Goal: Transaction & Acquisition: Purchase product/service

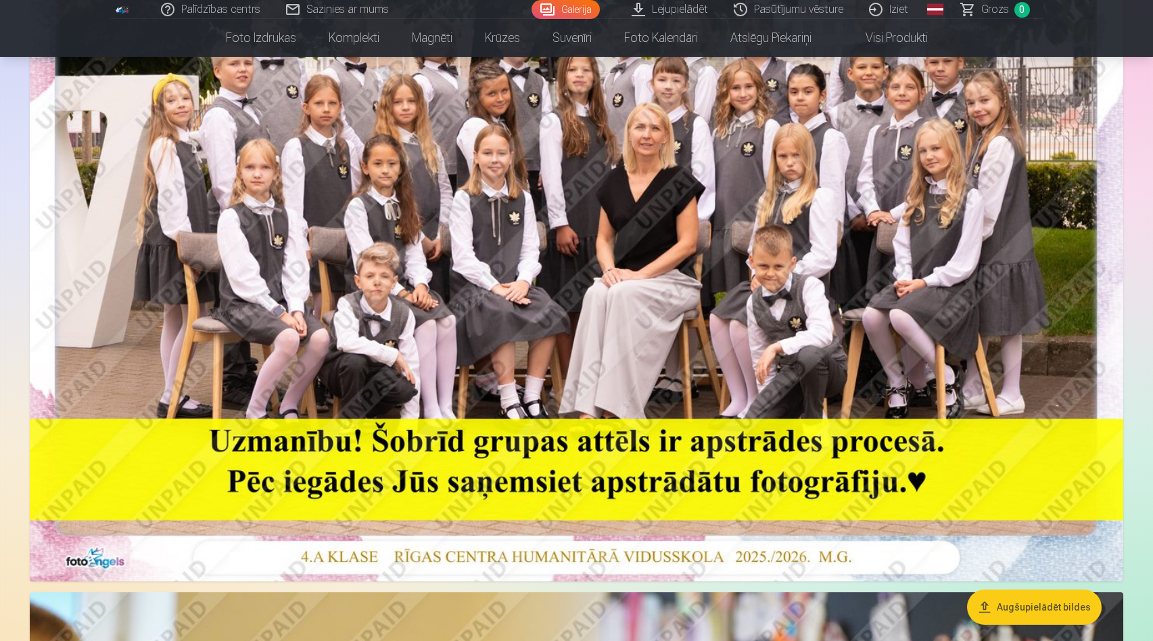
scroll to position [299, 0]
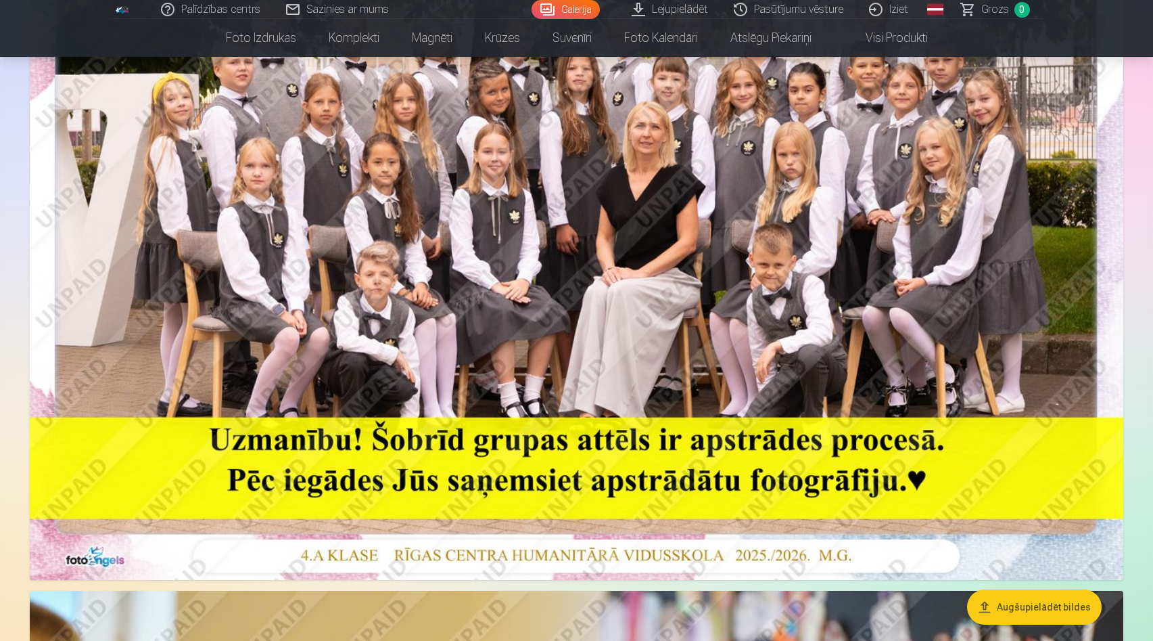
click at [1021, 600] on button "Augšupielādēt bildes" at bounding box center [1034, 606] width 135 height 35
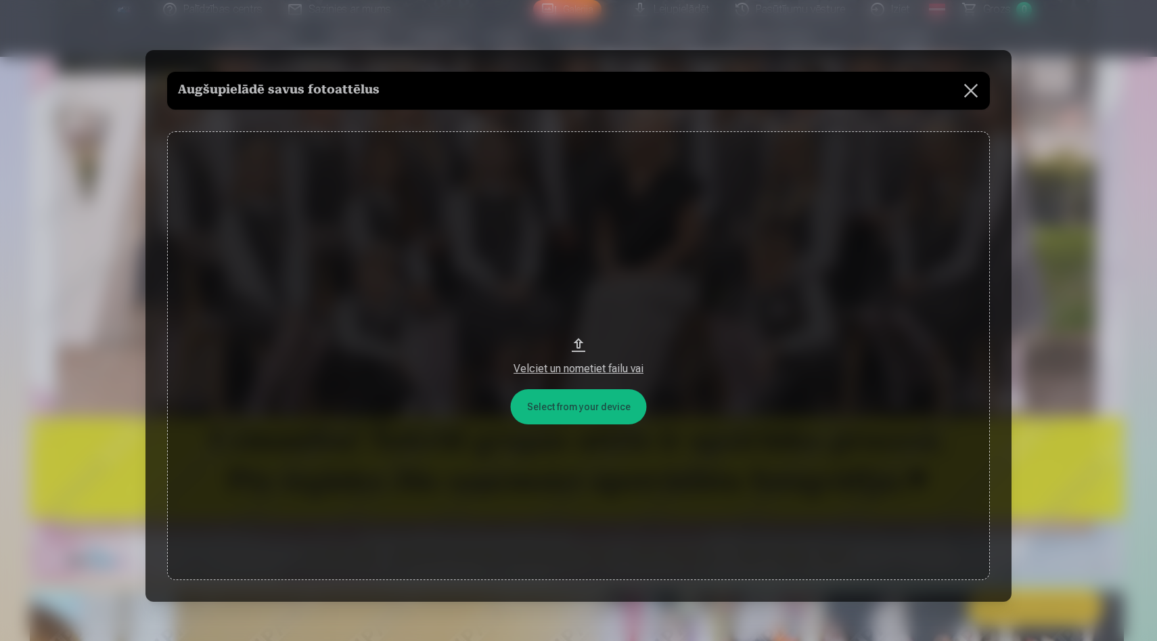
click at [973, 90] on button at bounding box center [971, 91] width 38 height 38
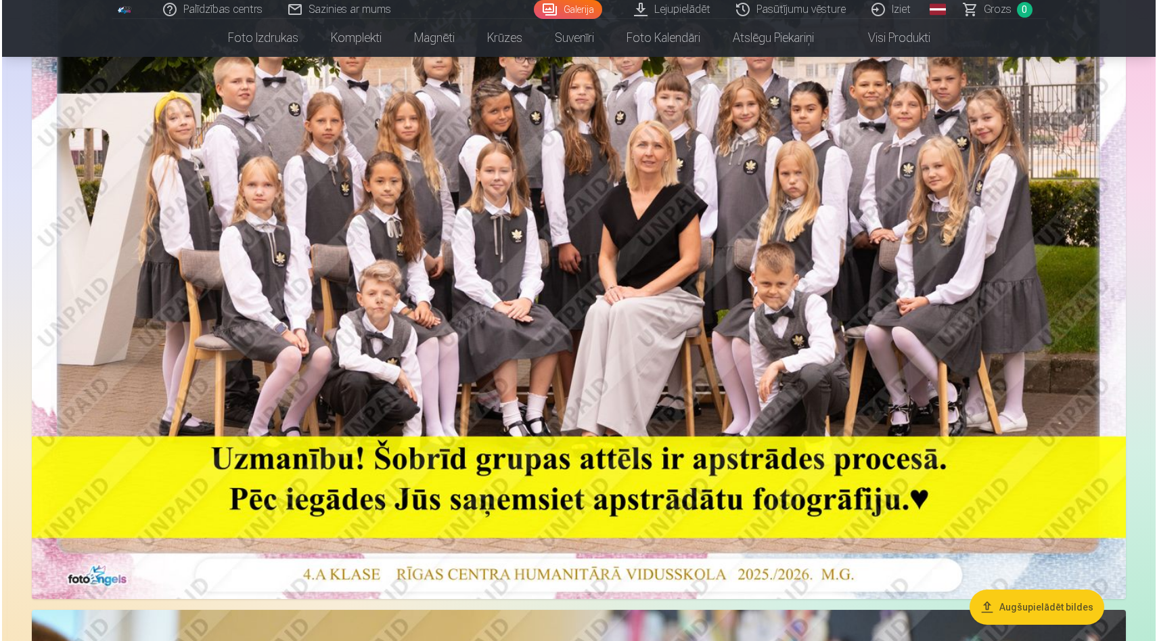
scroll to position [422, 0]
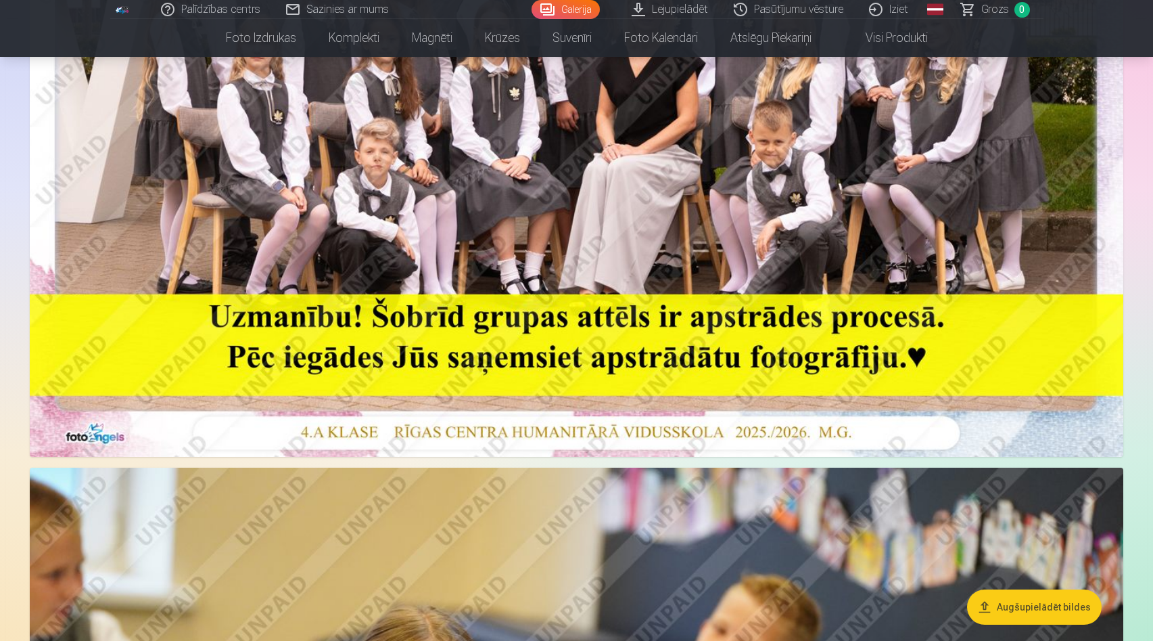
click at [429, 332] on img at bounding box center [577, 92] width 1094 height 730
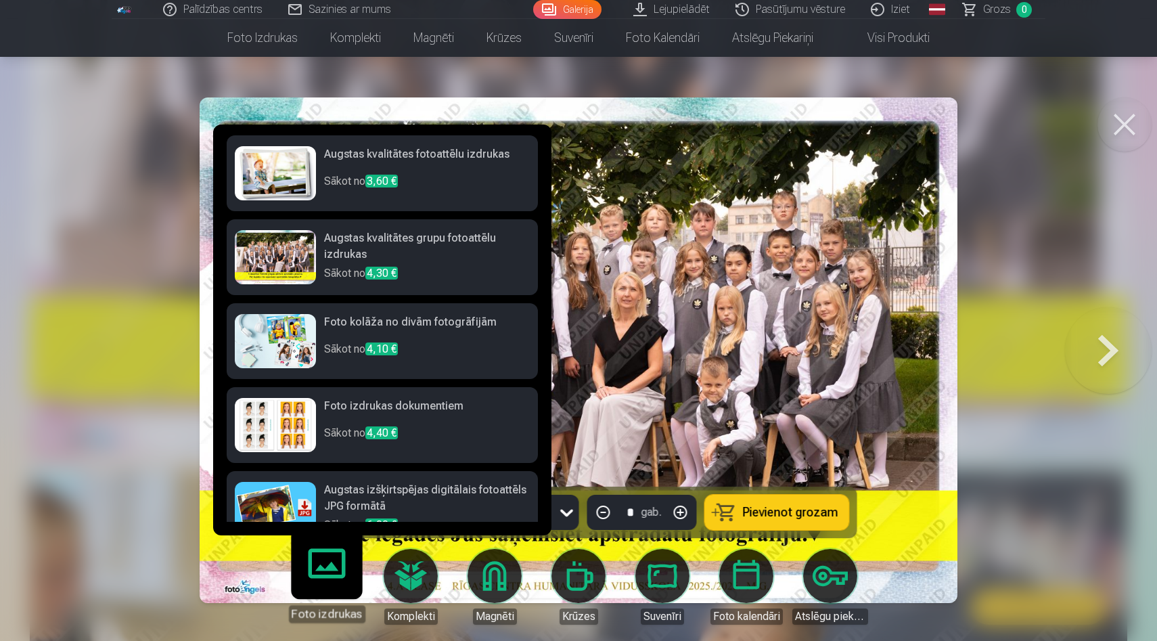
click at [331, 563] on link "Foto izdrukas" at bounding box center [326, 580] width 83 height 83
click at [329, 558] on link "Foto izdrukas" at bounding box center [326, 580] width 83 height 83
click at [328, 585] on link "Foto izdrukas" at bounding box center [326, 580] width 83 height 83
click at [453, 254] on h6 "Augstas kvalitātes grupu fotoattēlu izdrukas" at bounding box center [427, 247] width 206 height 35
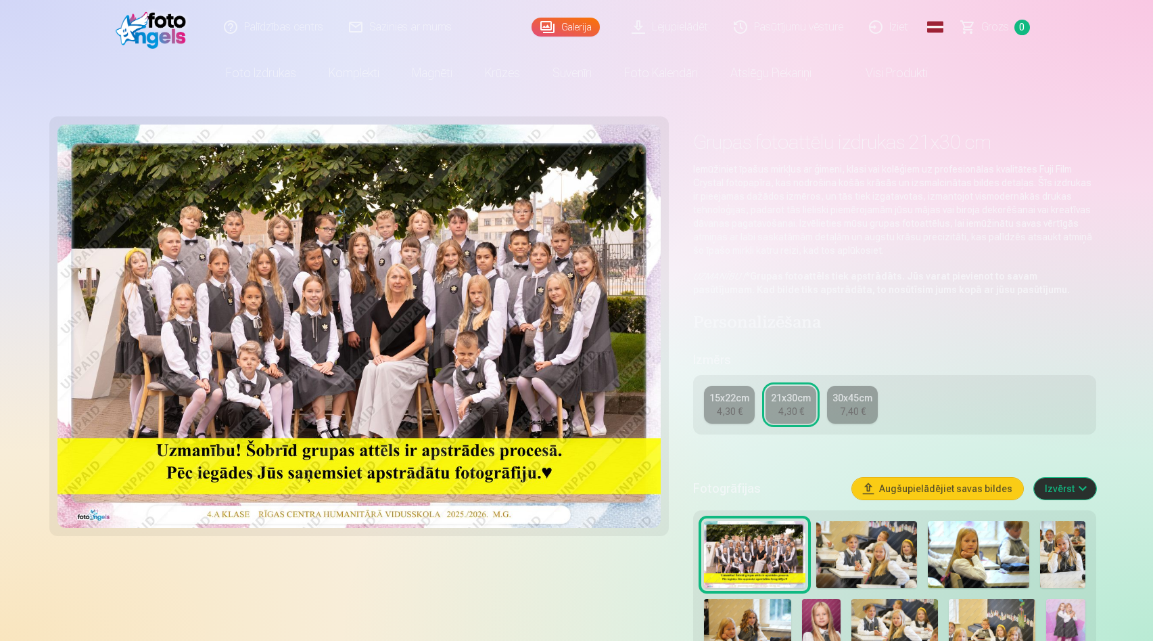
click at [721, 407] on div "4,30 €" at bounding box center [730, 412] width 26 height 14
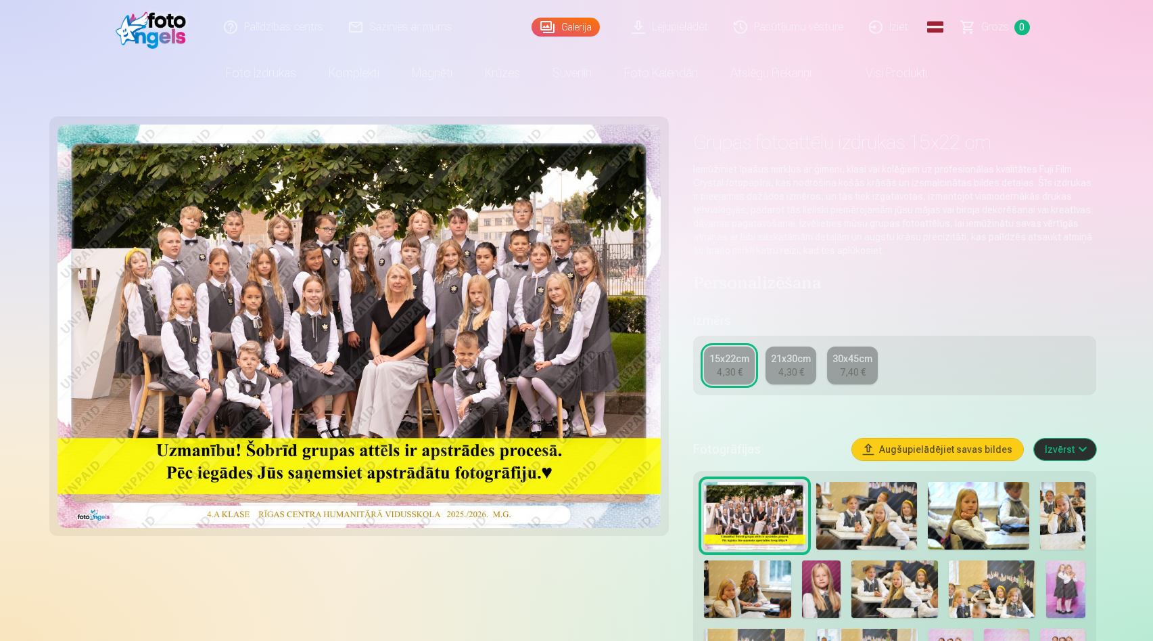
click at [957, 442] on button "Augšupielādējiet savas bildes" at bounding box center [937, 449] width 171 height 22
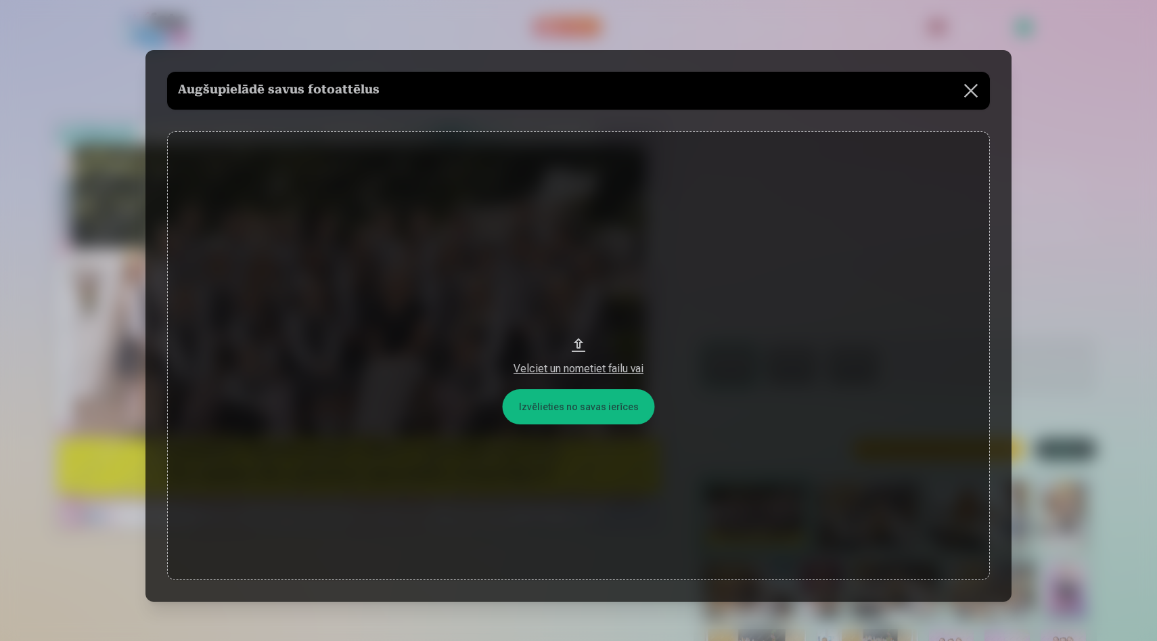
drag, startPoint x: 366, startPoint y: 60, endPoint x: 591, endPoint y: 29, distance: 226.7
click at [594, 30] on div "​ Augšupielādē savus fotoattēlus Izvēlieties no savas ierīces Velciet un nometi…" at bounding box center [578, 366] width 1157 height 733
drag, startPoint x: 573, startPoint y: 58, endPoint x: 566, endPoint y: 96, distance: 38.5
click at [566, 96] on div "Augšupielādē savus fotoattēlus Izvēlieties no savas ierīces Velciet un nometiet…" at bounding box center [578, 325] width 866 height 551
click at [965, 96] on button at bounding box center [971, 91] width 38 height 38
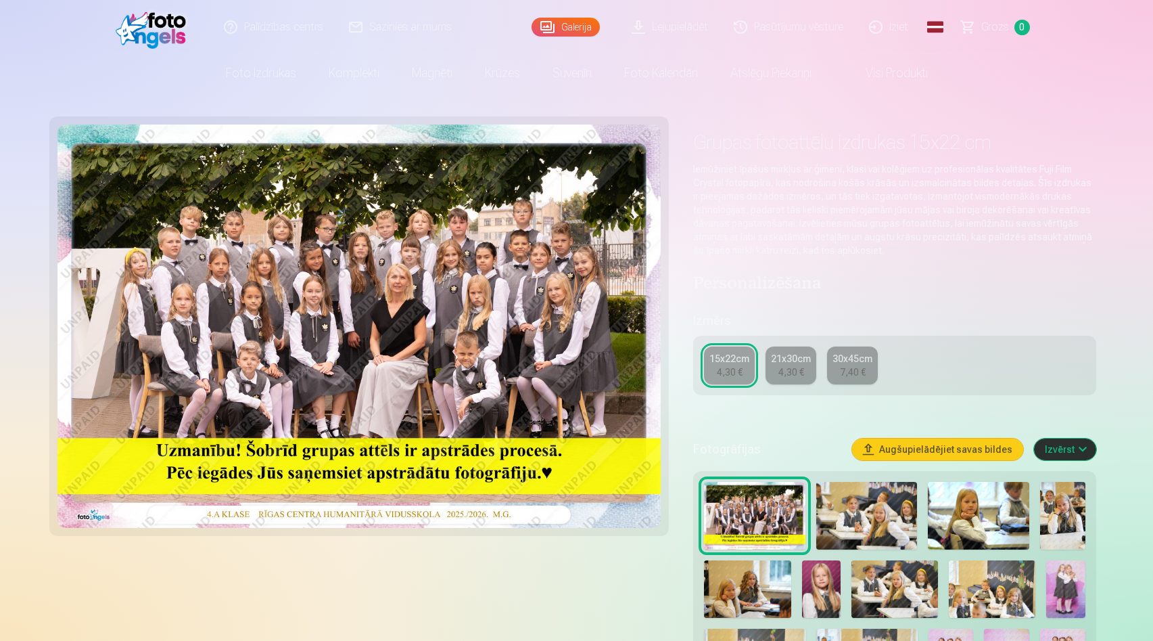
click at [1059, 442] on button "Izvērst" at bounding box center [1065, 449] width 62 height 22
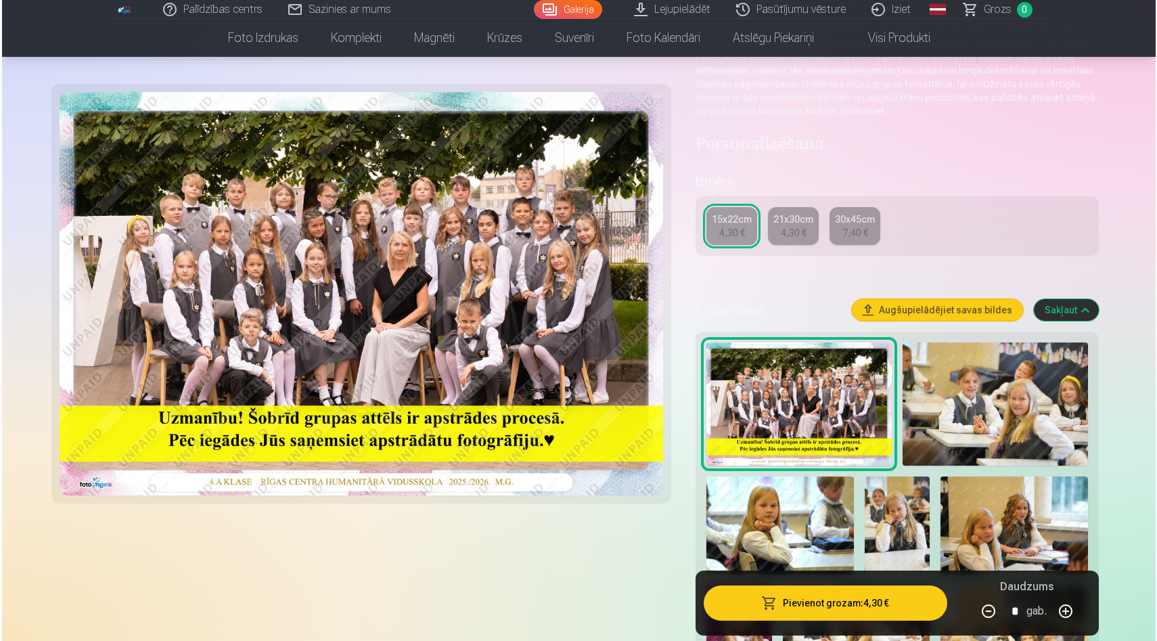
scroll to position [154, 0]
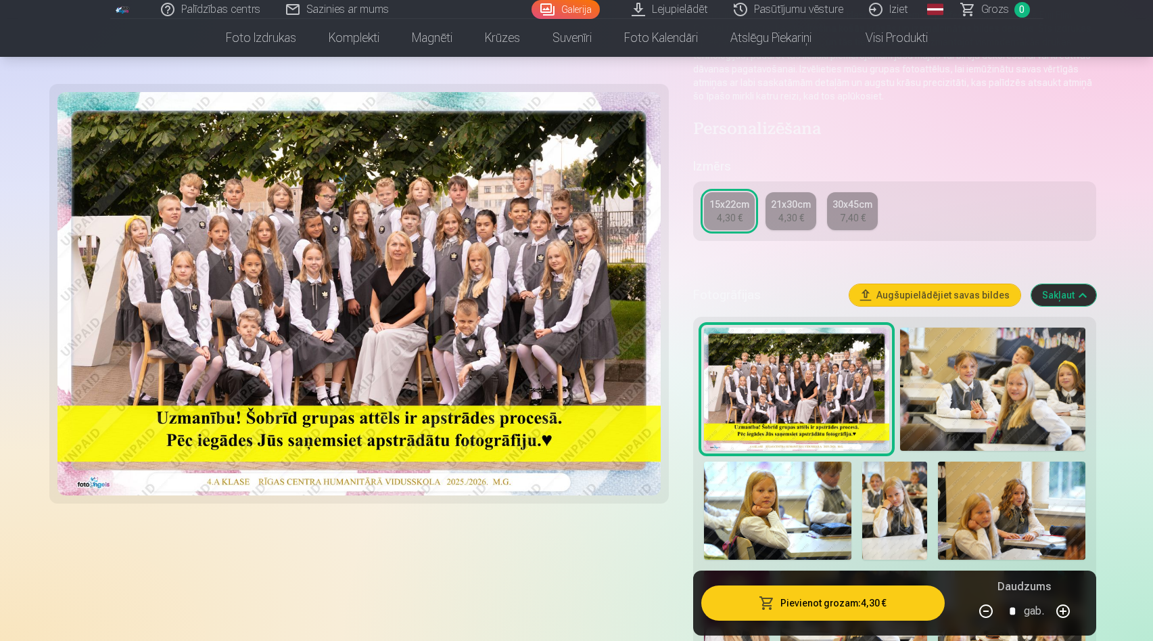
click at [846, 602] on button "Pievienot grozam : 4,30 €" at bounding box center [823, 602] width 243 height 35
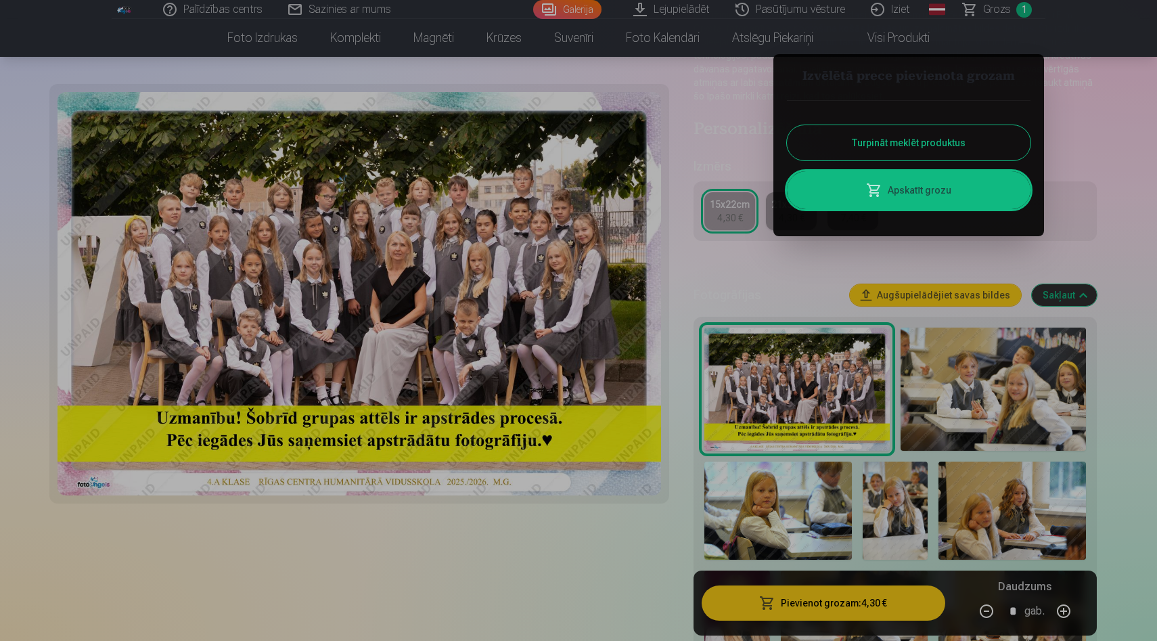
click at [901, 189] on link "Apskatīt grozu" at bounding box center [909, 190] width 244 height 38
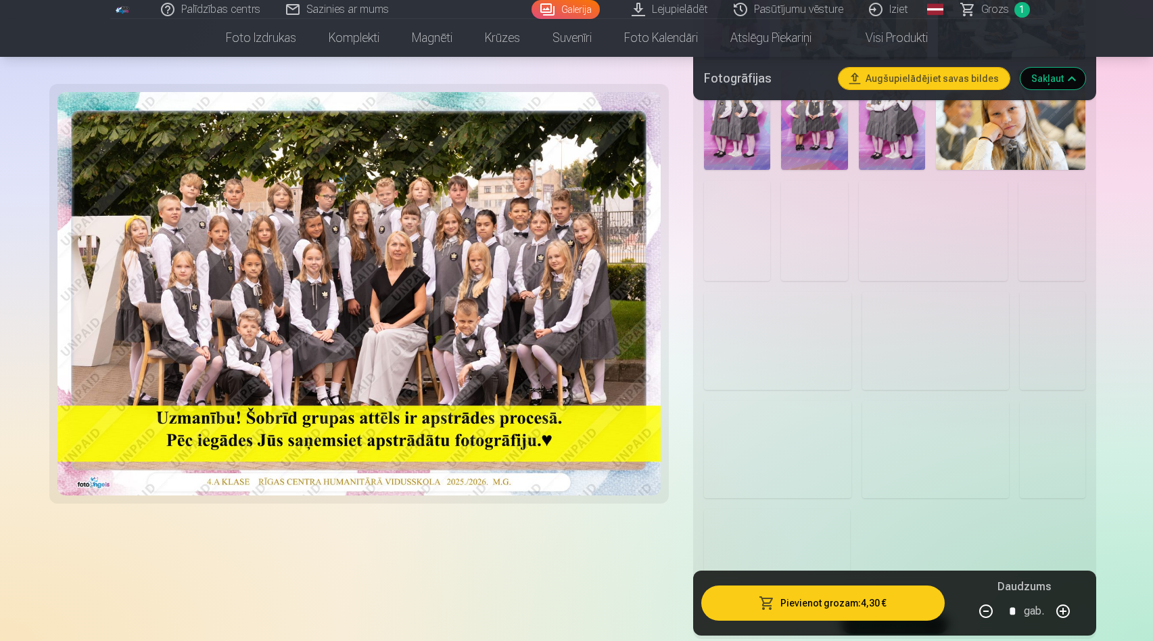
scroll to position [874, 0]
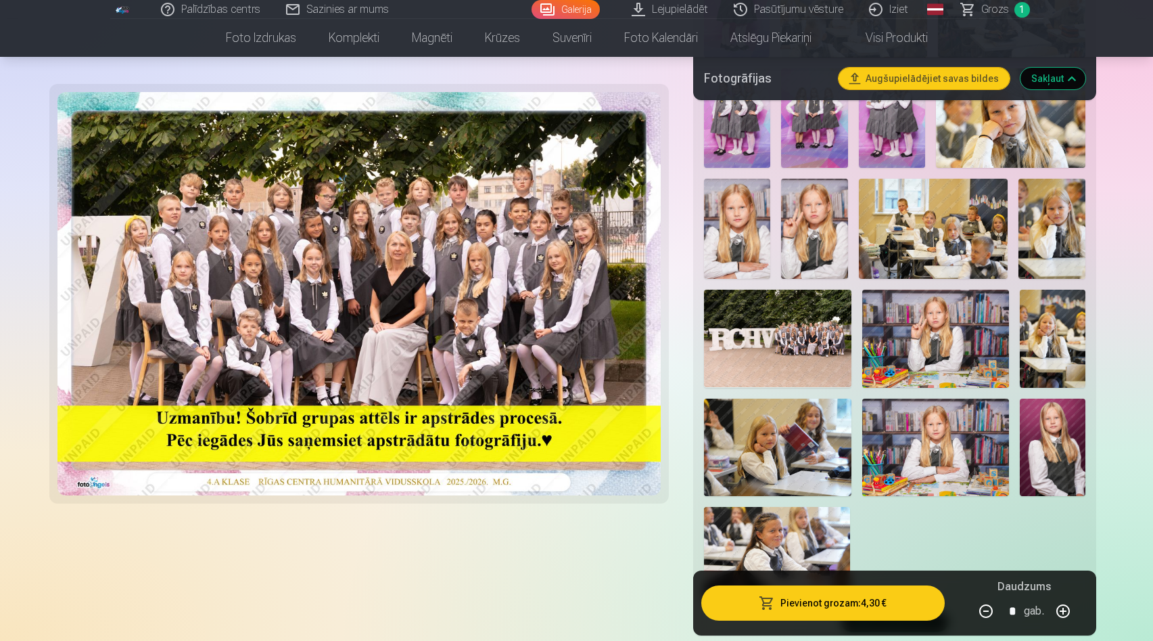
click at [795, 336] on img at bounding box center [777, 339] width 147 height 98
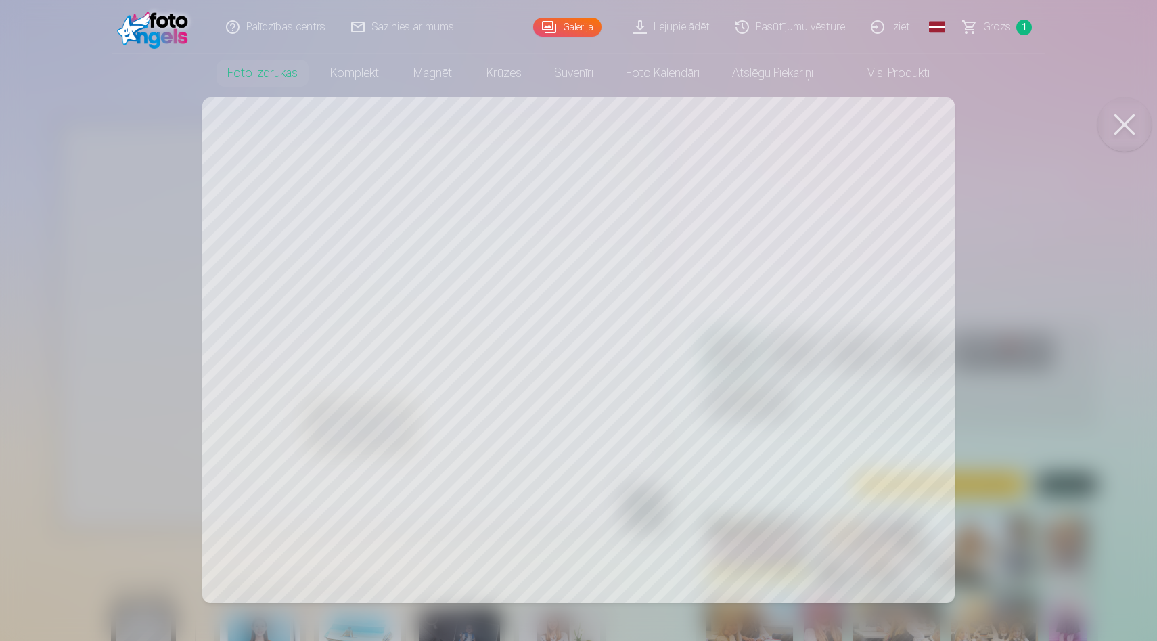
click at [637, 330] on div at bounding box center [578, 320] width 1157 height 641
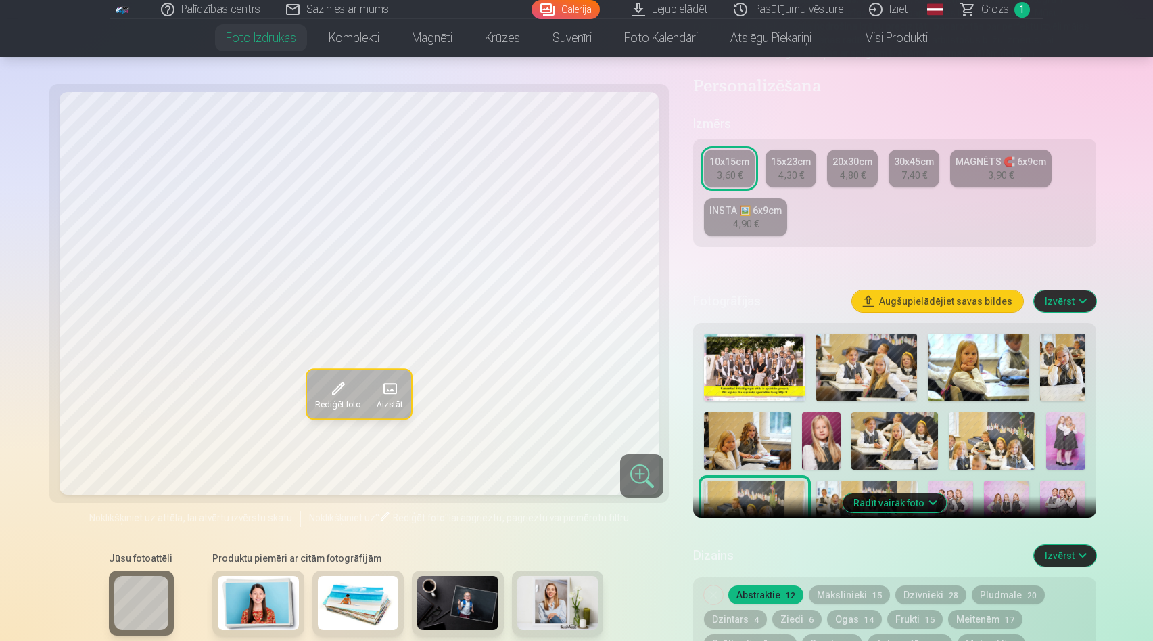
scroll to position [208, 0]
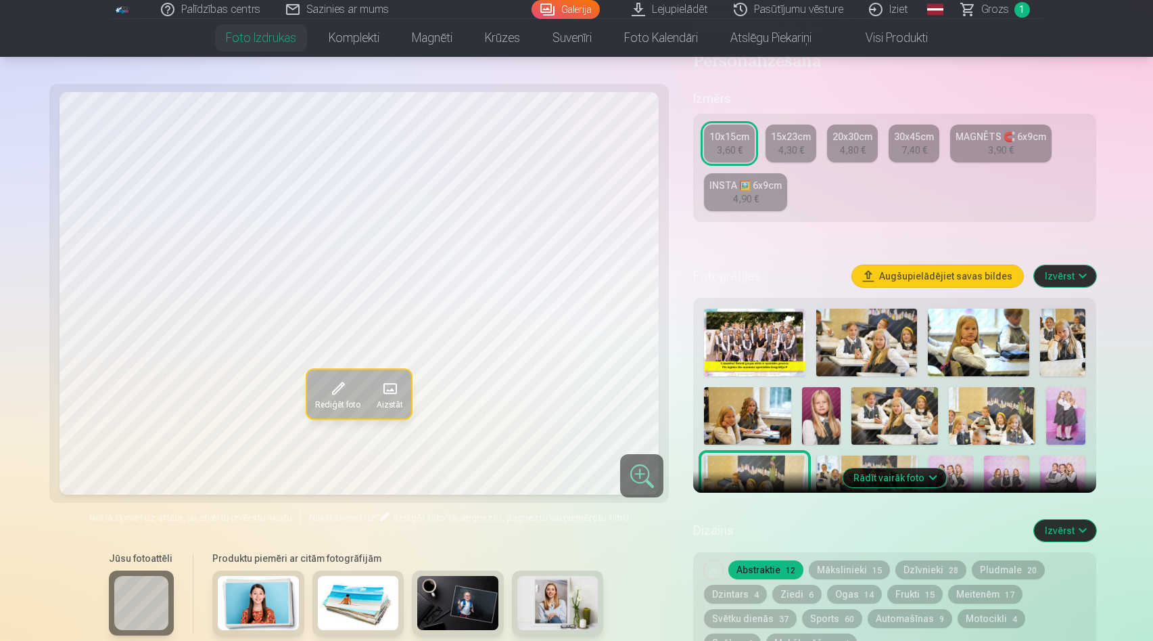
click at [864, 340] on img at bounding box center [867, 342] width 101 height 68
click at [974, 350] on img at bounding box center [978, 342] width 101 height 68
click at [1060, 339] on img at bounding box center [1062, 342] width 45 height 68
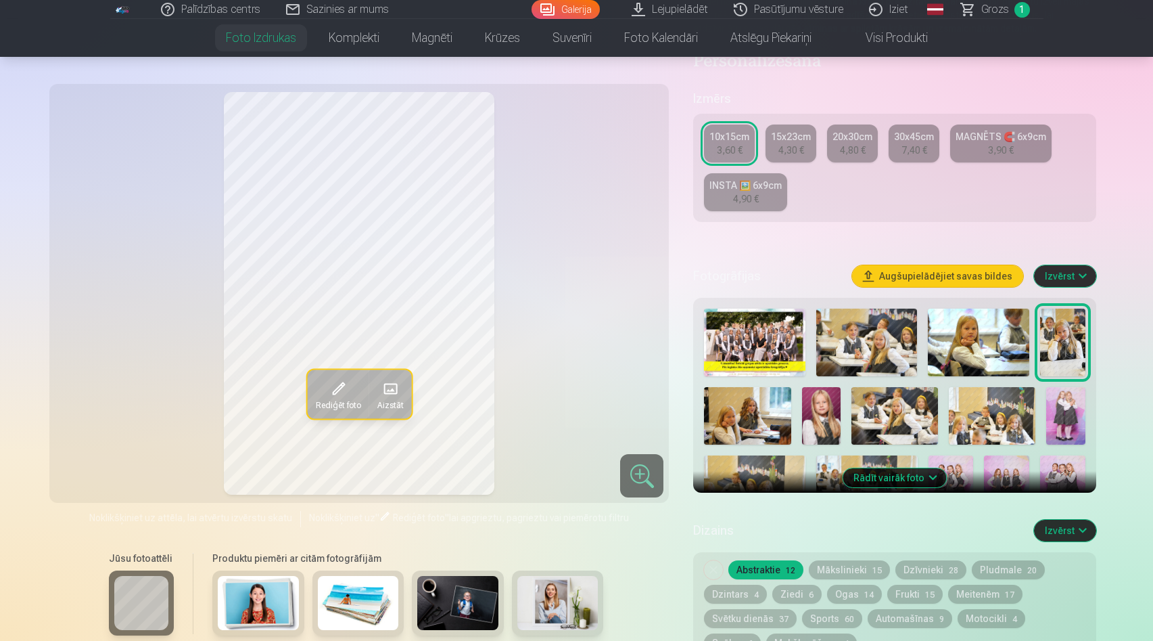
click at [759, 403] on img at bounding box center [747, 416] width 87 height 58
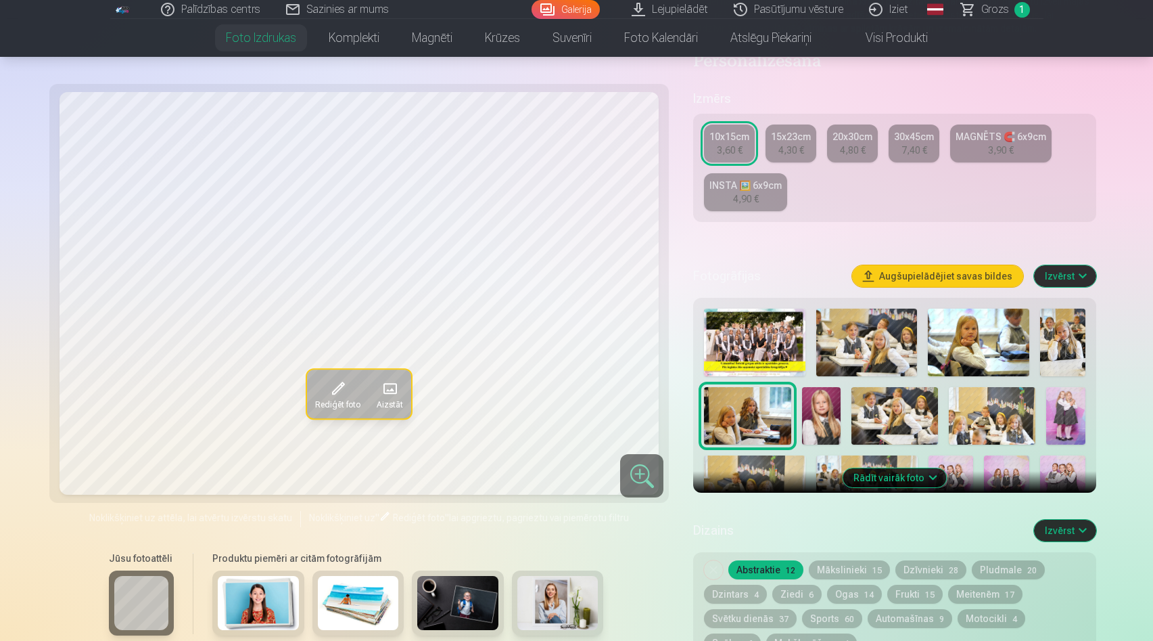
click at [1058, 347] on img at bounding box center [1062, 342] width 45 height 68
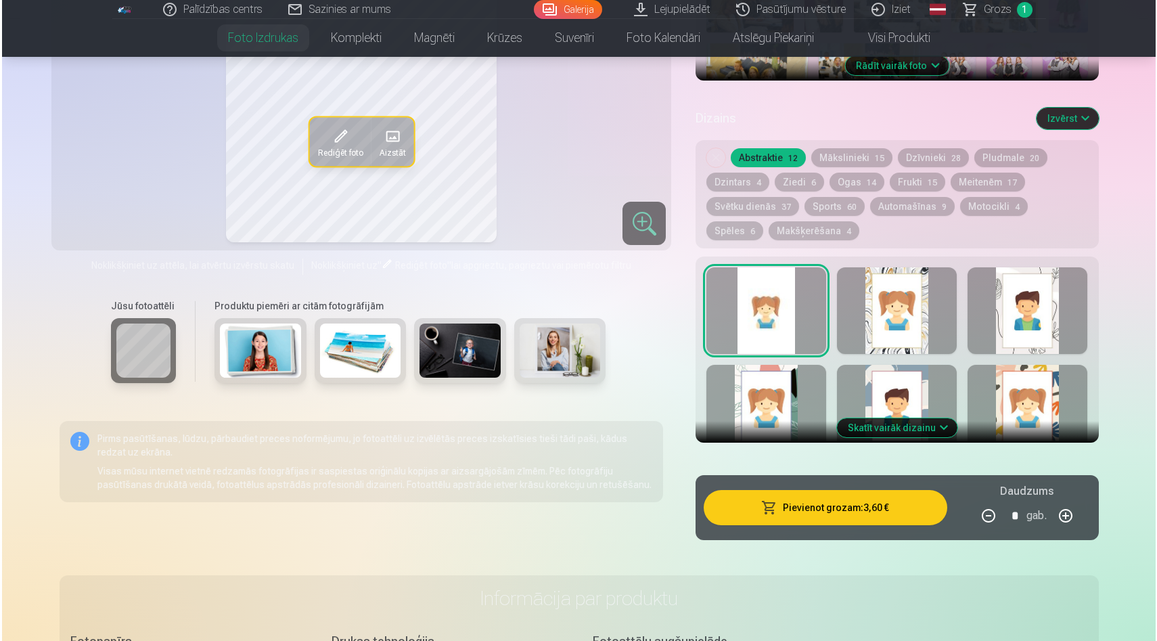
scroll to position [812, 0]
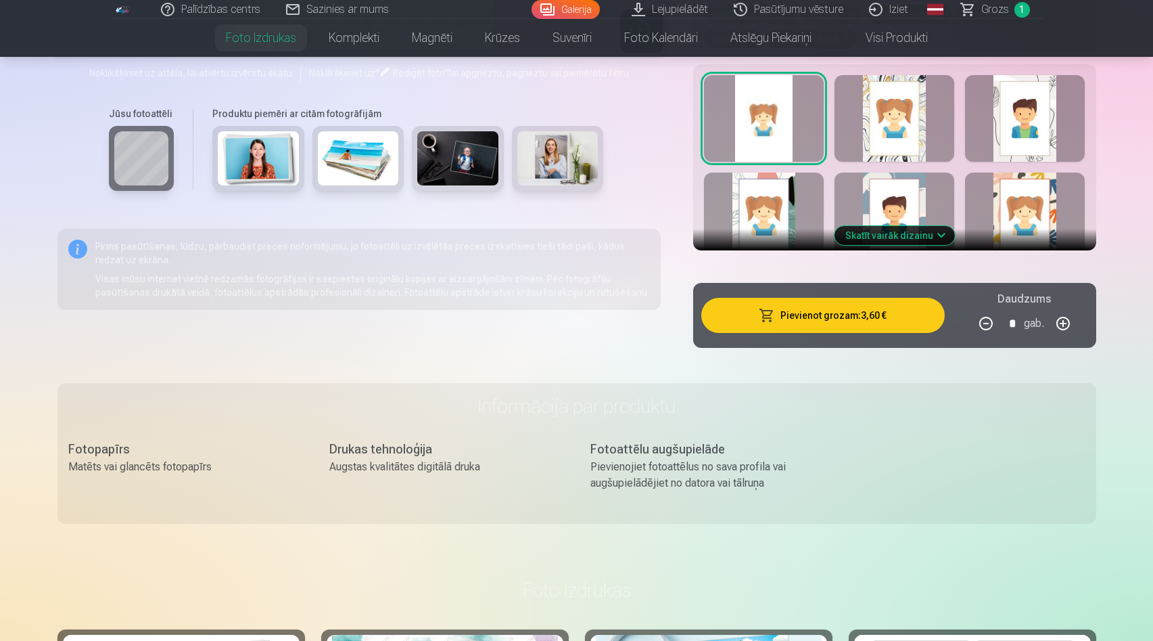
click at [861, 327] on button "Pievienot grozam : 3,60 €" at bounding box center [823, 315] width 243 height 35
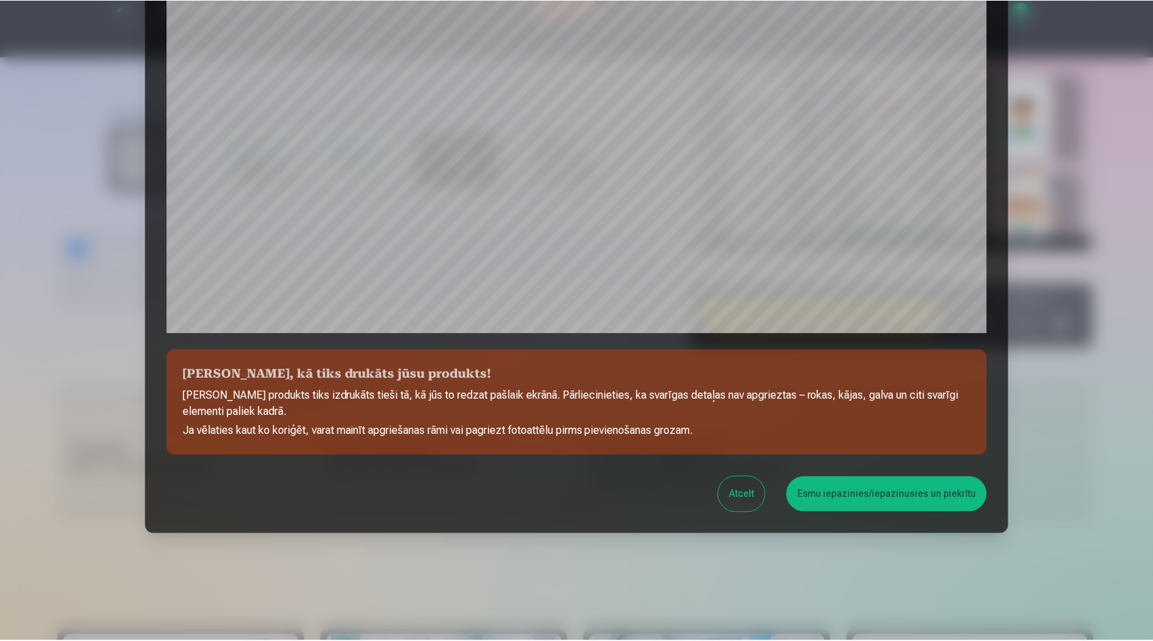
scroll to position [334, 0]
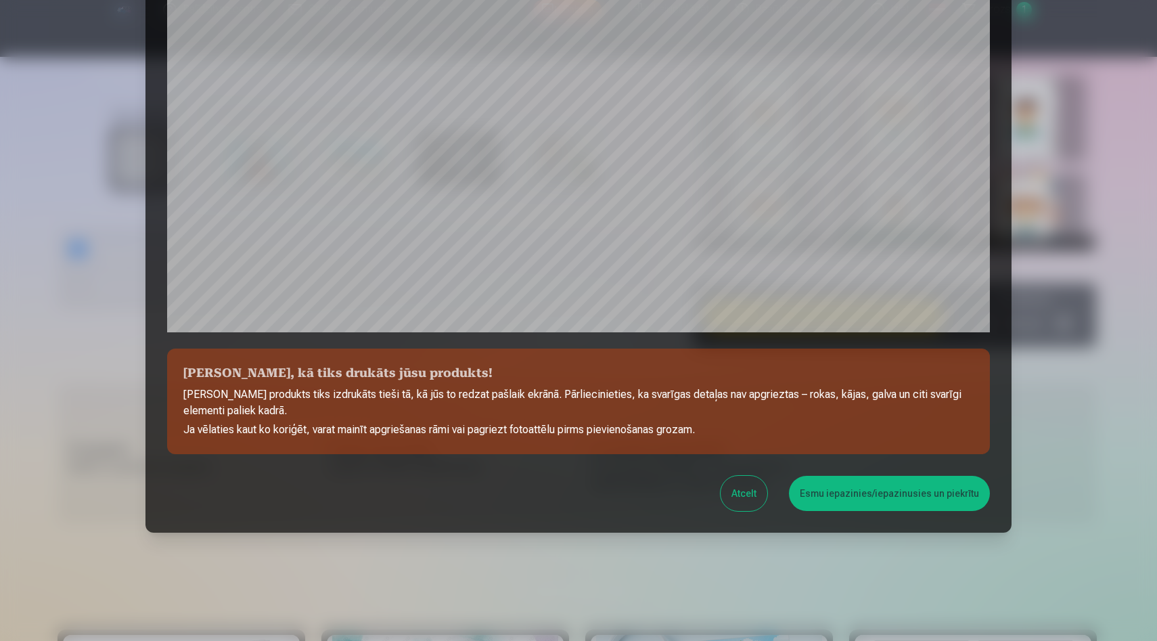
click at [830, 495] on button "Esmu iepazinies/iepazinusies un piekrītu" at bounding box center [889, 493] width 201 height 35
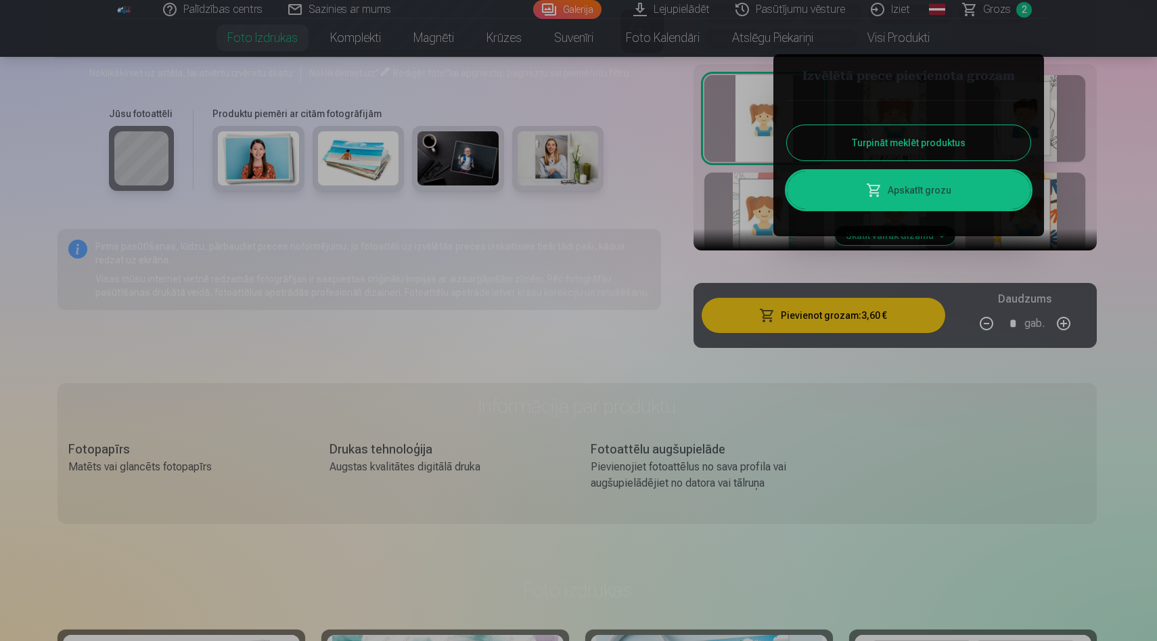
click at [808, 365] on div at bounding box center [578, 320] width 1157 height 641
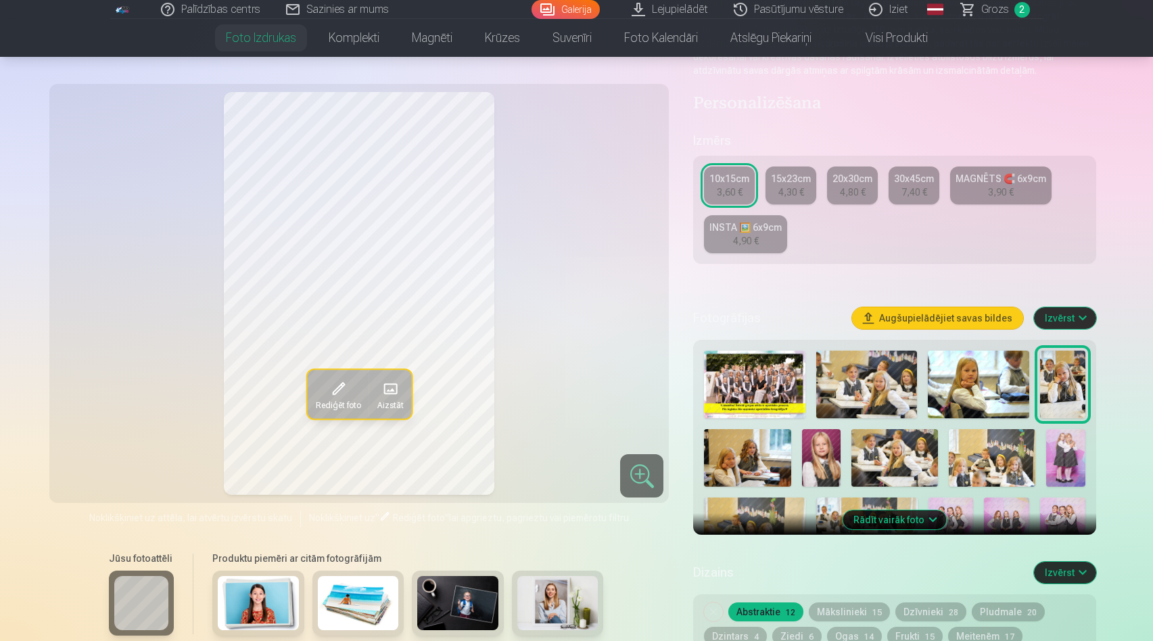
scroll to position [166, 0]
click at [858, 391] on img at bounding box center [867, 385] width 101 height 68
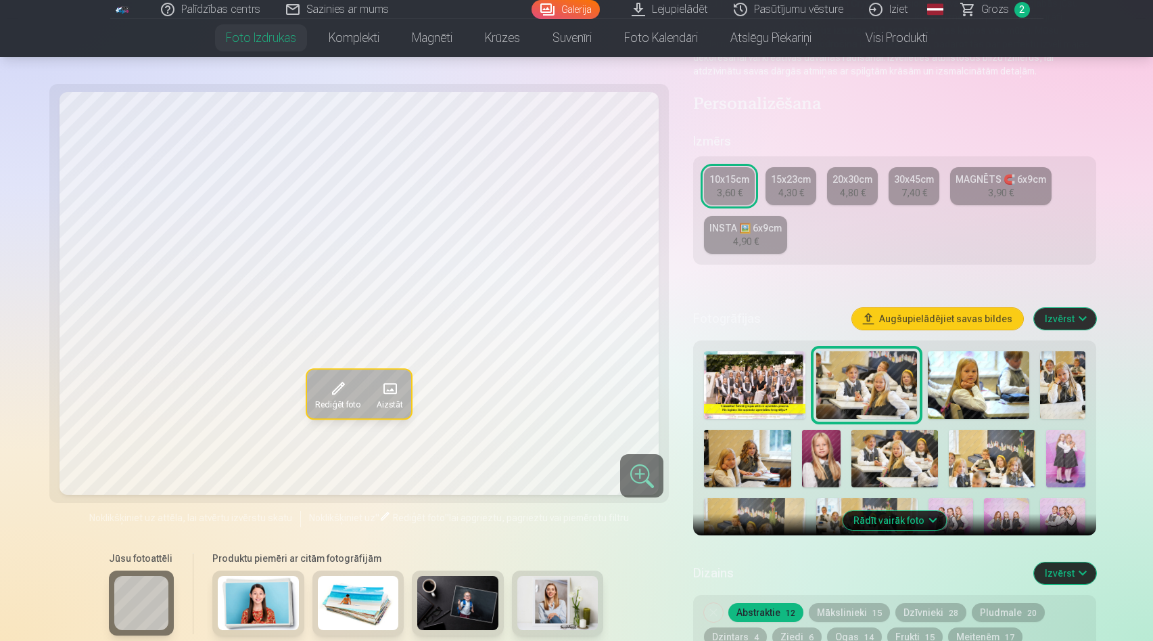
click at [971, 384] on img at bounding box center [978, 385] width 101 height 68
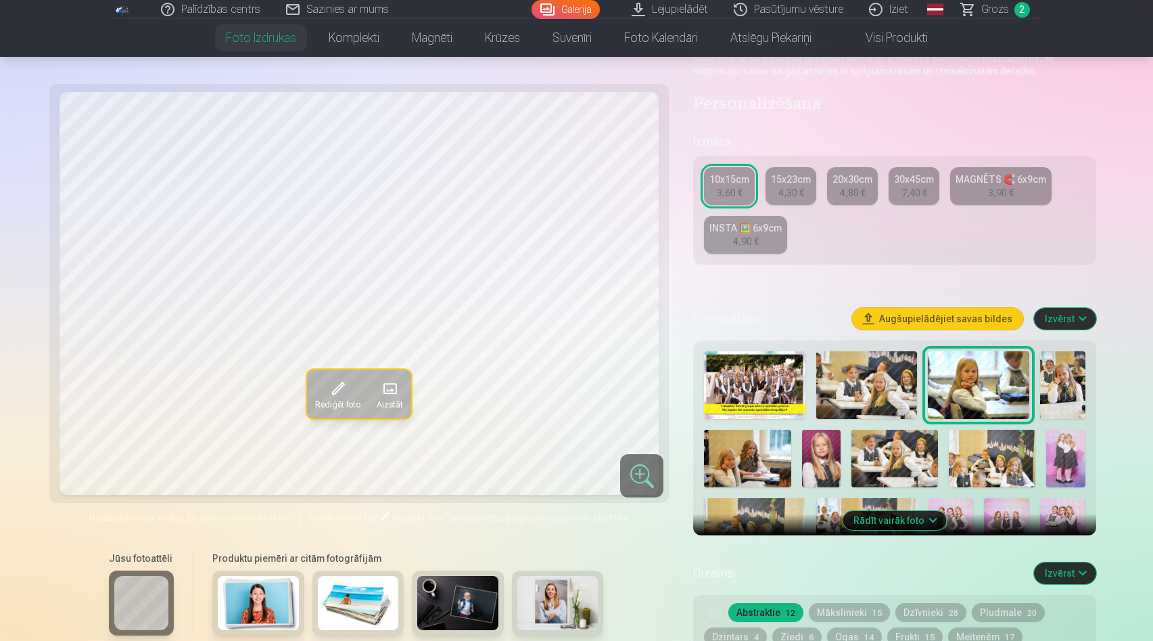
click at [1081, 382] on img at bounding box center [1062, 385] width 45 height 68
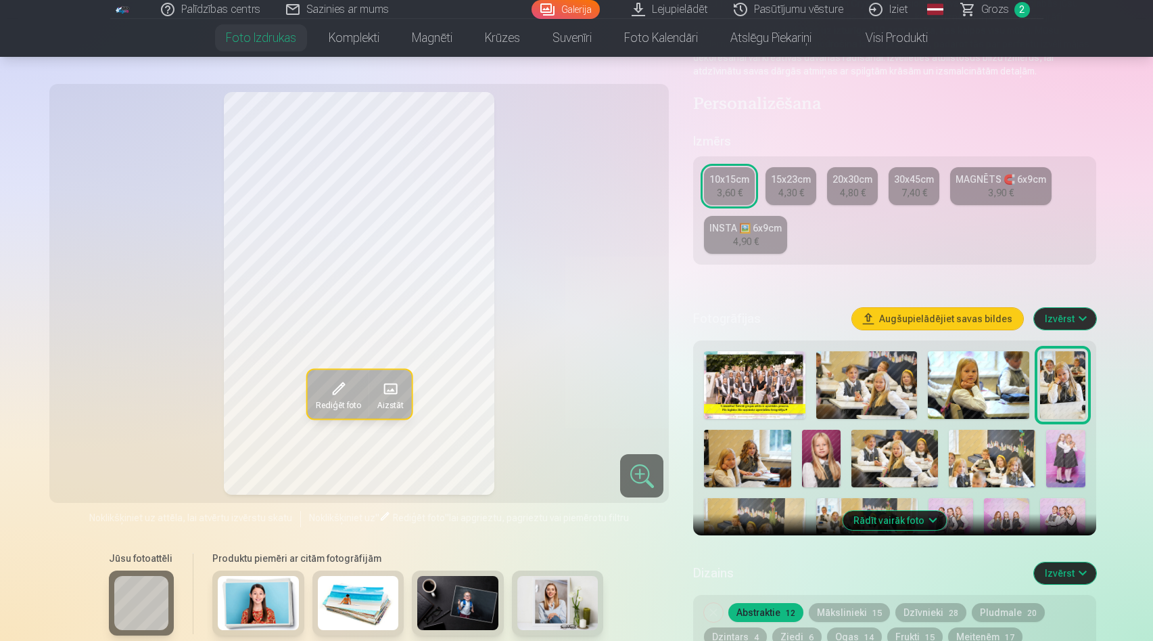
click at [1066, 452] on img at bounding box center [1066, 459] width 39 height 58
click at [997, 466] on img at bounding box center [992, 459] width 87 height 58
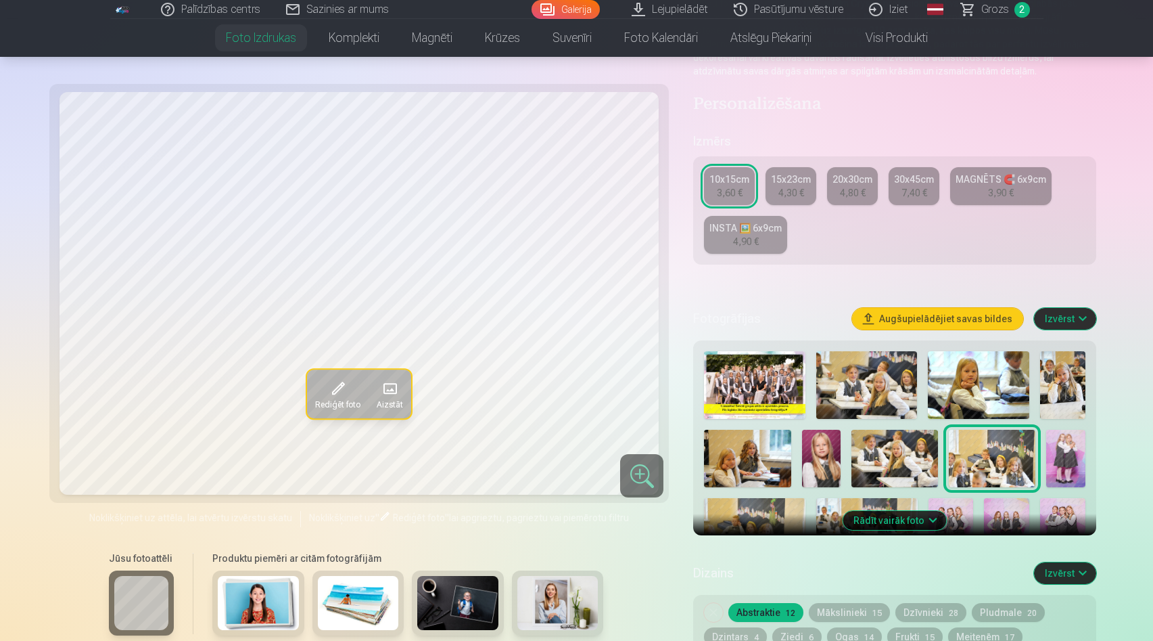
click at [900, 458] on img at bounding box center [895, 459] width 87 height 58
click at [810, 455] on img at bounding box center [821, 459] width 39 height 58
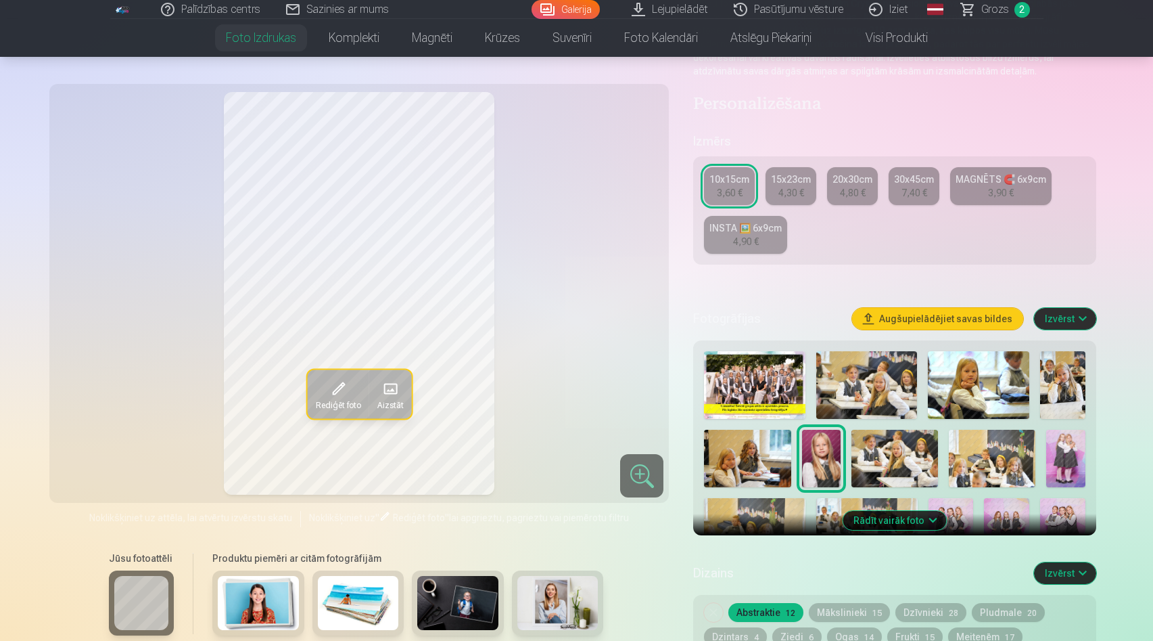
click at [771, 467] on img at bounding box center [747, 459] width 87 height 58
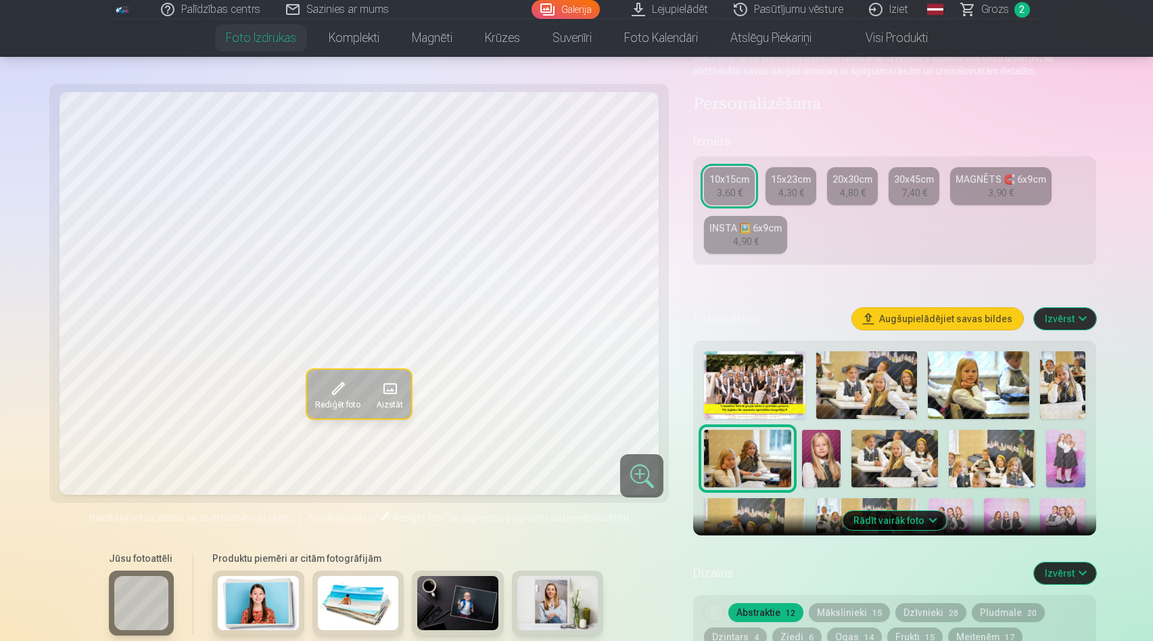
click at [772, 507] on img at bounding box center [754, 532] width 101 height 68
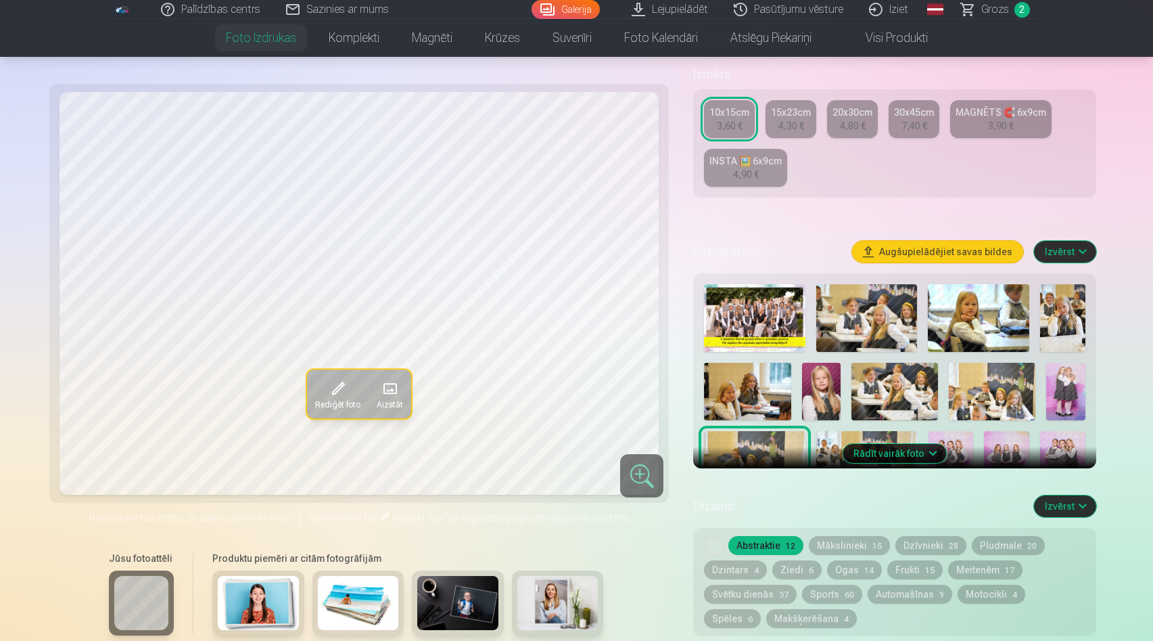
scroll to position [231, 0]
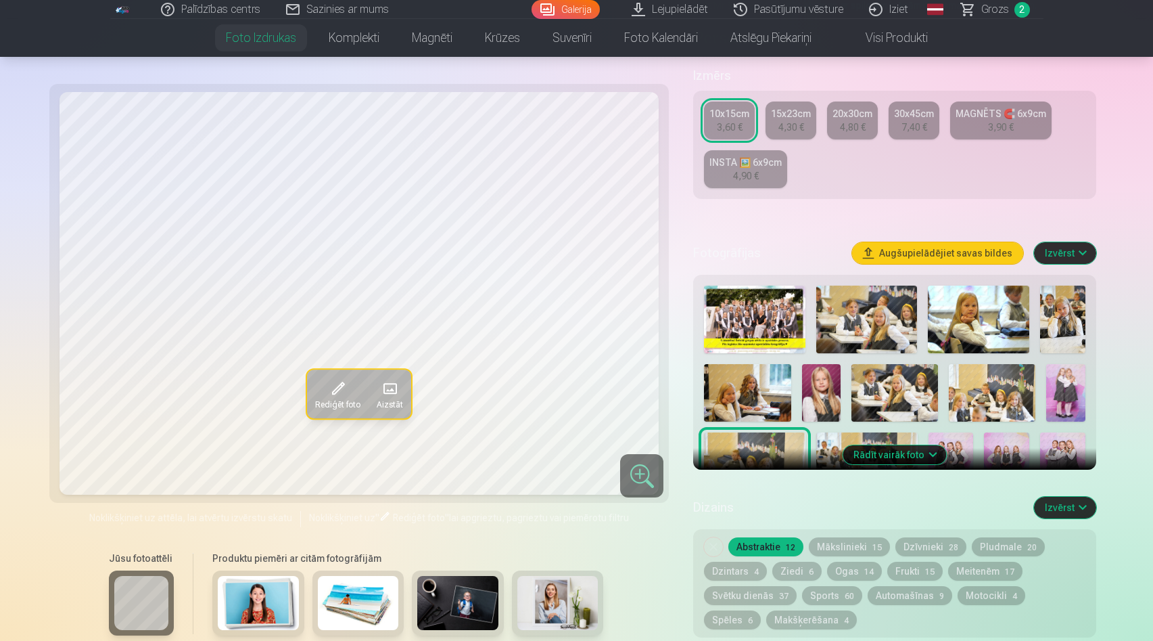
click at [873, 459] on button "Rādīt vairāk foto" at bounding box center [895, 454] width 104 height 19
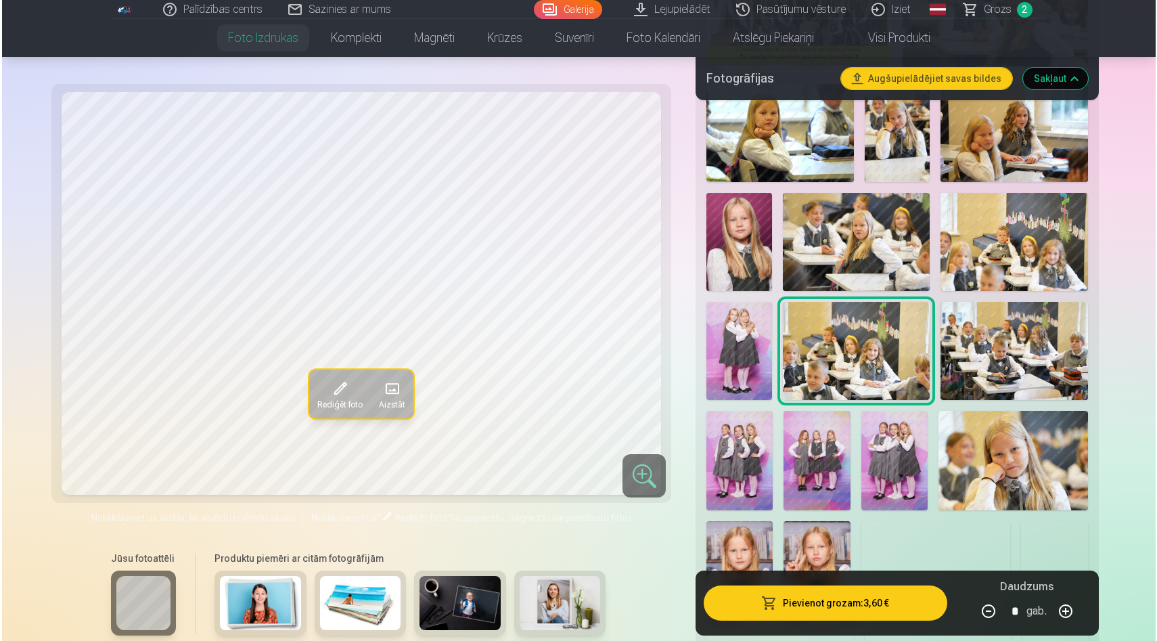
scroll to position [568, 0]
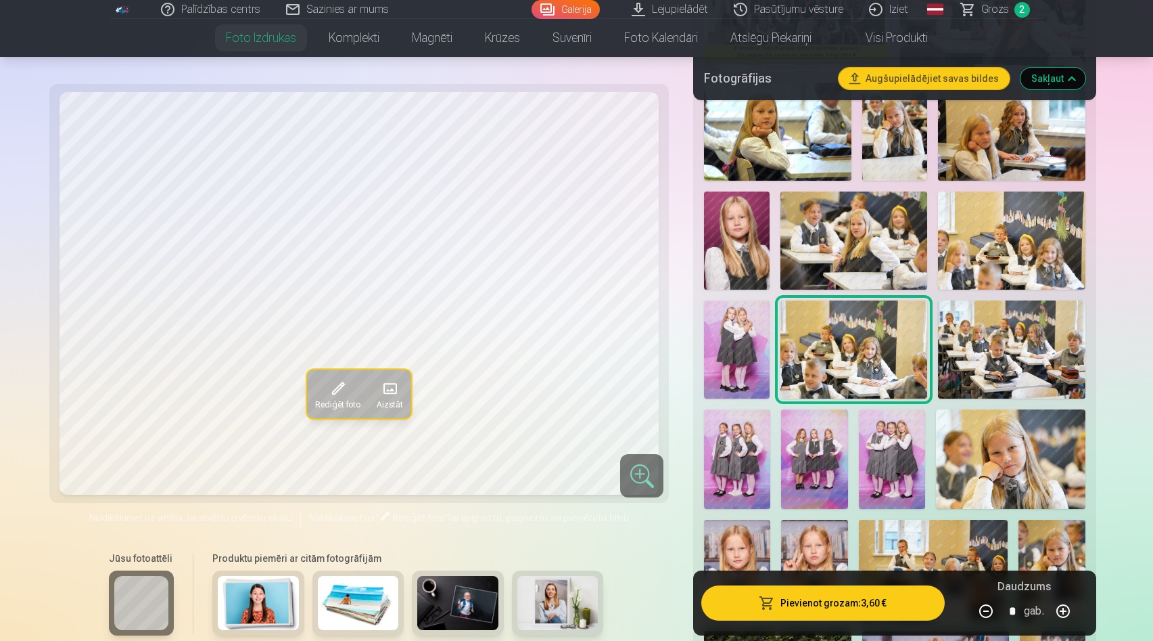
click at [974, 471] on img at bounding box center [1011, 458] width 150 height 99
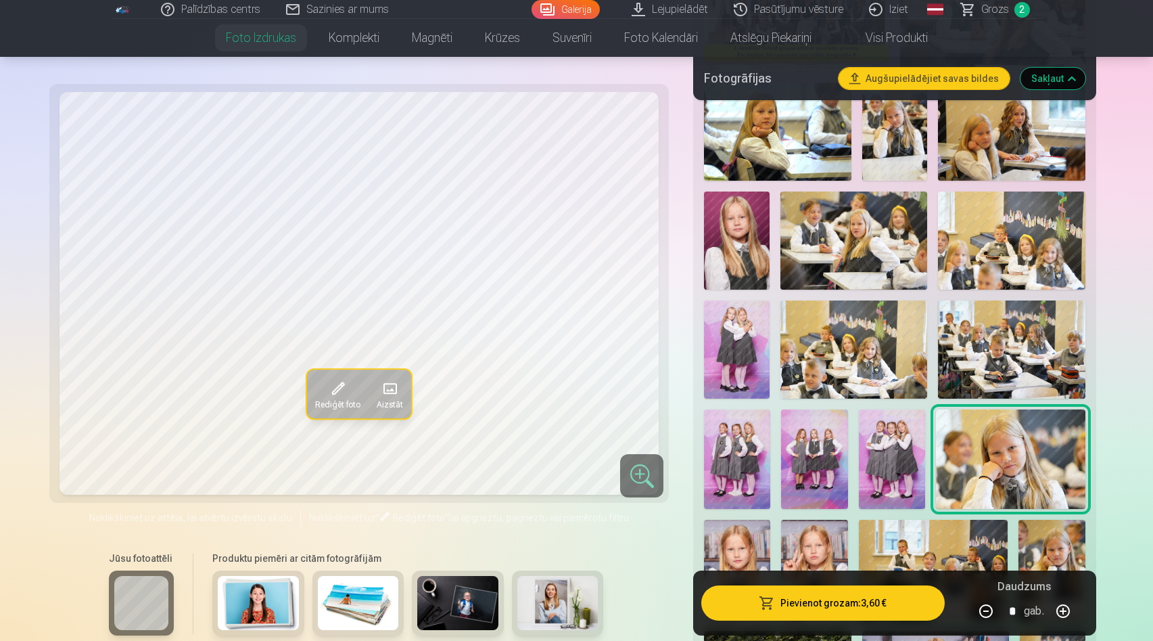
click at [905, 462] on img at bounding box center [892, 458] width 66 height 99
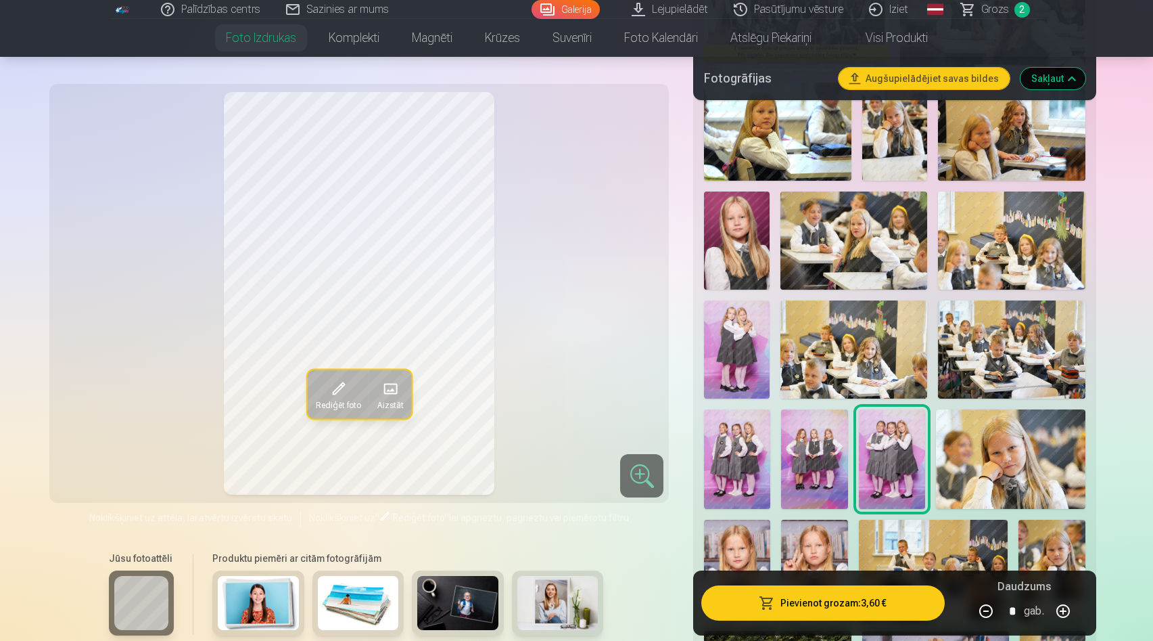
click at [833, 455] on img at bounding box center [814, 458] width 66 height 99
click at [775, 456] on div at bounding box center [895, 446] width 392 height 1007
click at [763, 450] on img at bounding box center [737, 458] width 66 height 99
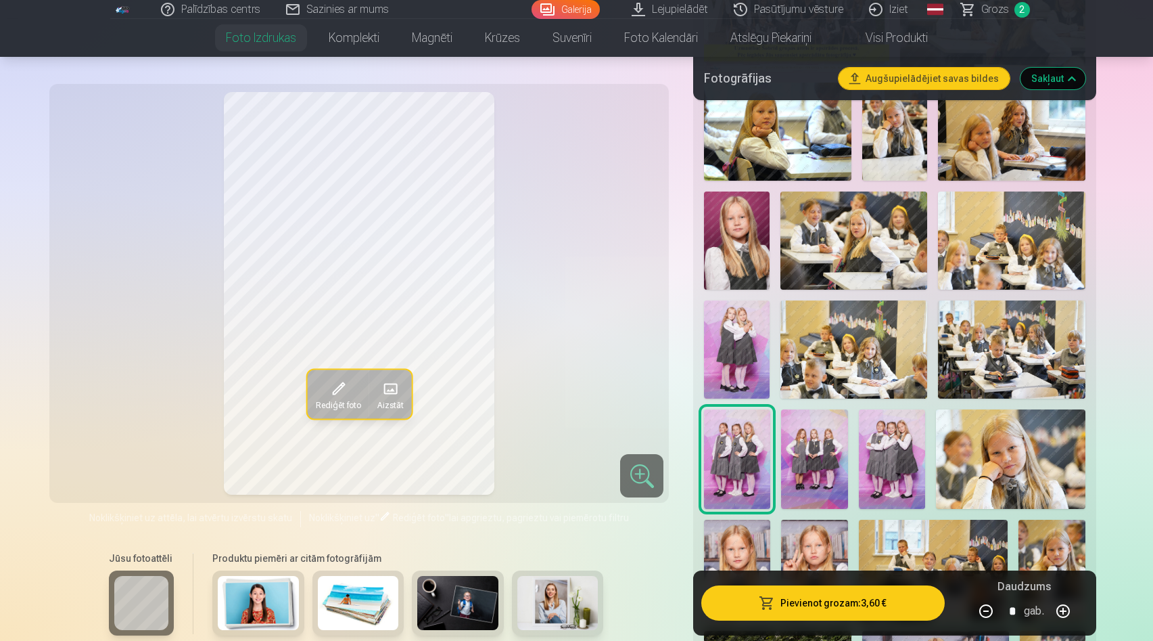
click at [801, 608] on button "Pievienot grozam : 3,60 €" at bounding box center [823, 602] width 243 height 35
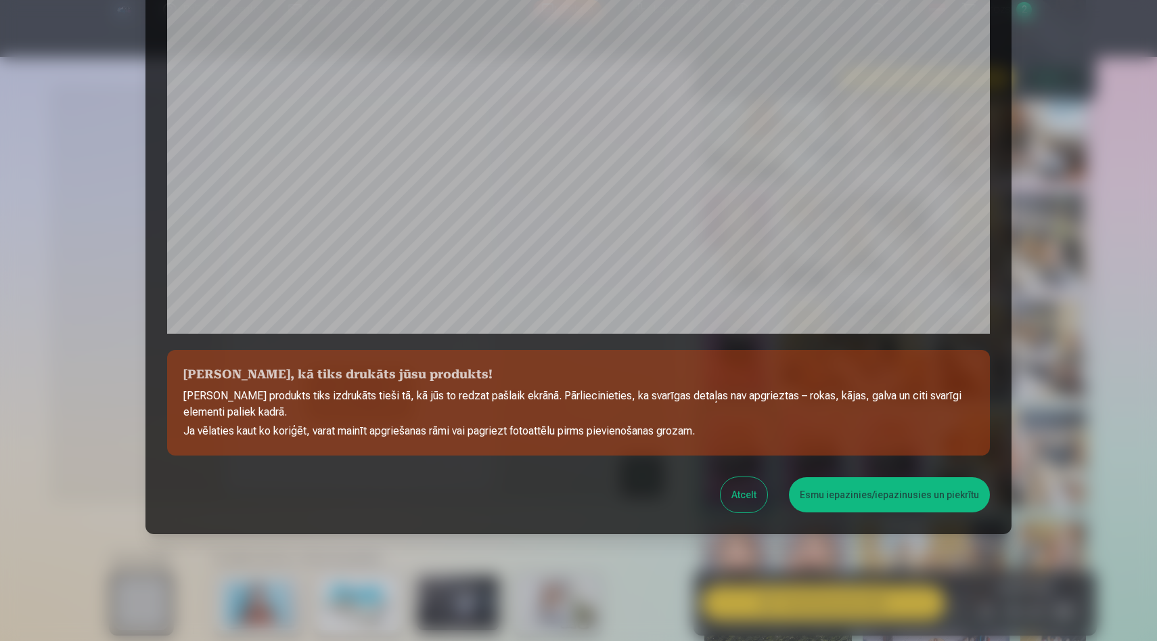
scroll to position [334, 0]
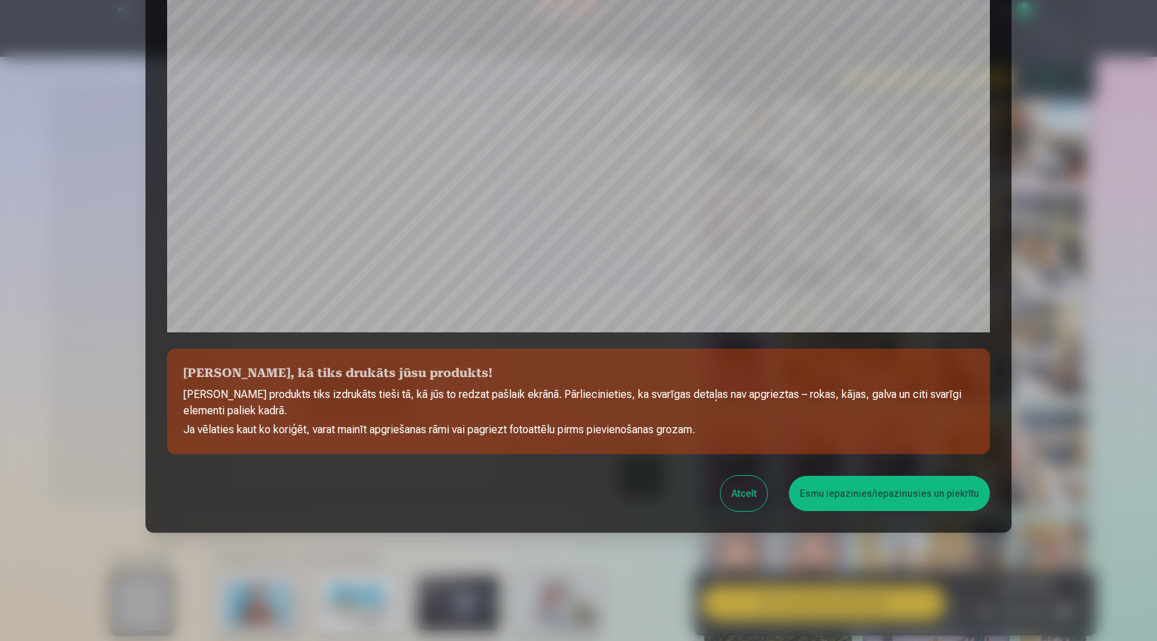
click at [829, 507] on button "Esmu iepazinies/iepazinusies un piekrītu" at bounding box center [889, 493] width 201 height 35
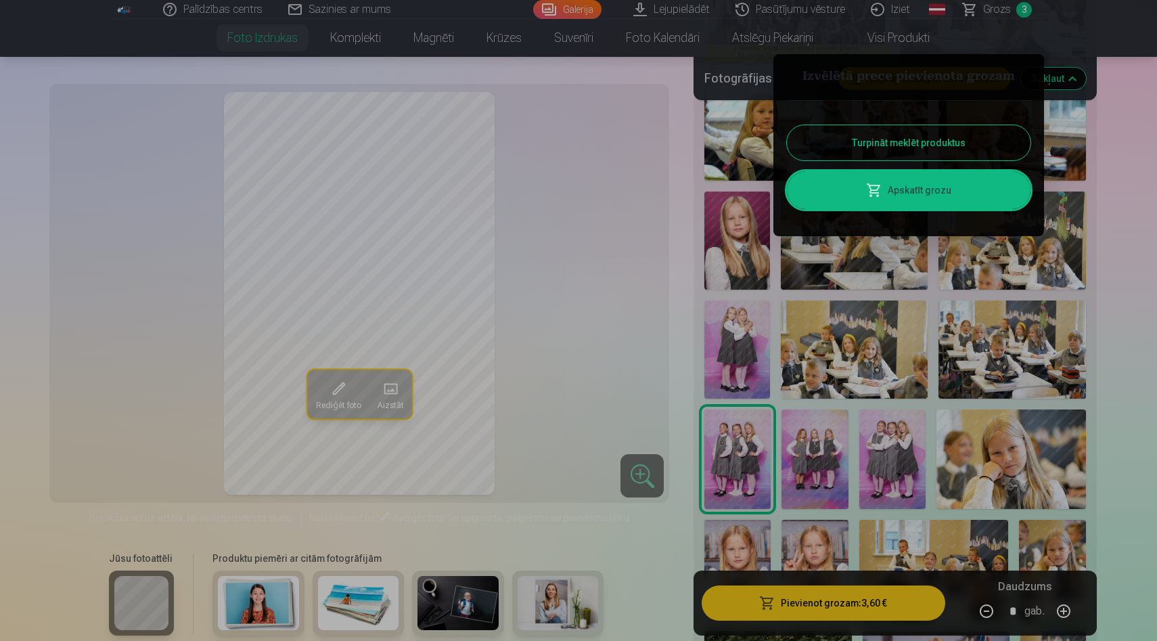
click at [794, 594] on div at bounding box center [578, 320] width 1157 height 641
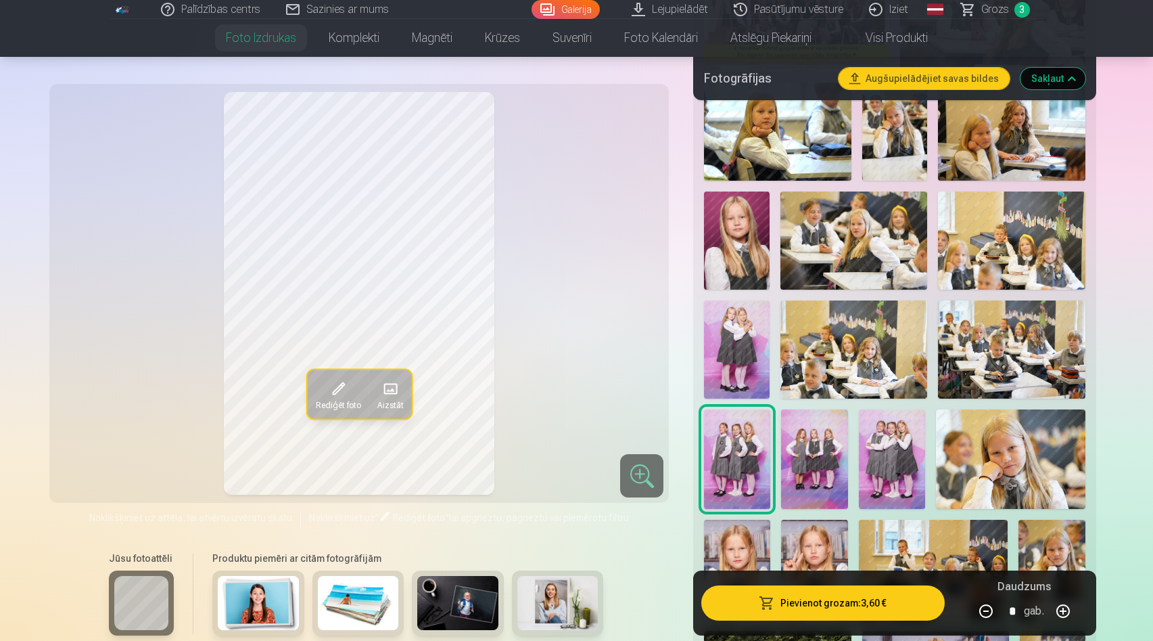
click at [796, 604] on button "Pievienot grozam : 3,60 €" at bounding box center [823, 602] width 243 height 35
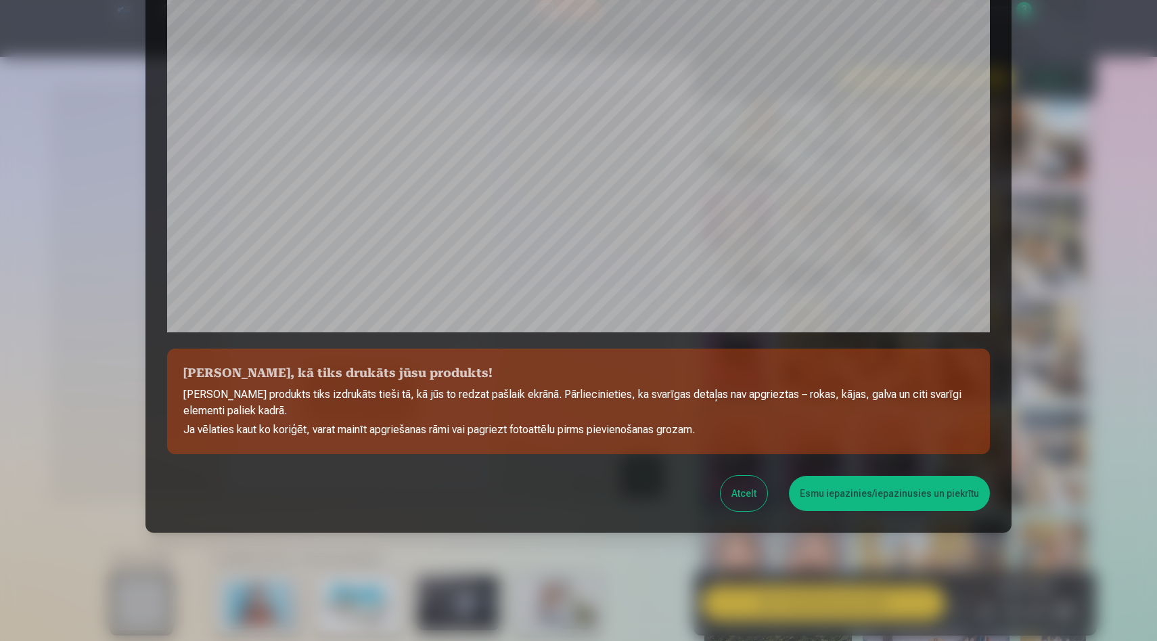
click at [842, 493] on button "Esmu iepazinies/iepazinusies un piekrītu" at bounding box center [889, 493] width 201 height 35
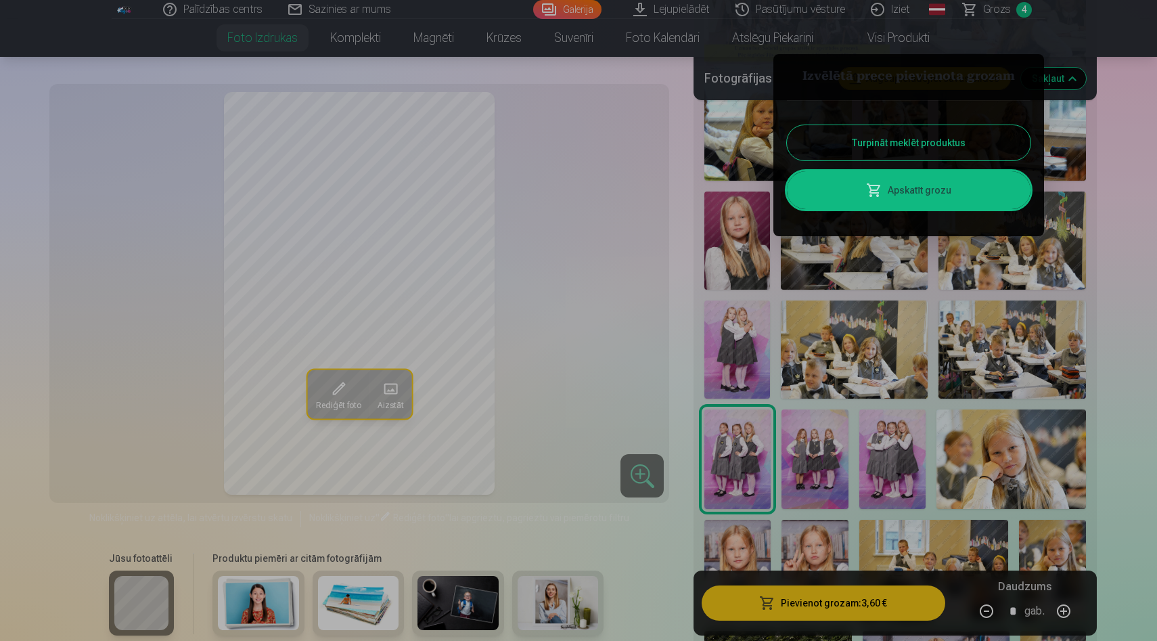
click at [827, 453] on div at bounding box center [578, 320] width 1157 height 641
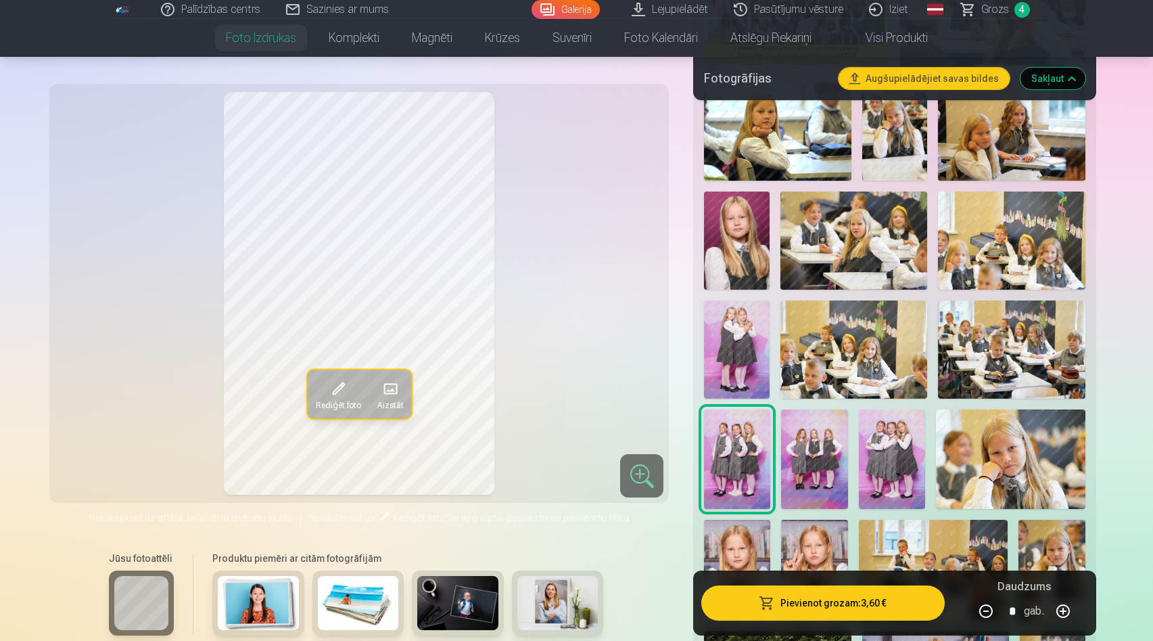
click at [819, 466] on img at bounding box center [814, 458] width 66 height 99
click at [796, 605] on button "Pievienot grozam : 3,60 €" at bounding box center [823, 602] width 243 height 35
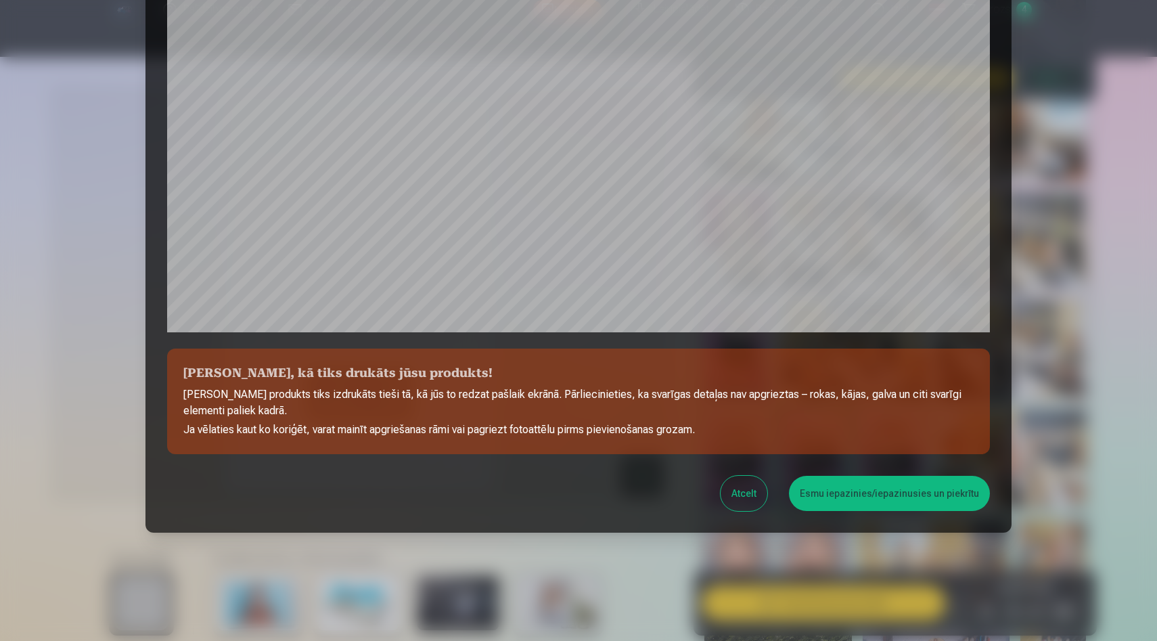
click at [888, 502] on button "Esmu iepazinies/iepazinusies un piekrītu" at bounding box center [889, 493] width 201 height 35
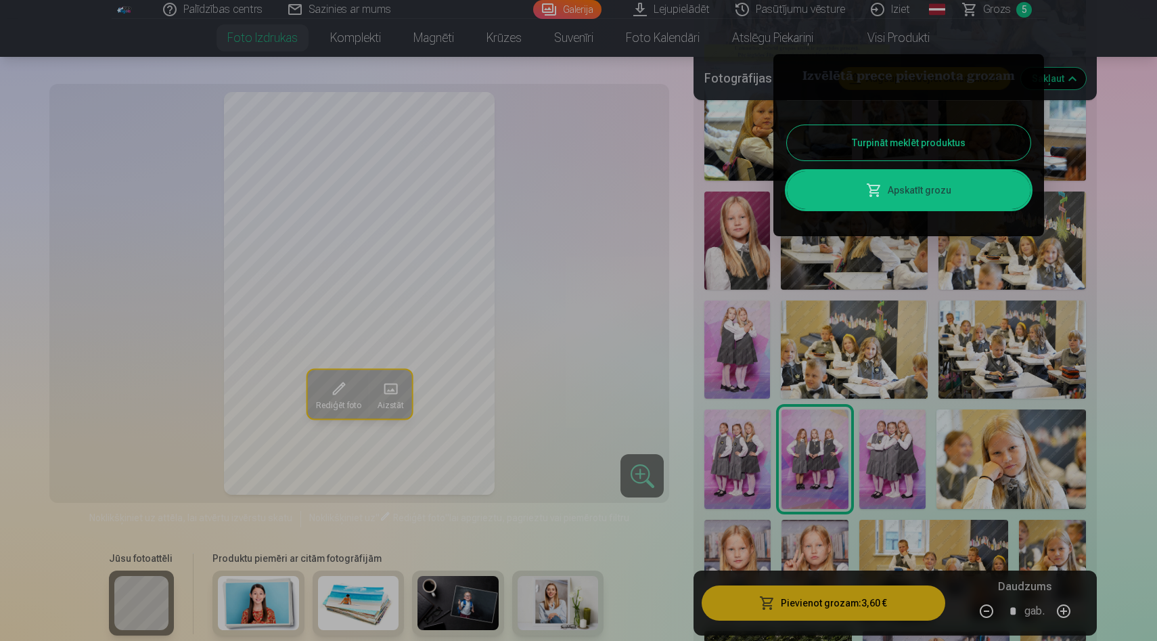
click at [891, 487] on div at bounding box center [578, 320] width 1157 height 641
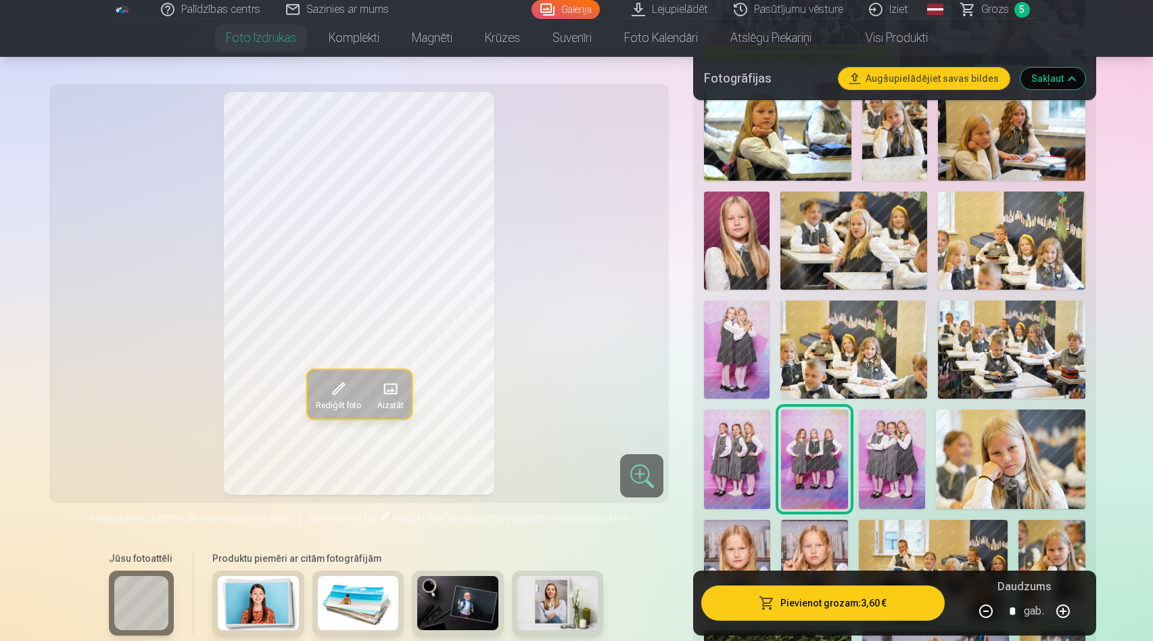
click at [882, 459] on img at bounding box center [892, 458] width 66 height 99
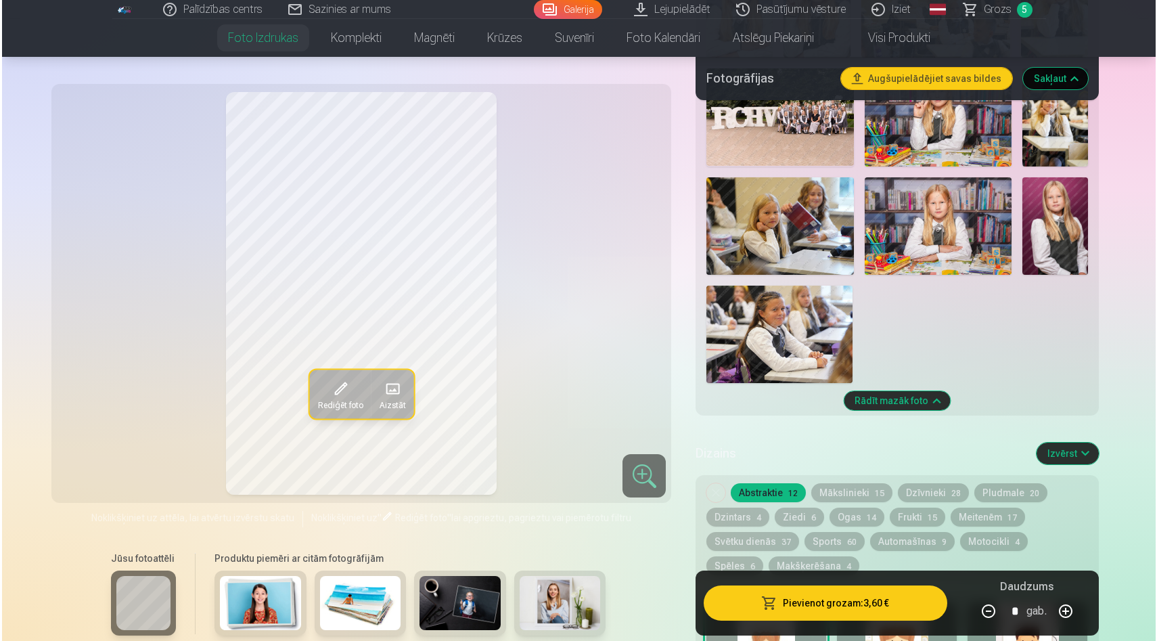
scroll to position [1132, 0]
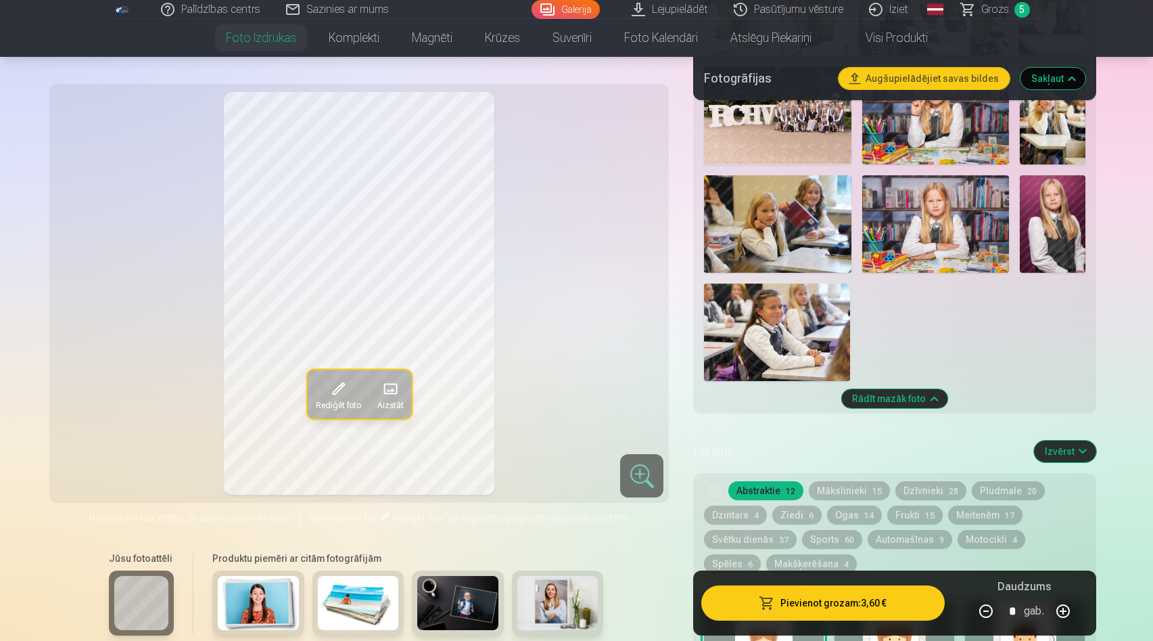
click at [799, 605] on button "Pievienot grozam : 3,60 €" at bounding box center [823, 602] width 243 height 35
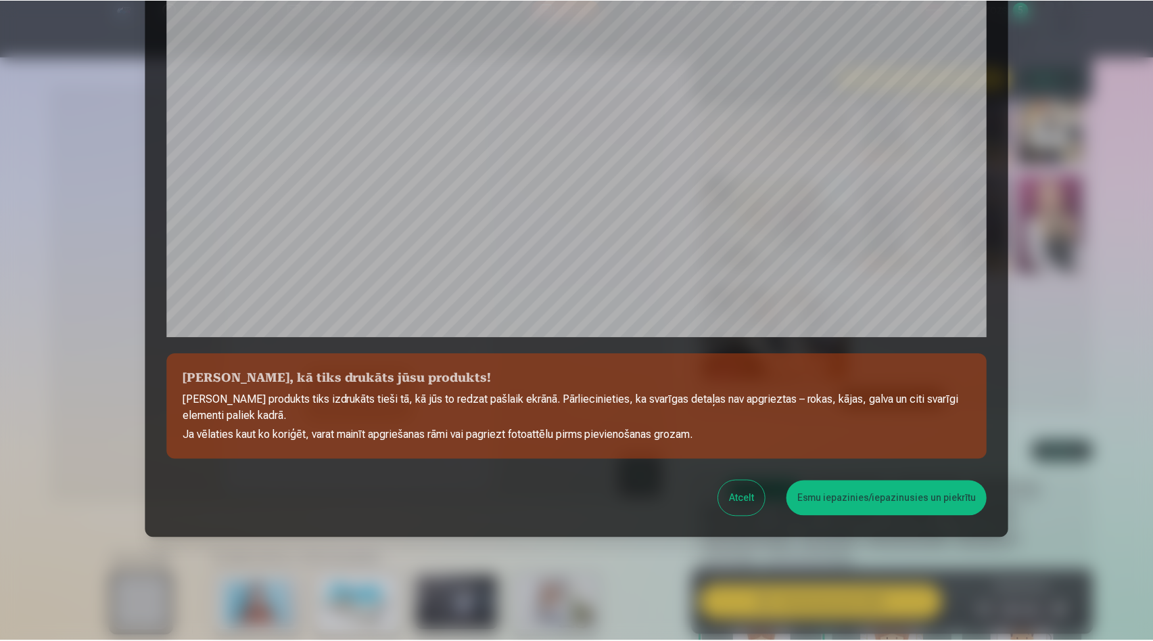
scroll to position [334, 0]
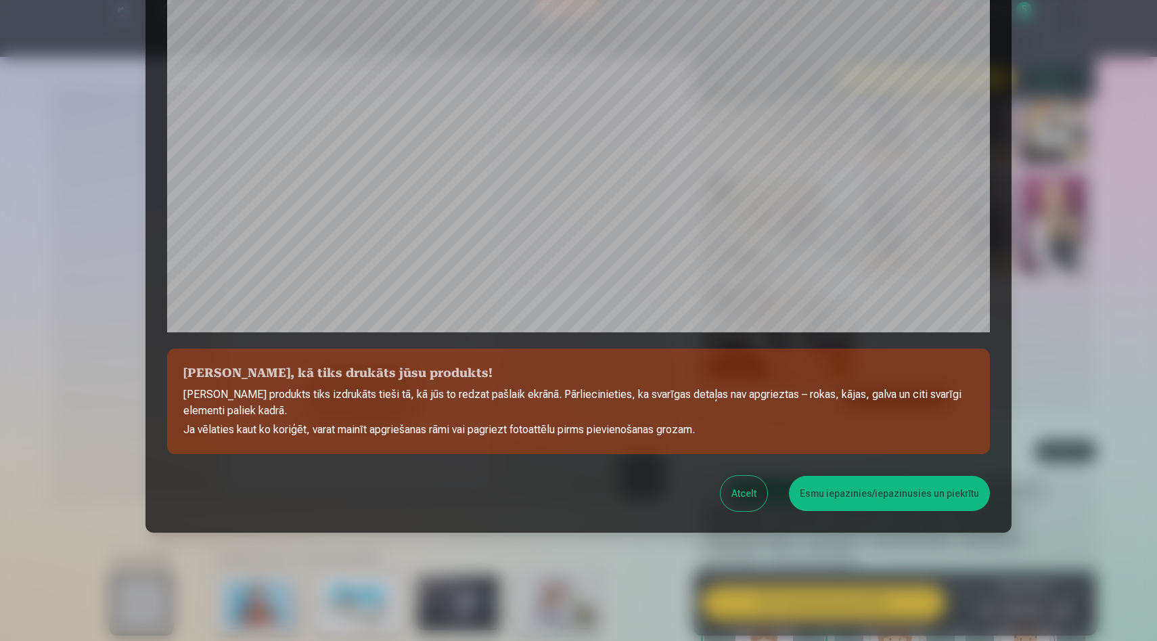
click at [878, 501] on button "Esmu iepazinies/iepazinusies un piekrītu" at bounding box center [889, 493] width 201 height 35
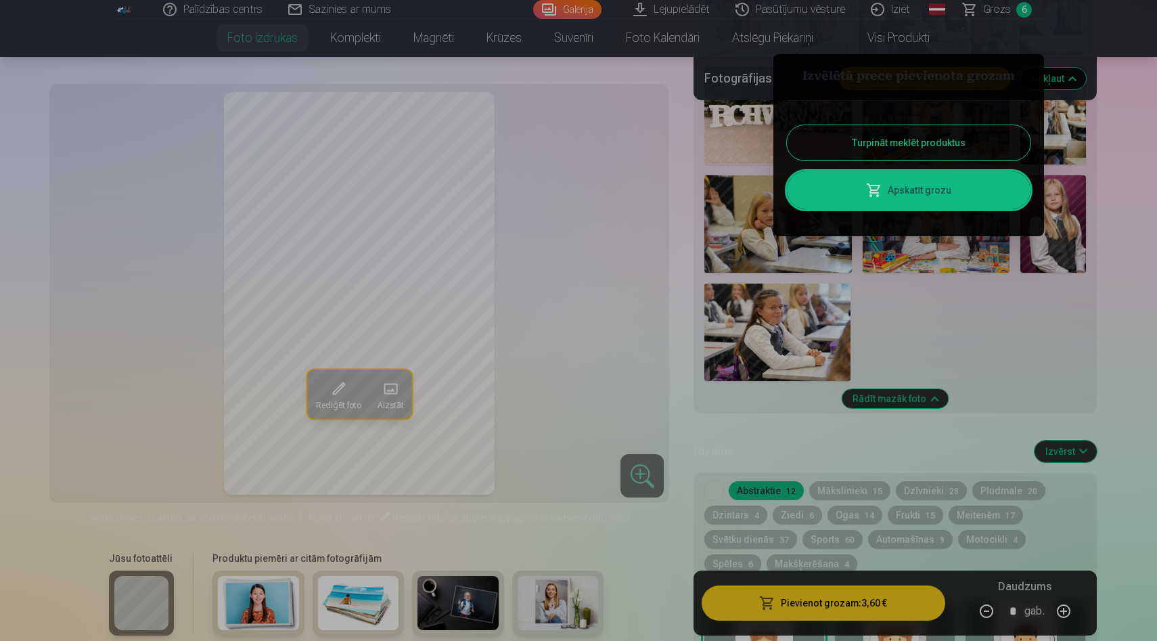
click at [941, 302] on div at bounding box center [578, 320] width 1157 height 641
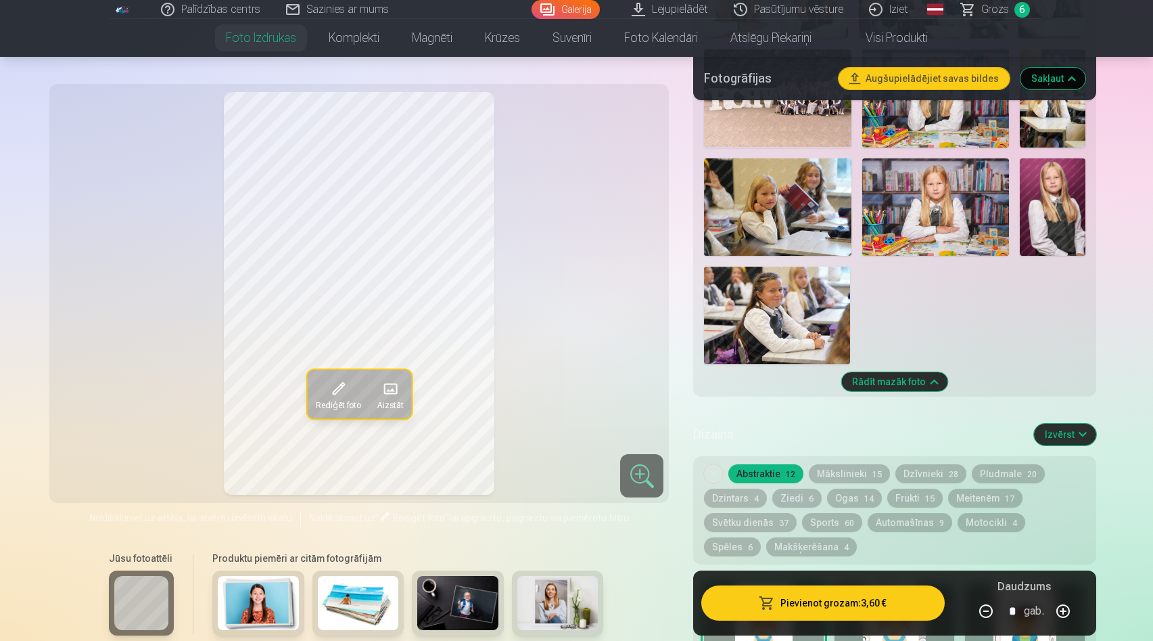
scroll to position [1155, 0]
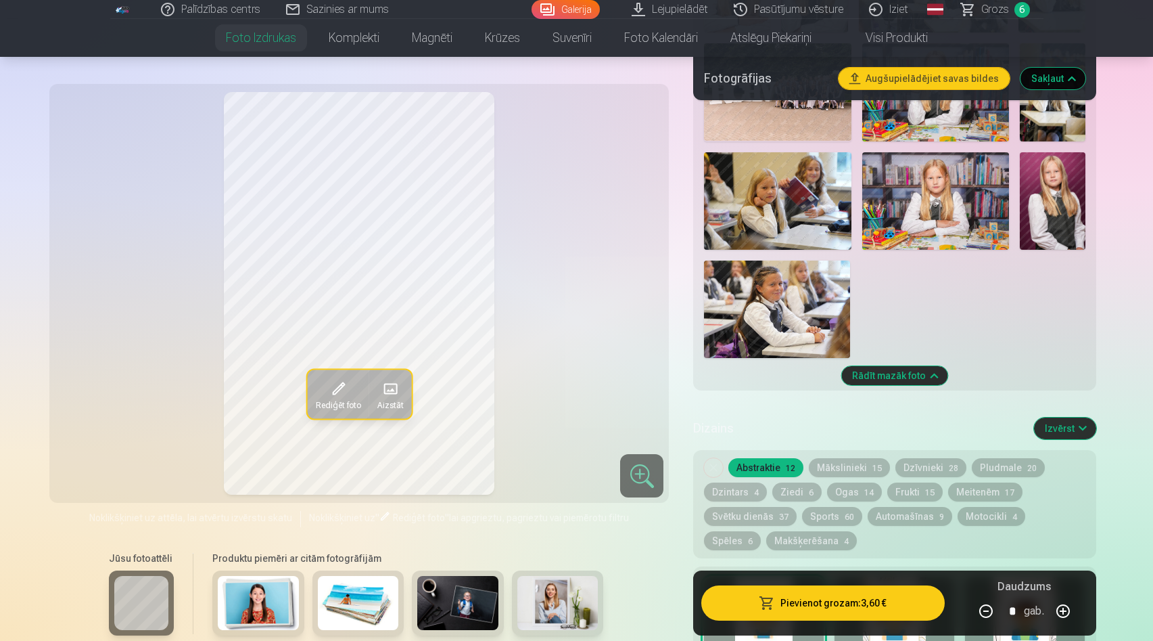
click at [1050, 209] on img at bounding box center [1053, 201] width 66 height 98
click at [973, 229] on img at bounding box center [936, 201] width 147 height 98
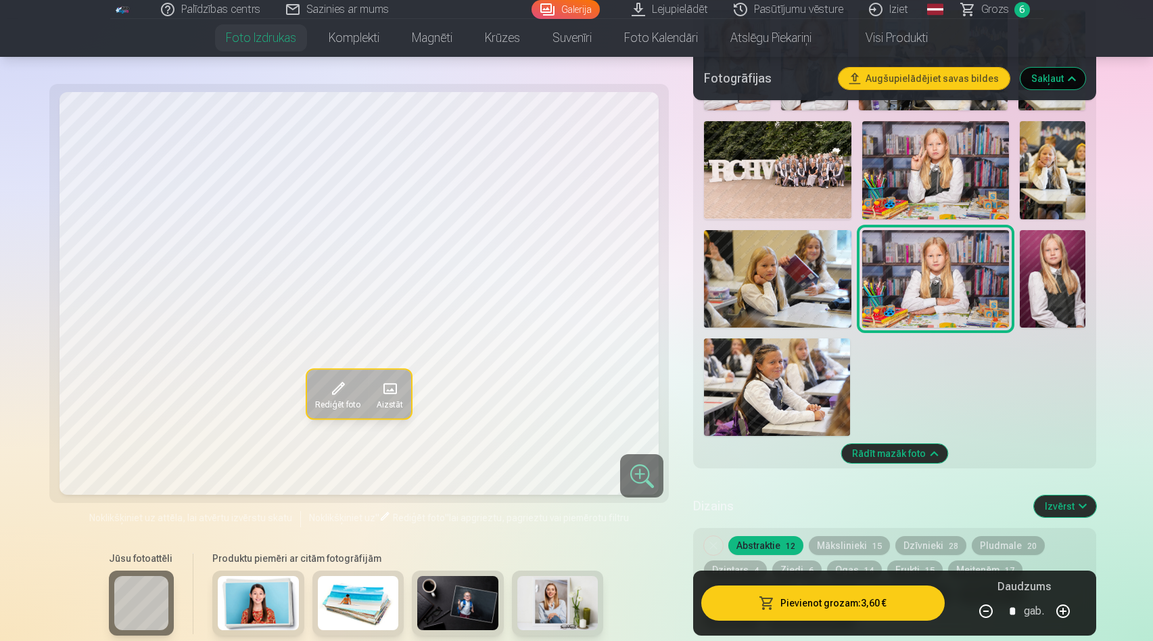
scroll to position [1078, 0]
click at [752, 311] on img at bounding box center [777, 278] width 147 height 98
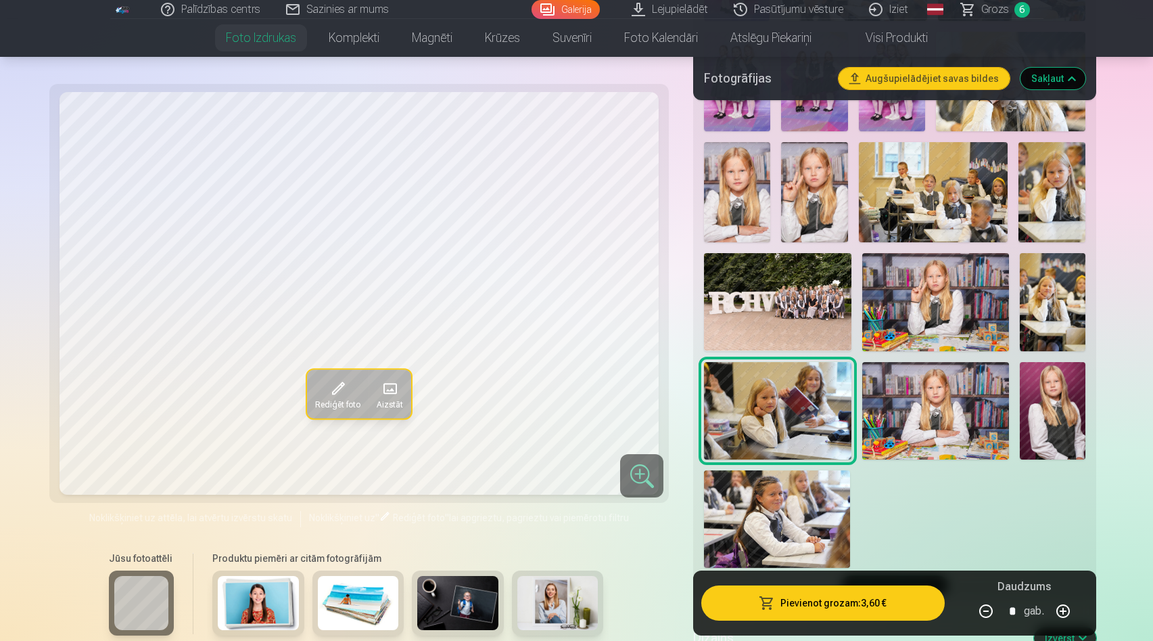
scroll to position [943, 0]
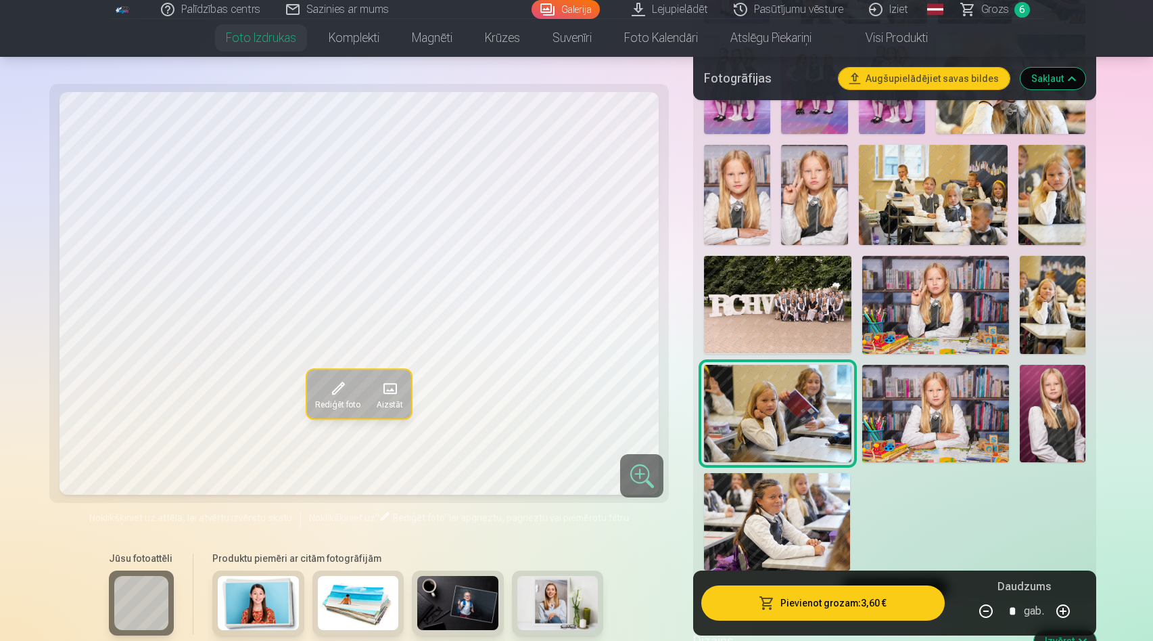
click at [921, 294] on img at bounding box center [936, 305] width 147 height 98
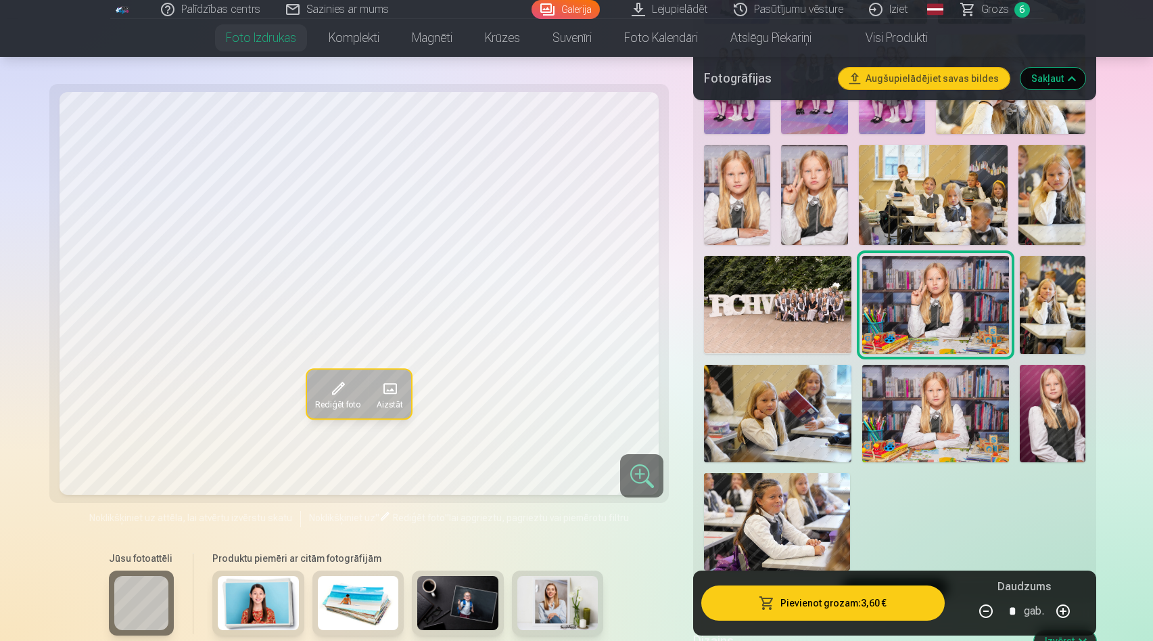
click at [1051, 295] on img at bounding box center [1053, 305] width 66 height 98
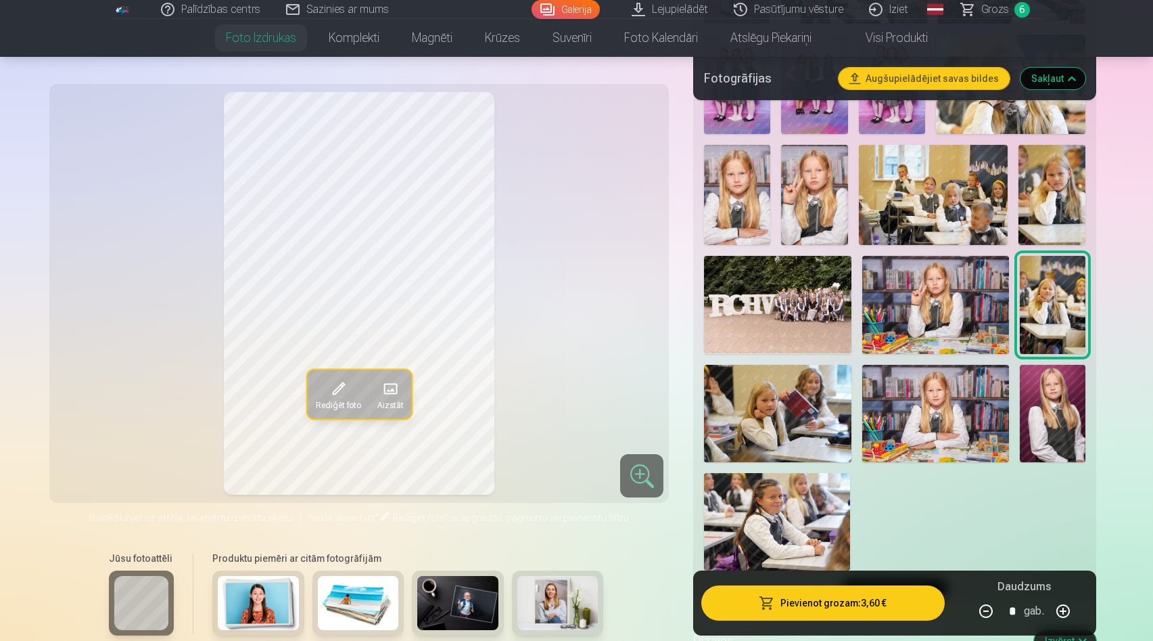
click at [956, 304] on img at bounding box center [936, 305] width 147 height 98
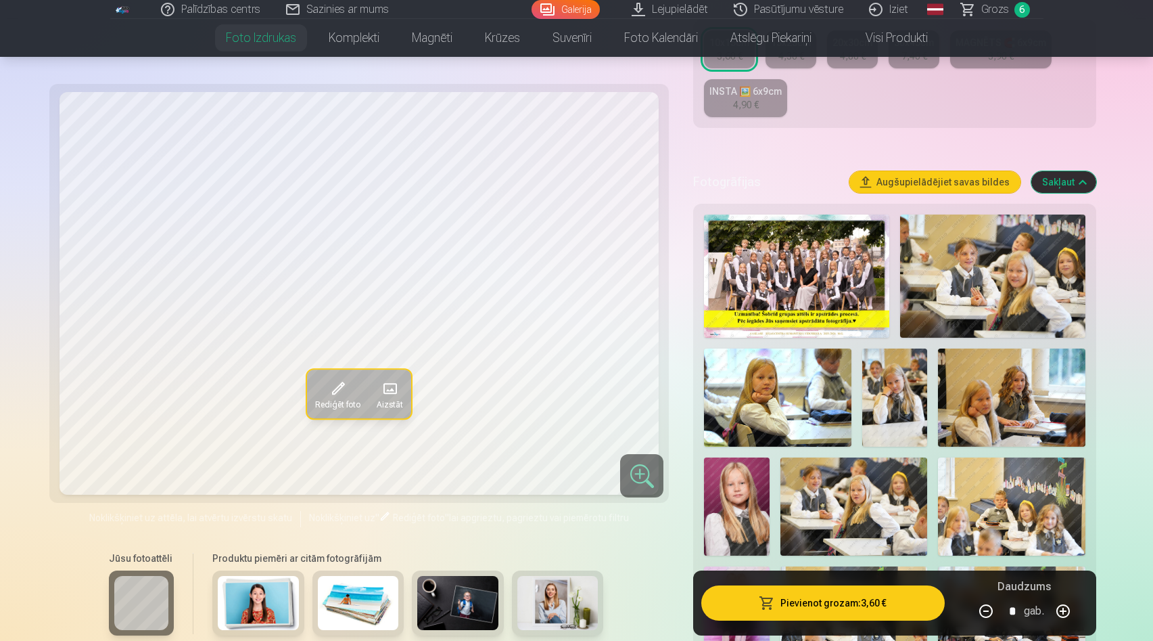
scroll to position [0, 0]
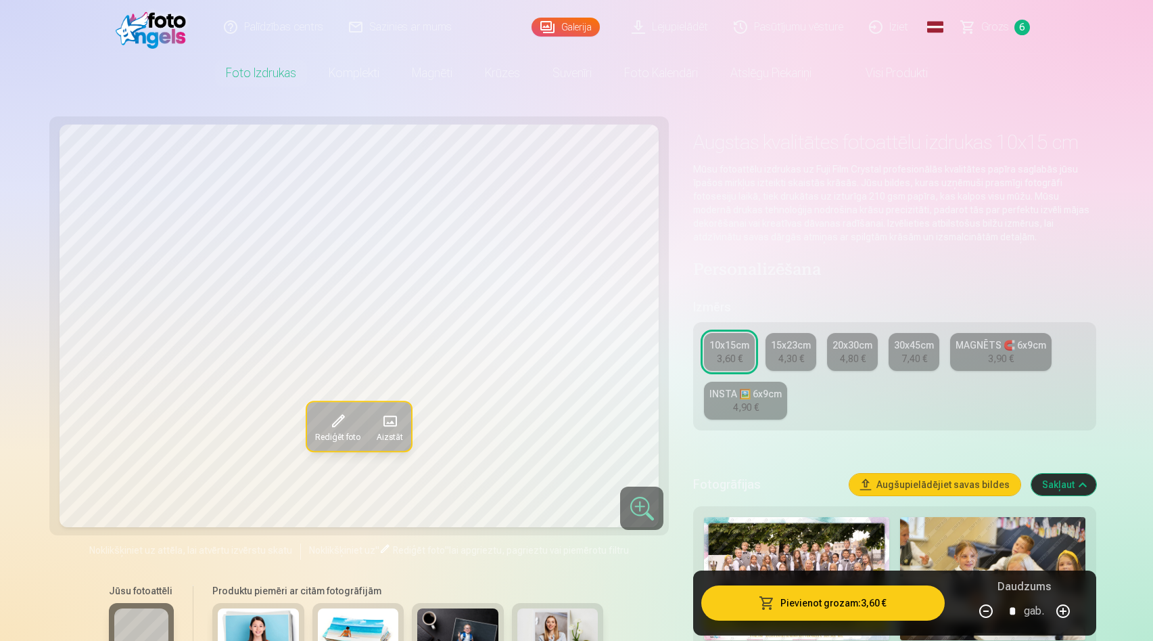
click at [989, 352] on div "3,90 €" at bounding box center [1001, 359] width 26 height 14
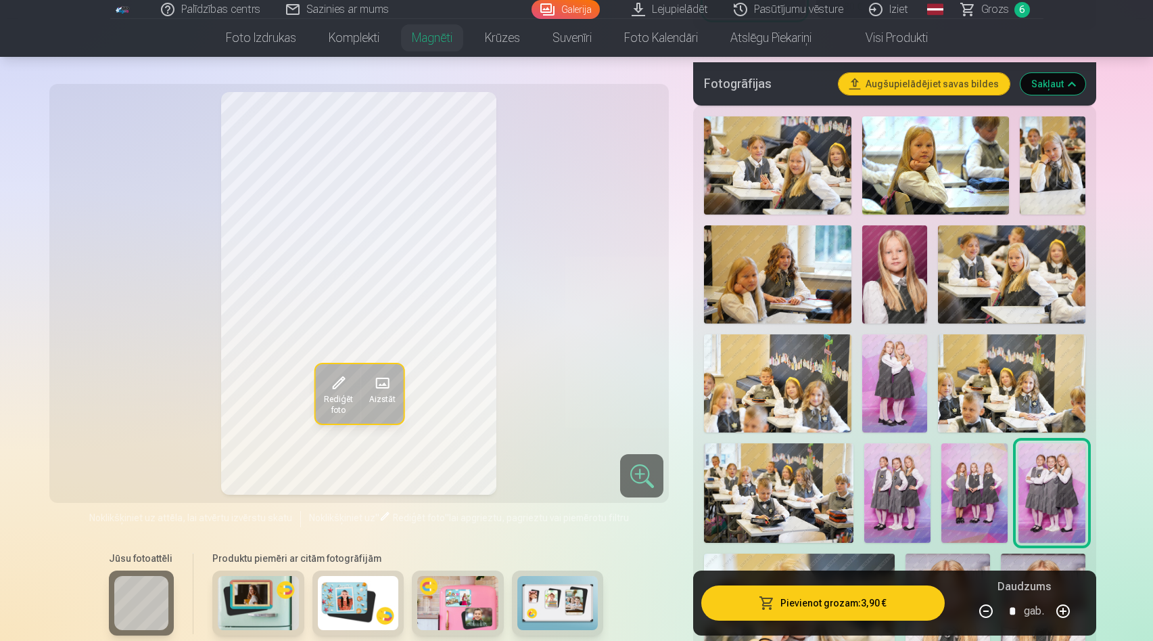
scroll to position [536, 0]
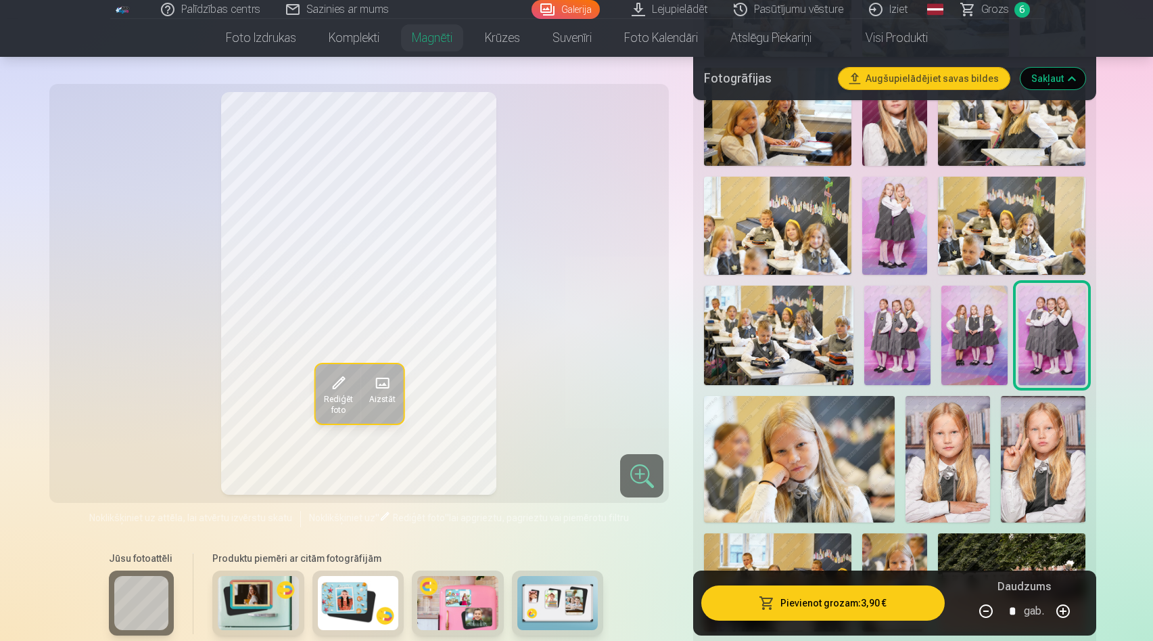
click at [1051, 469] on img at bounding box center [1043, 459] width 85 height 127
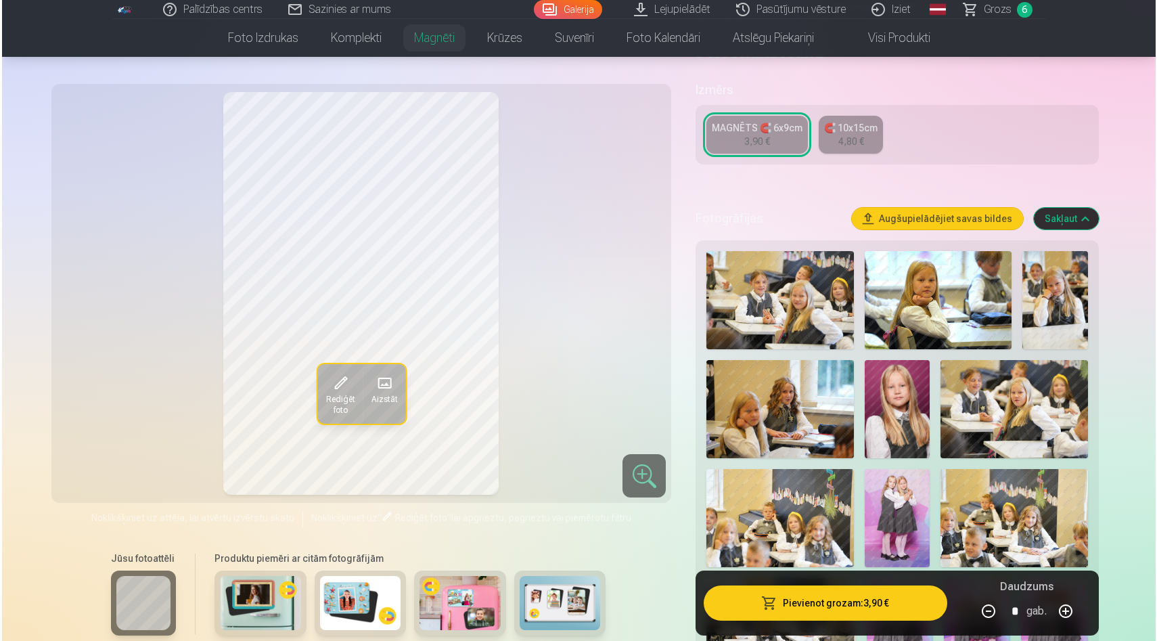
scroll to position [254, 0]
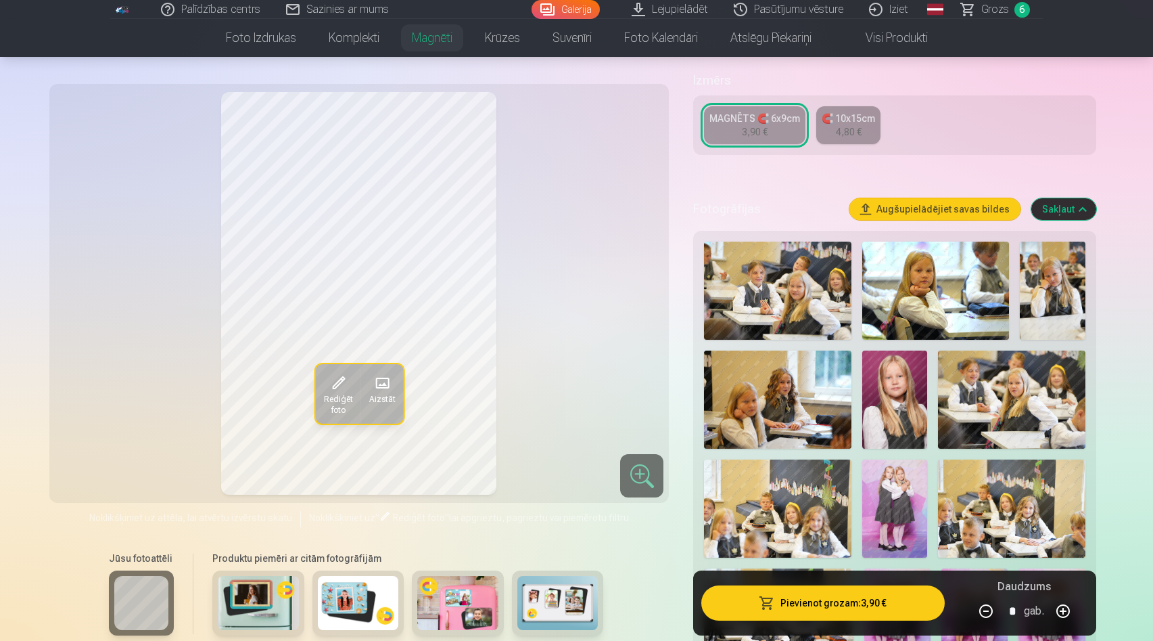
click at [812, 601] on button "Pievienot grozam : 3,90 €" at bounding box center [823, 602] width 243 height 35
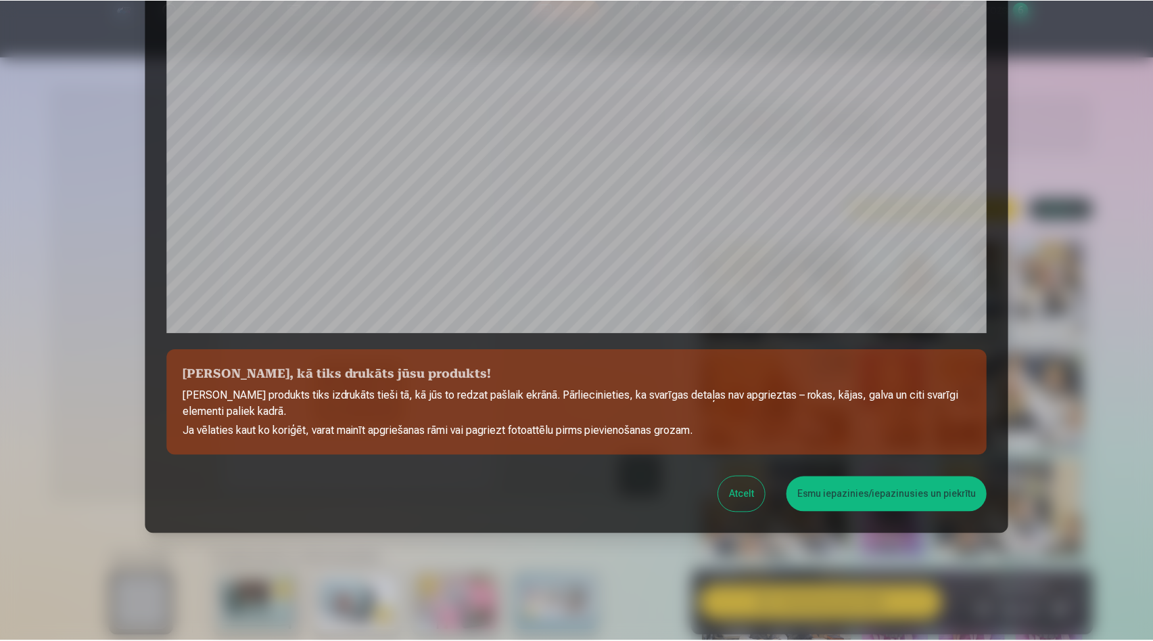
scroll to position [334, 0]
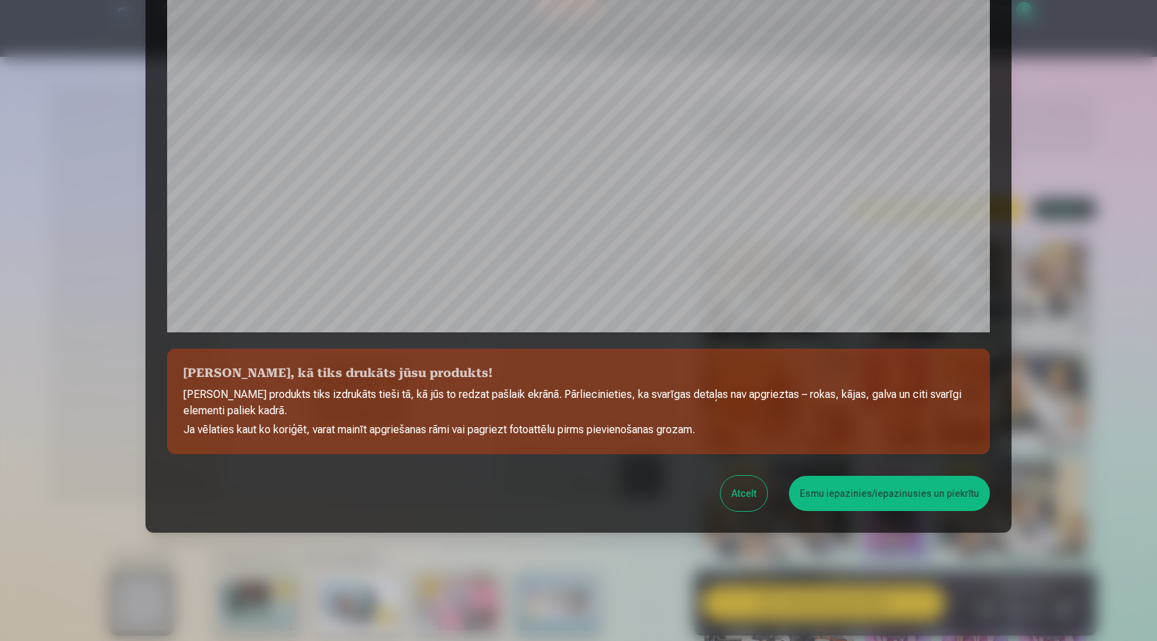
click at [866, 495] on button "Esmu iepazinies/iepazinusies un piekrītu" at bounding box center [889, 493] width 201 height 35
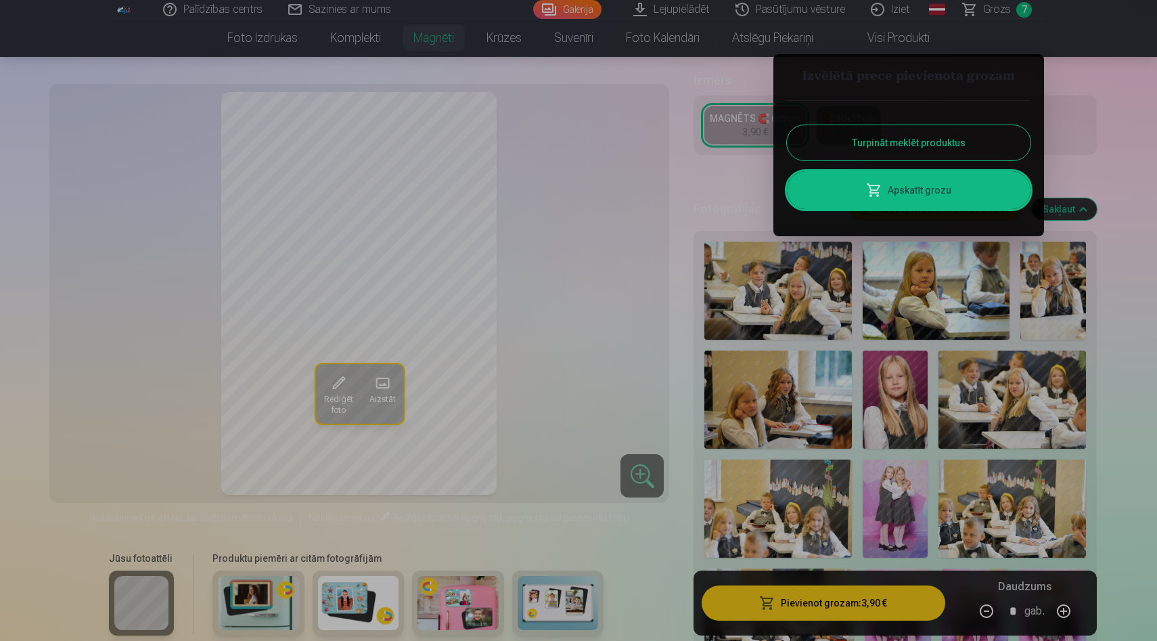
click at [668, 589] on div at bounding box center [578, 320] width 1157 height 641
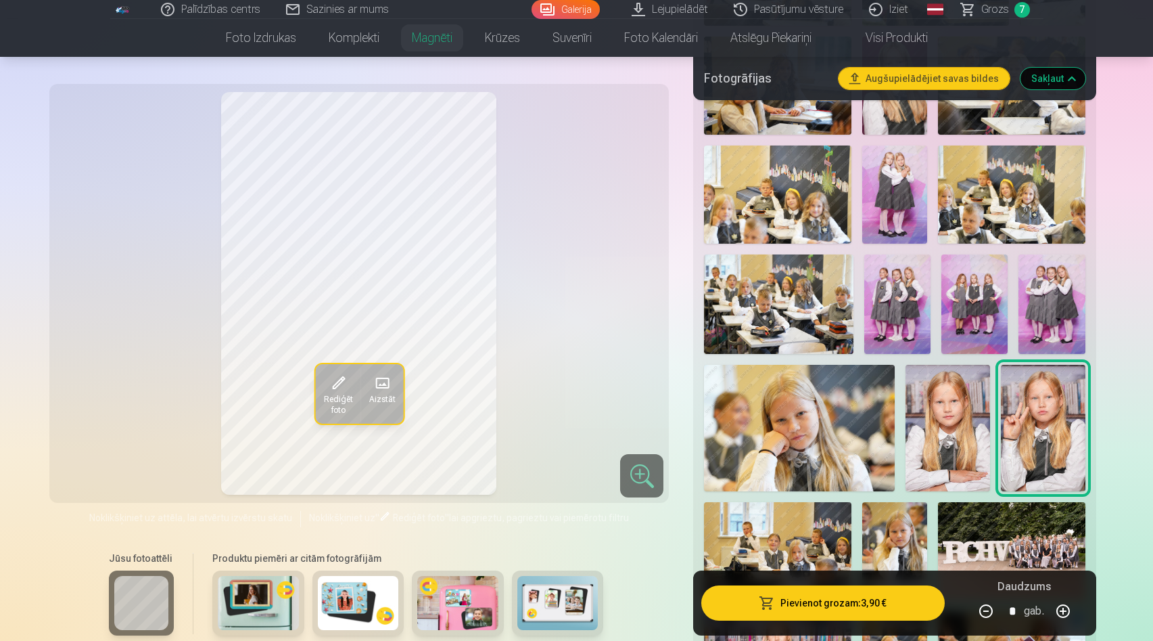
scroll to position [570, 0]
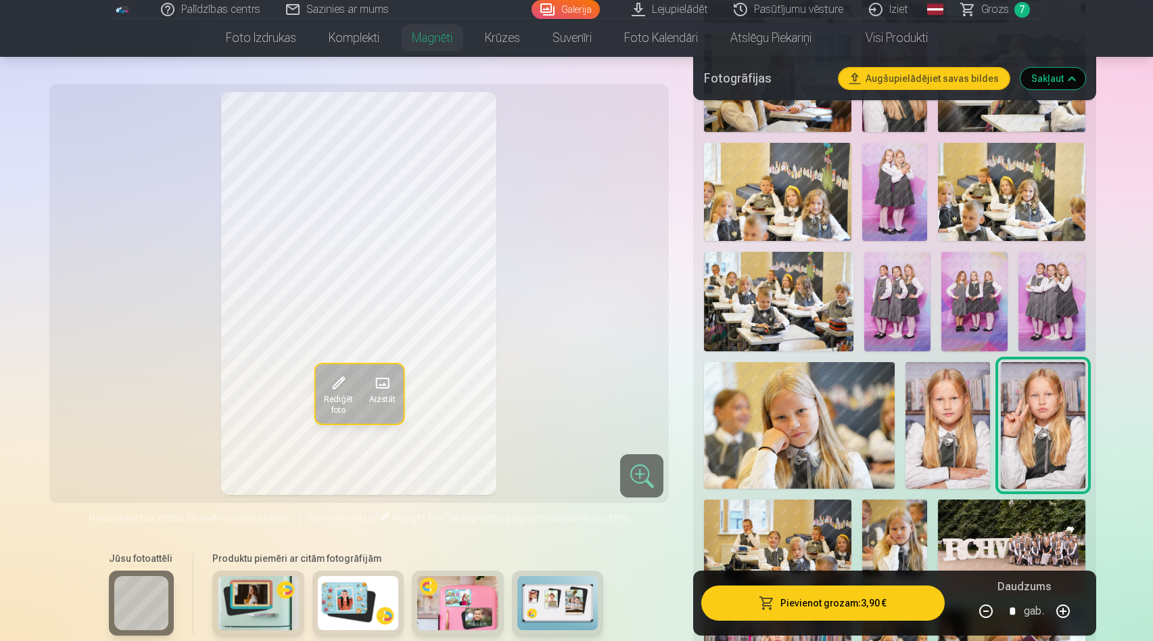
click at [906, 427] on div at bounding box center [895, 369] width 392 height 900
click at [939, 420] on img at bounding box center [948, 425] width 85 height 127
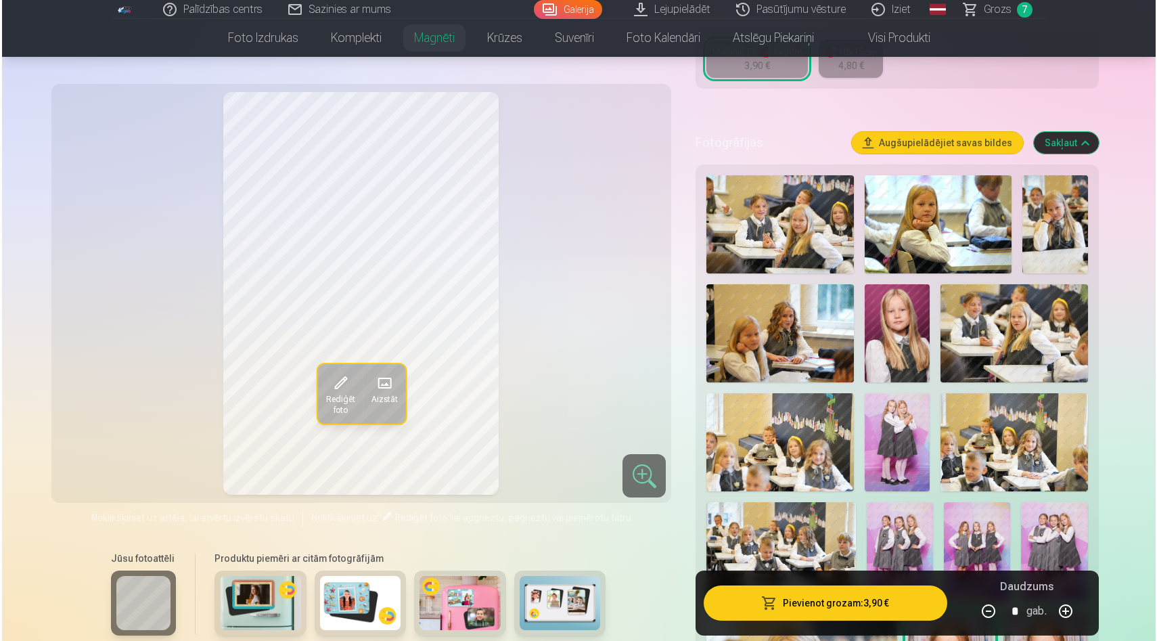
scroll to position [0, 0]
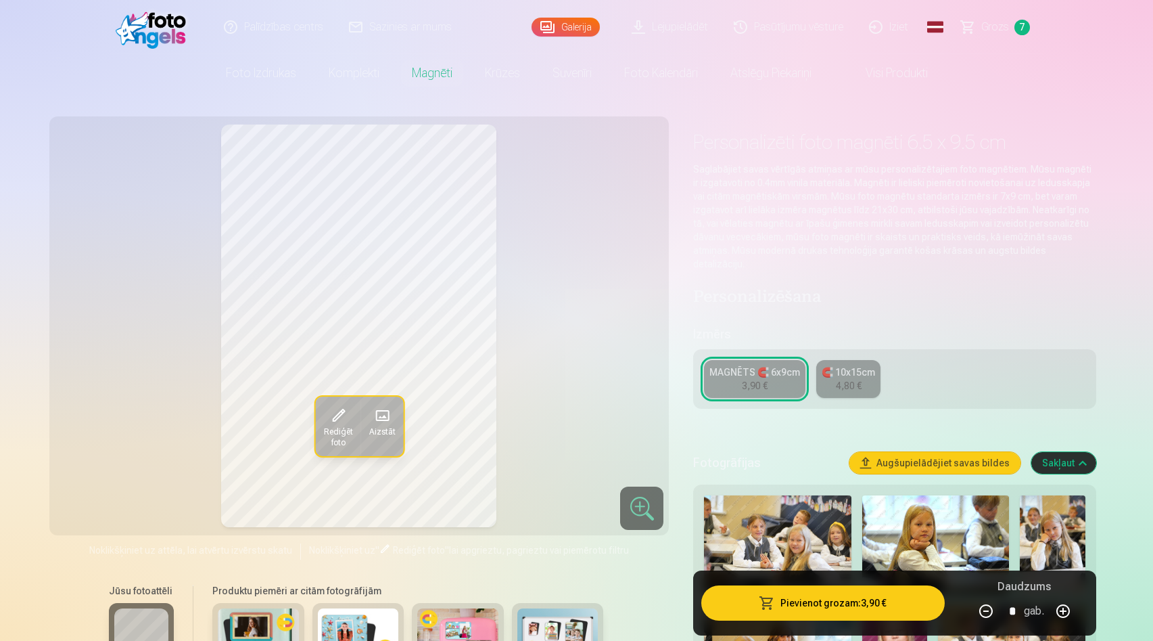
click at [788, 603] on button "Pievienot grozam : 3,90 €" at bounding box center [823, 602] width 243 height 35
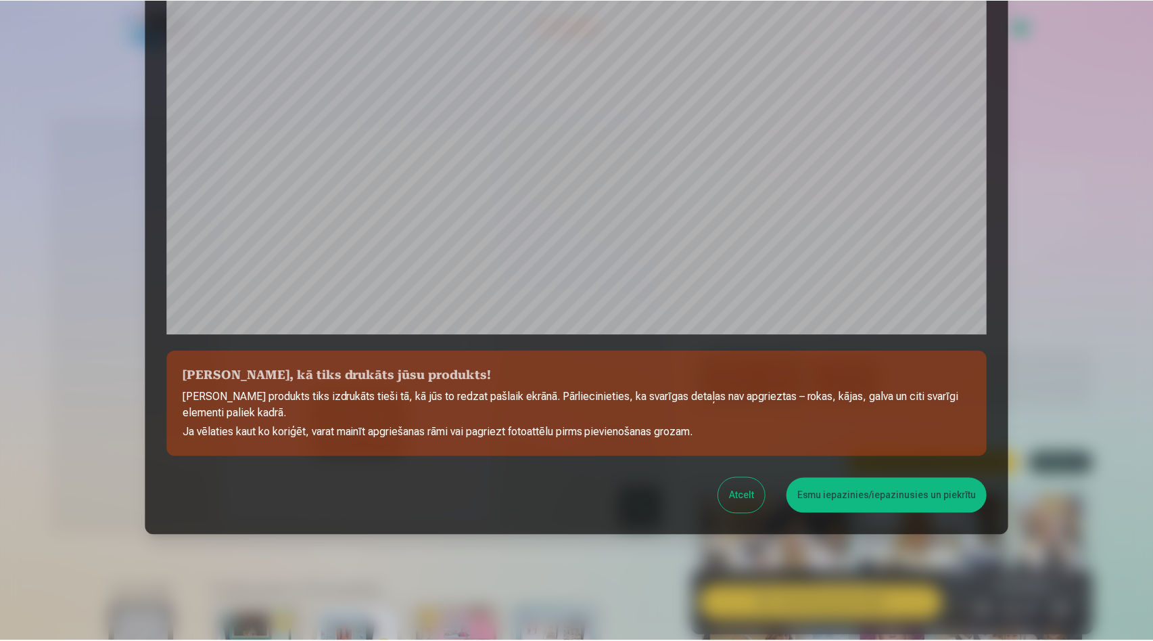
scroll to position [334, 0]
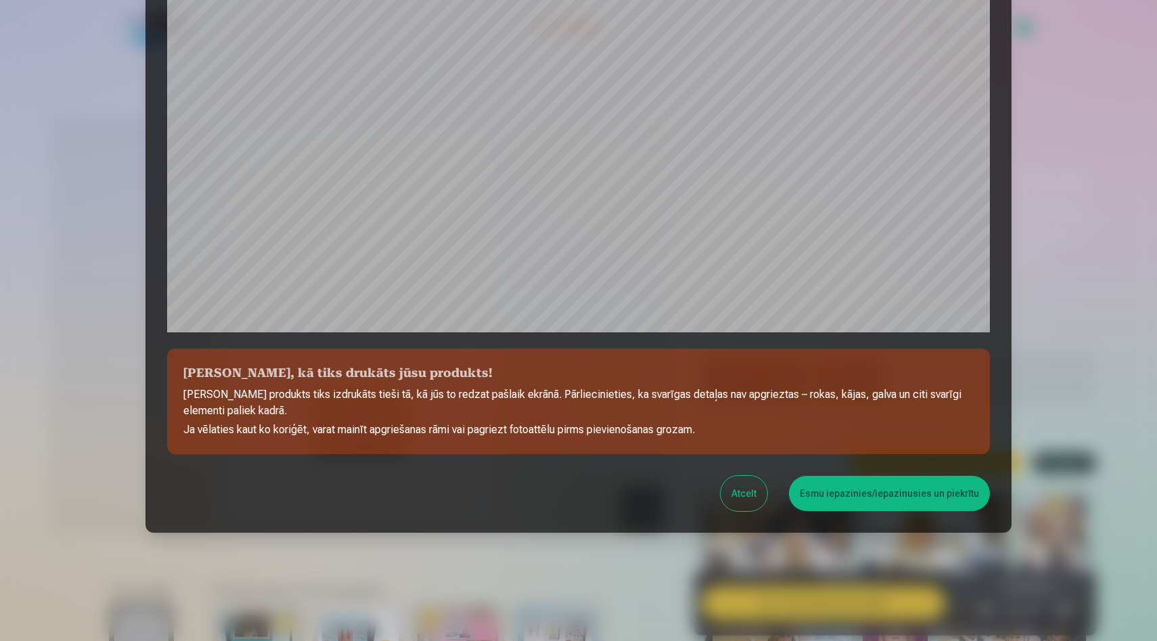
click at [872, 501] on button "Esmu iepazinies/iepazinusies un piekrītu" at bounding box center [889, 493] width 201 height 35
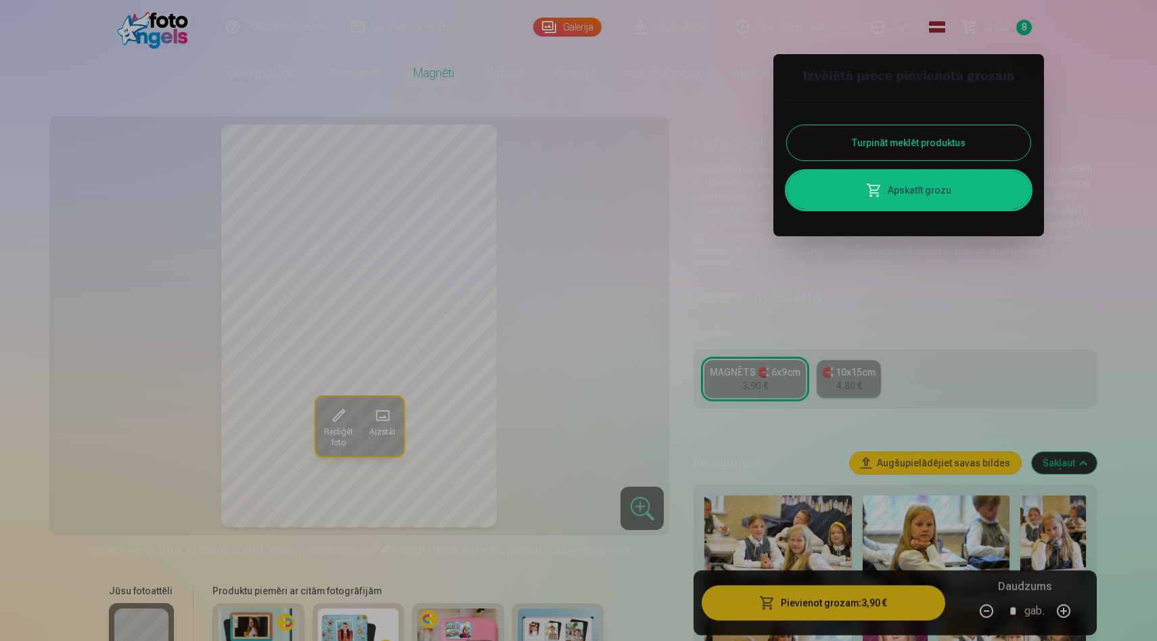
click at [797, 439] on div at bounding box center [578, 320] width 1157 height 641
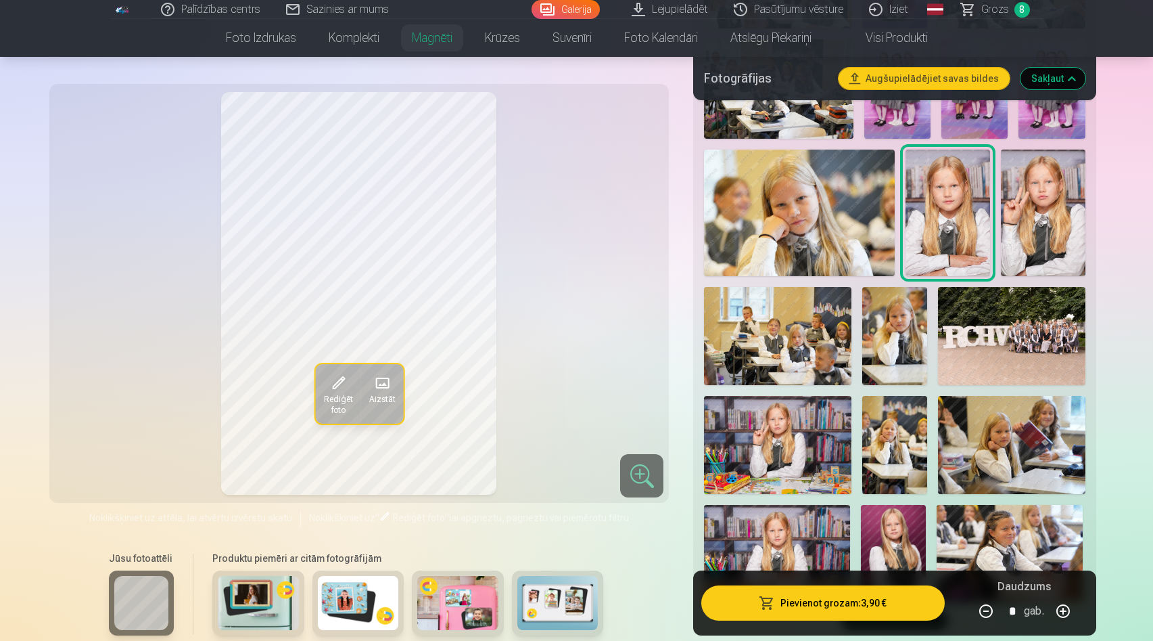
scroll to position [788, 0]
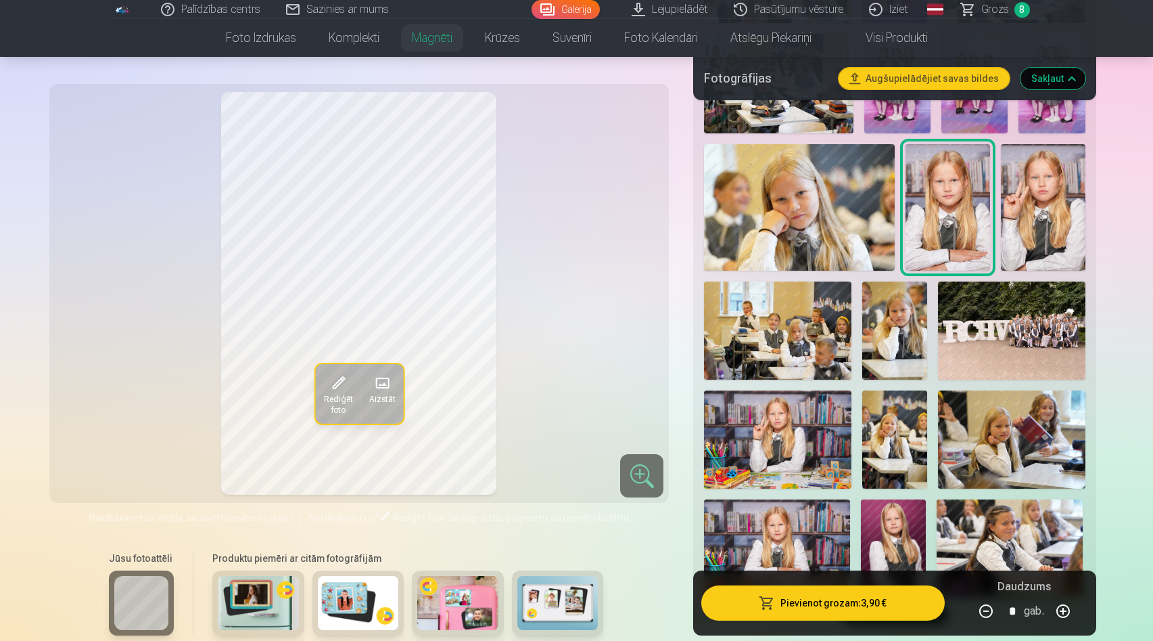
click at [792, 428] on img at bounding box center [777, 439] width 147 height 98
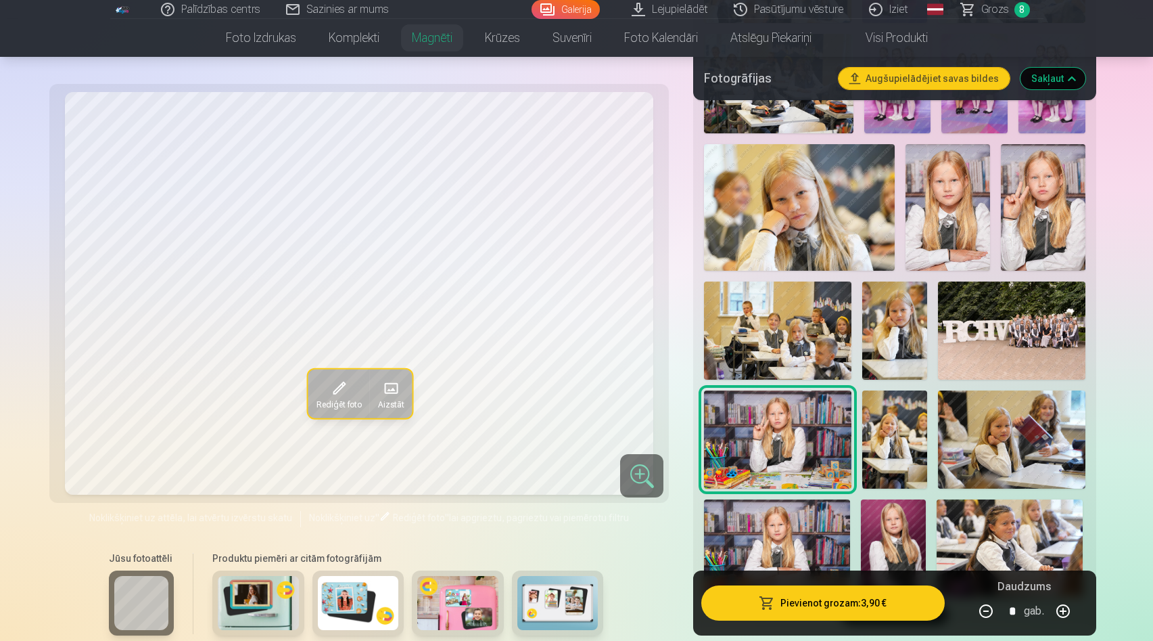
click at [902, 304] on img at bounding box center [896, 330] width 66 height 98
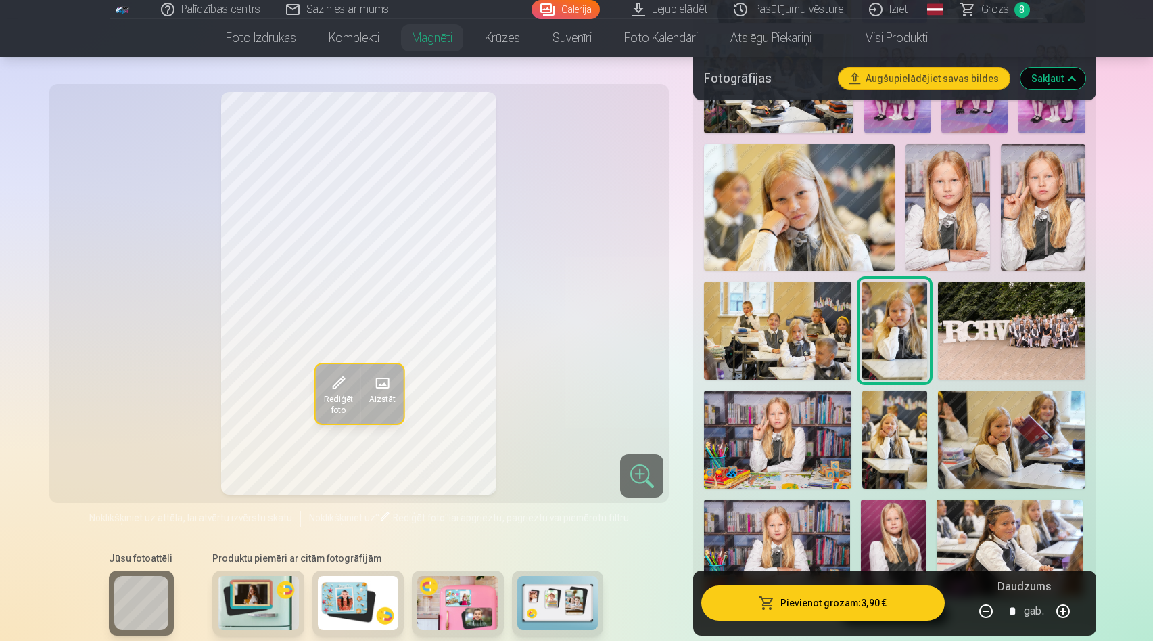
click at [822, 206] on img at bounding box center [799, 207] width 190 height 127
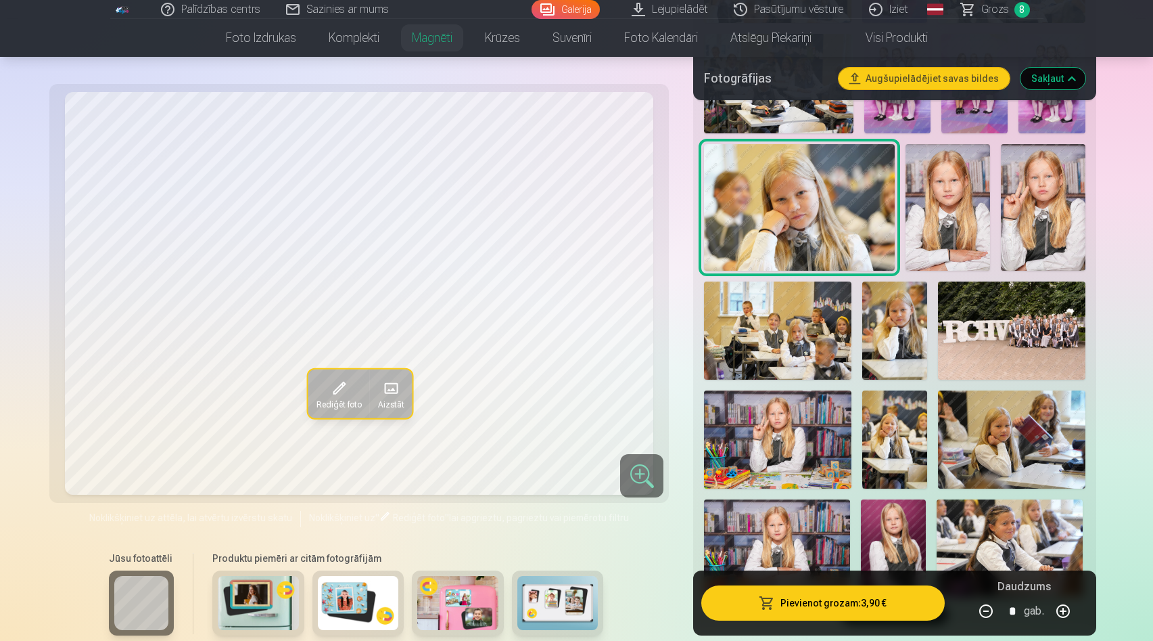
click at [884, 313] on img at bounding box center [896, 330] width 66 height 98
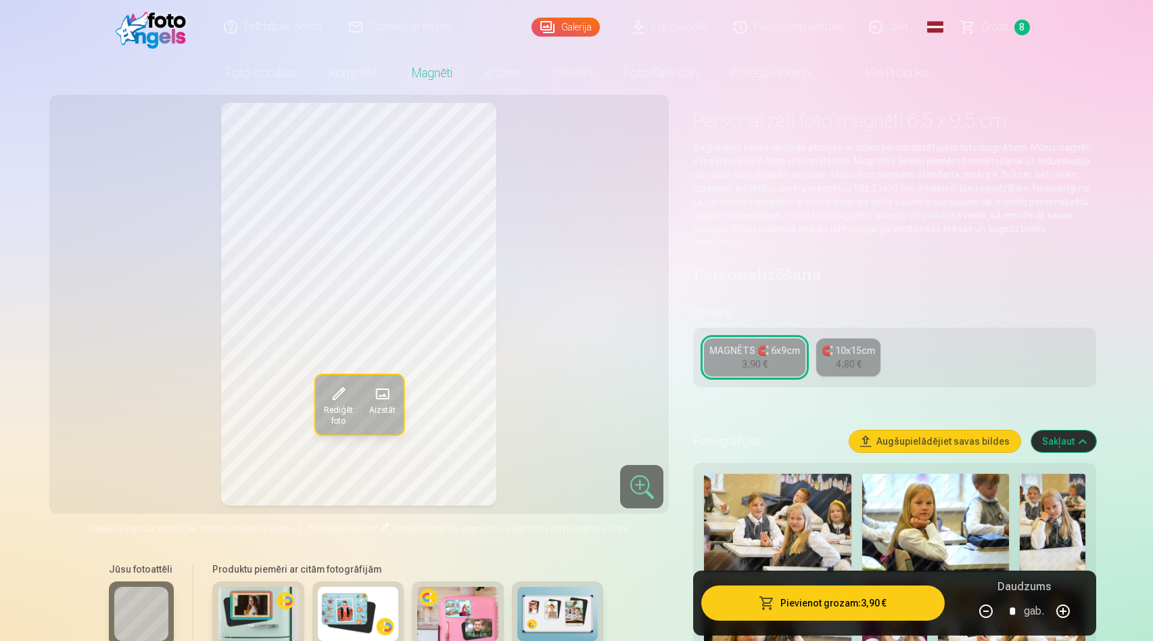
scroll to position [0, 0]
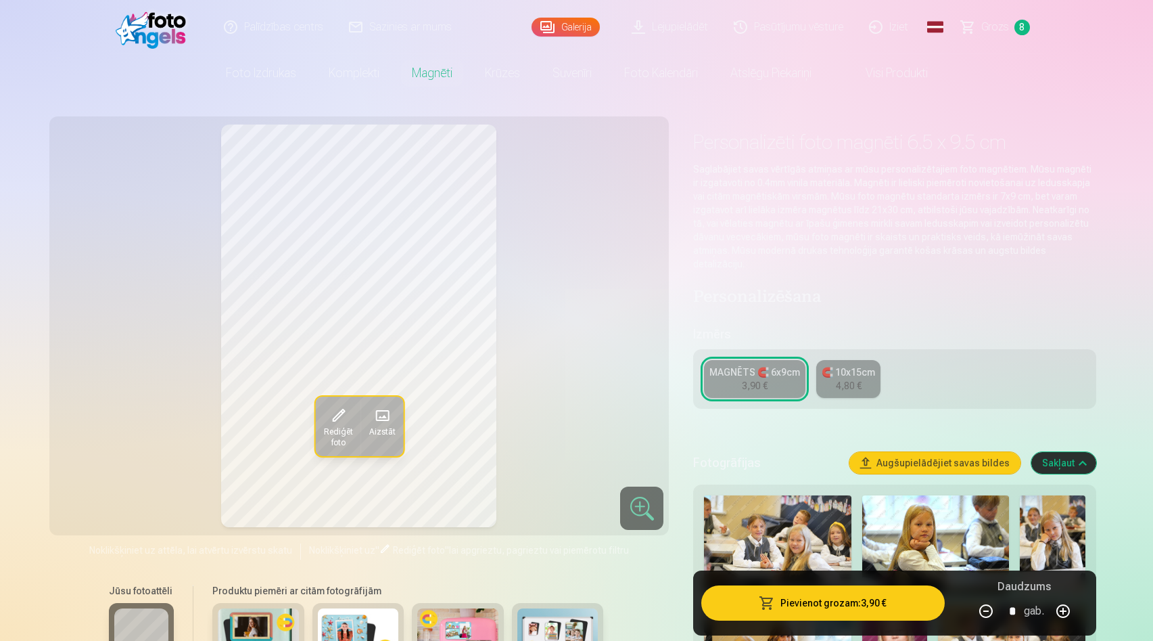
click at [746, 287] on h4 "Personalizēšana" at bounding box center [894, 298] width 403 height 22
click at [768, 67] on link "Atslēgu piekariņi" at bounding box center [771, 73] width 114 height 38
click at [1052, 452] on button "Sakļaut" at bounding box center [1064, 463] width 65 height 22
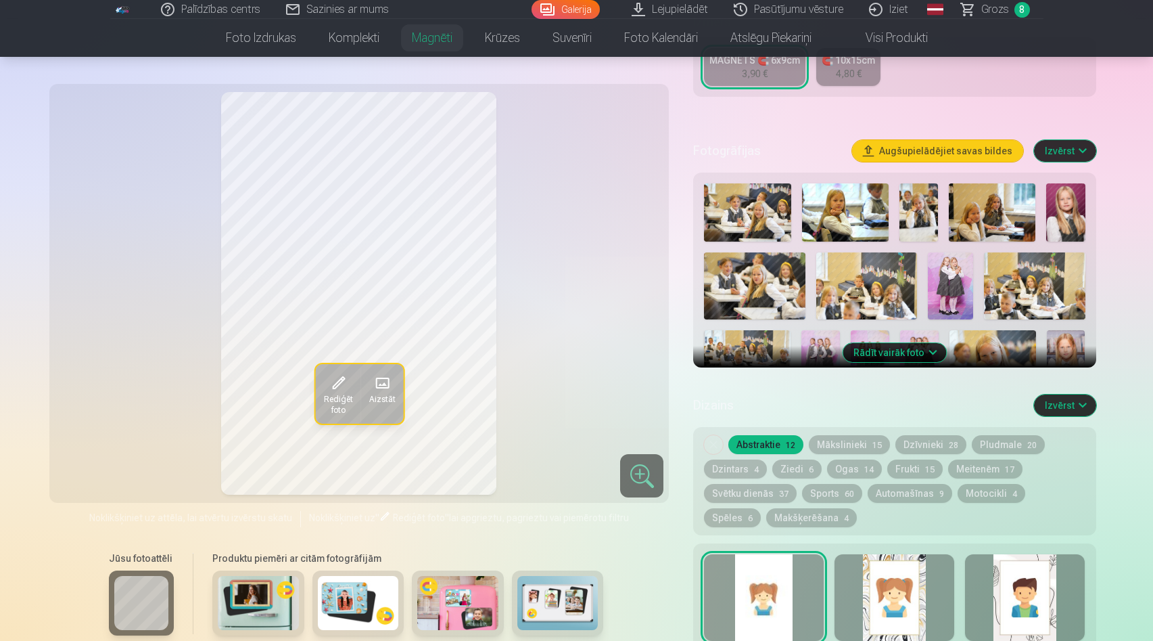
scroll to position [313, 0]
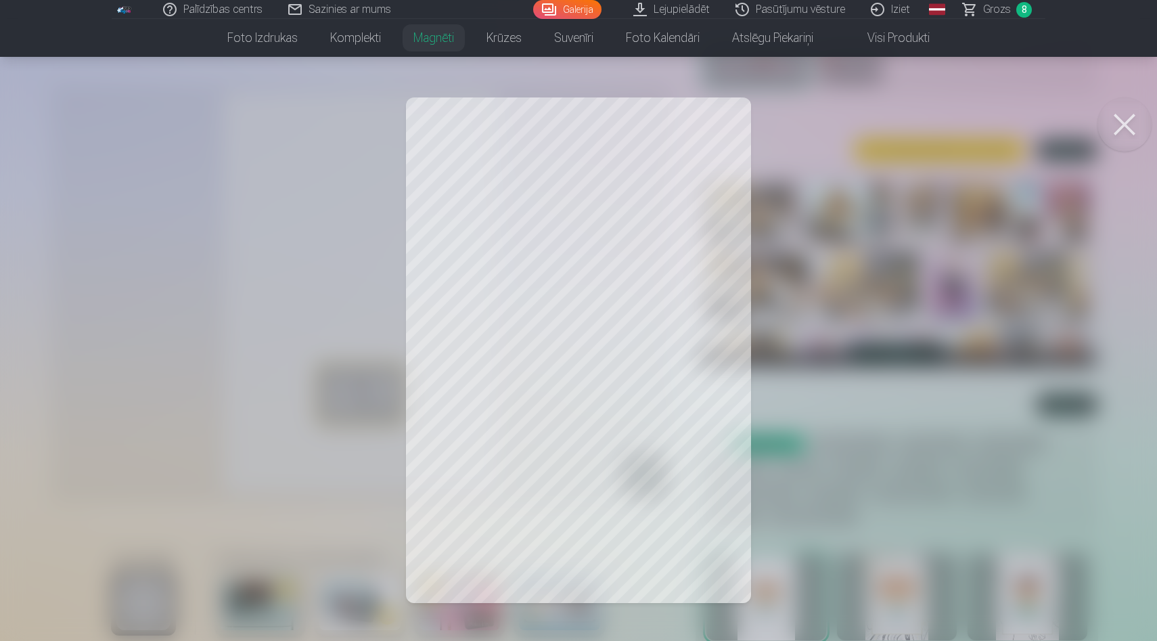
click at [541, 540] on div at bounding box center [578, 320] width 1157 height 641
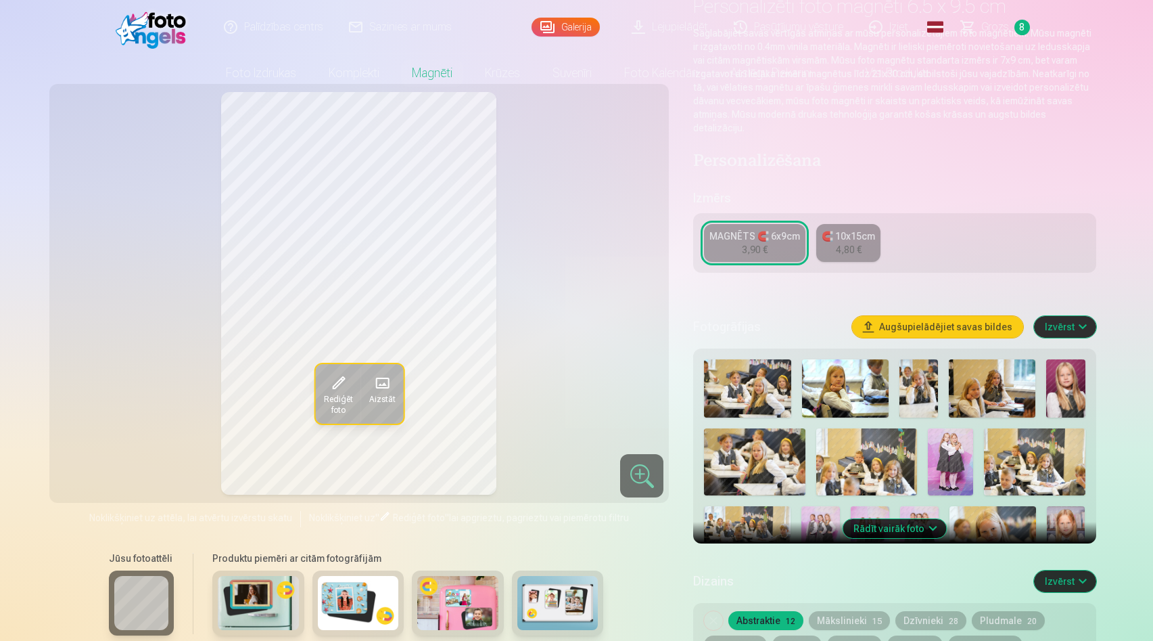
scroll to position [0, 0]
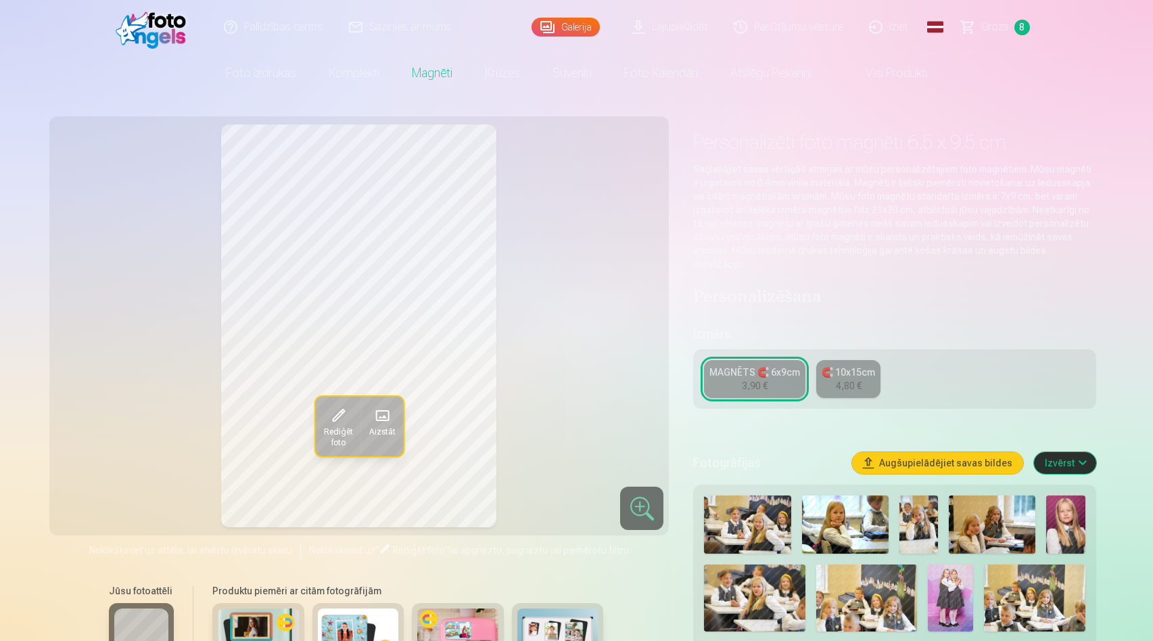
click at [825, 160] on div "Personalizēti foto magnēti 6.5 x 9.5 cm Saglabājiet savas vērtīgās atmiņas ar m…" at bounding box center [894, 197] width 403 height 146
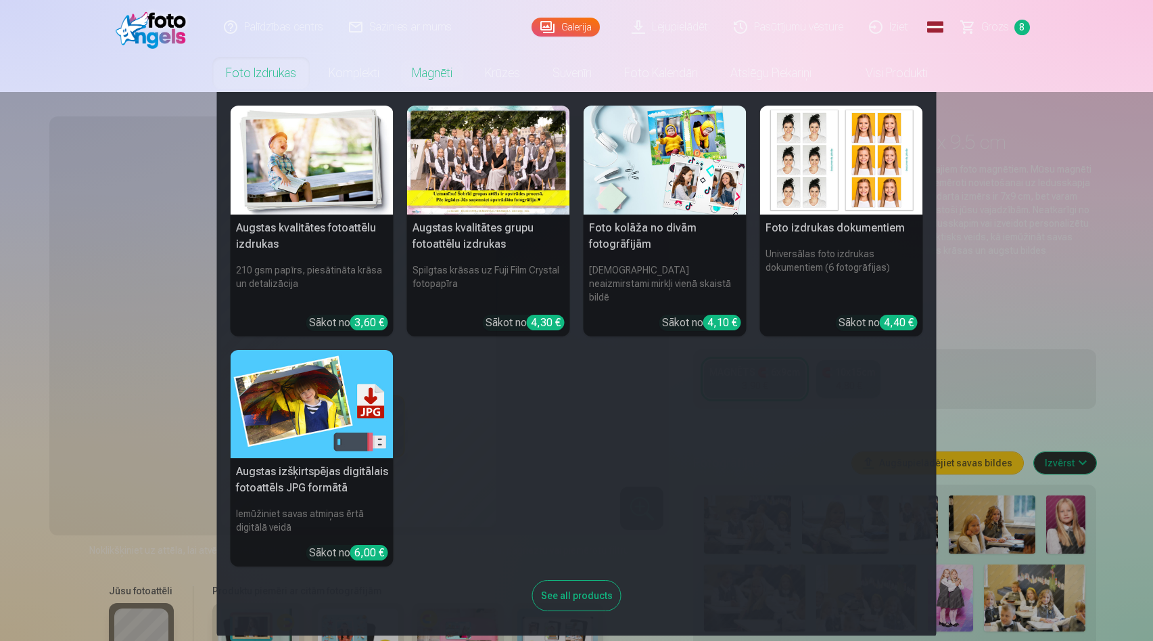
click at [243, 74] on link "Foto izdrukas" at bounding box center [261, 73] width 103 height 38
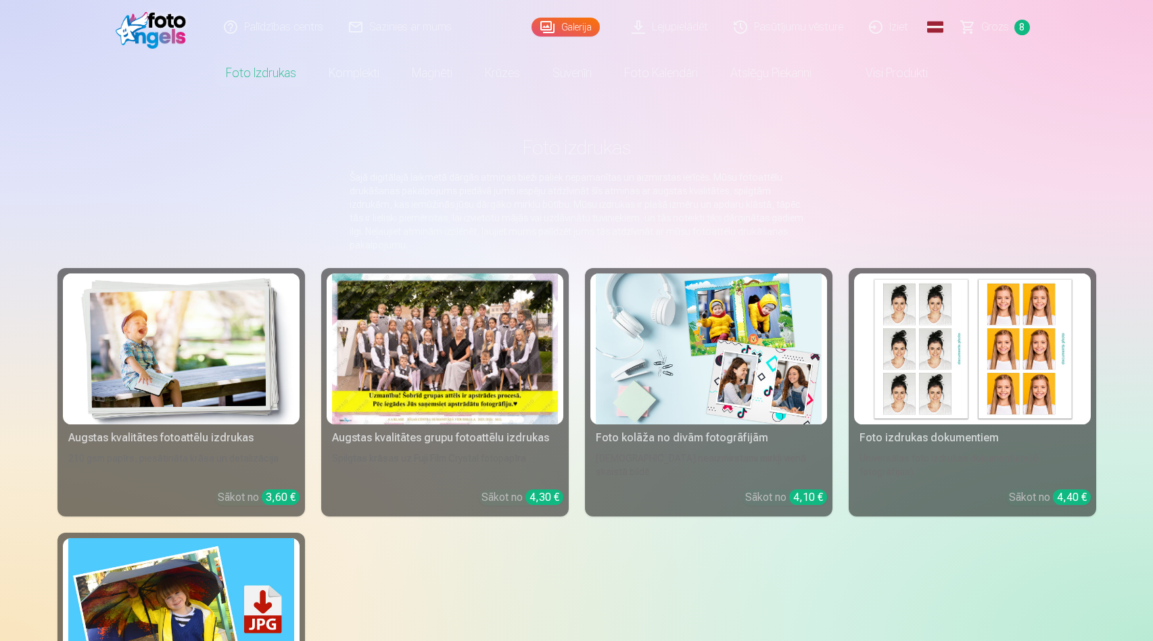
click at [456, 354] on div at bounding box center [445, 348] width 226 height 151
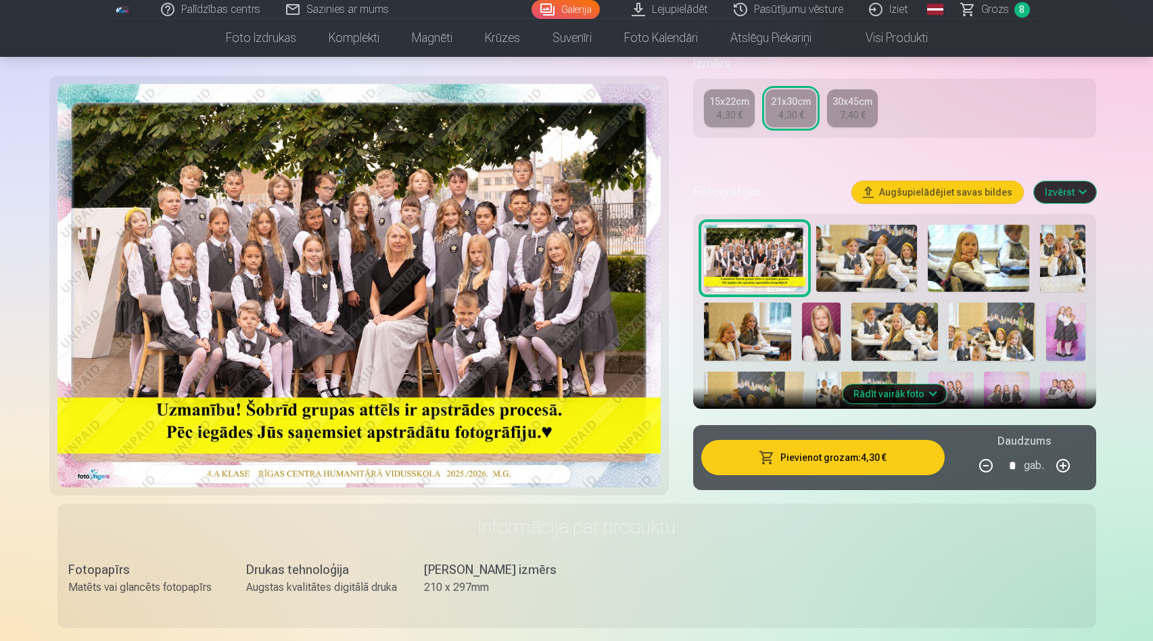
scroll to position [297, 0]
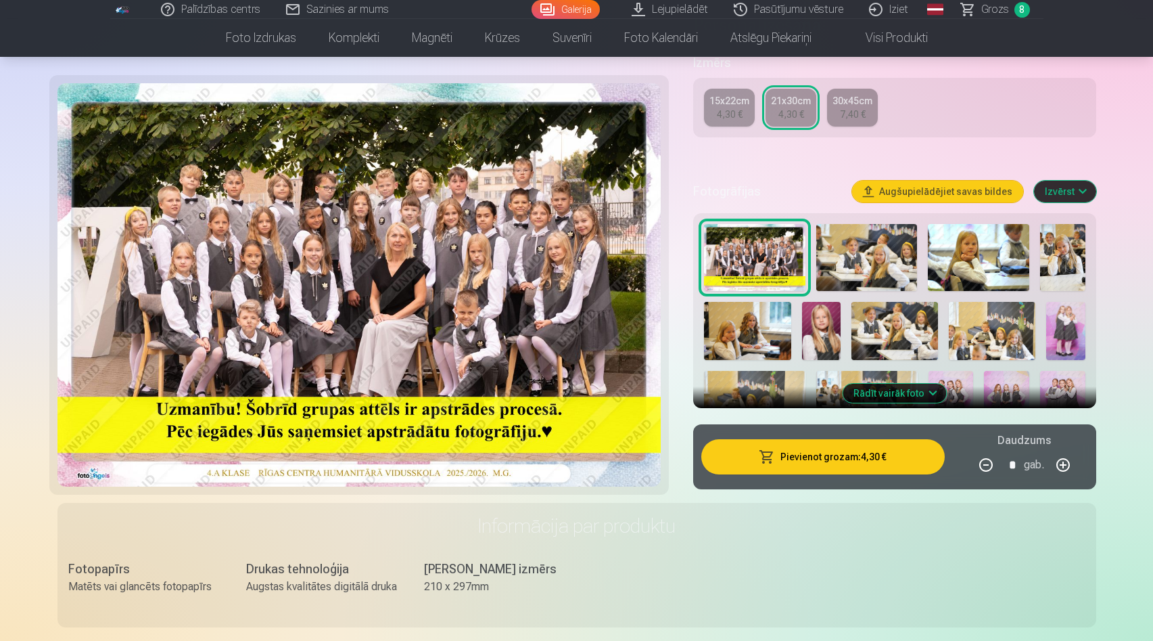
click at [1079, 198] on button "Izvērst" at bounding box center [1065, 192] width 62 height 22
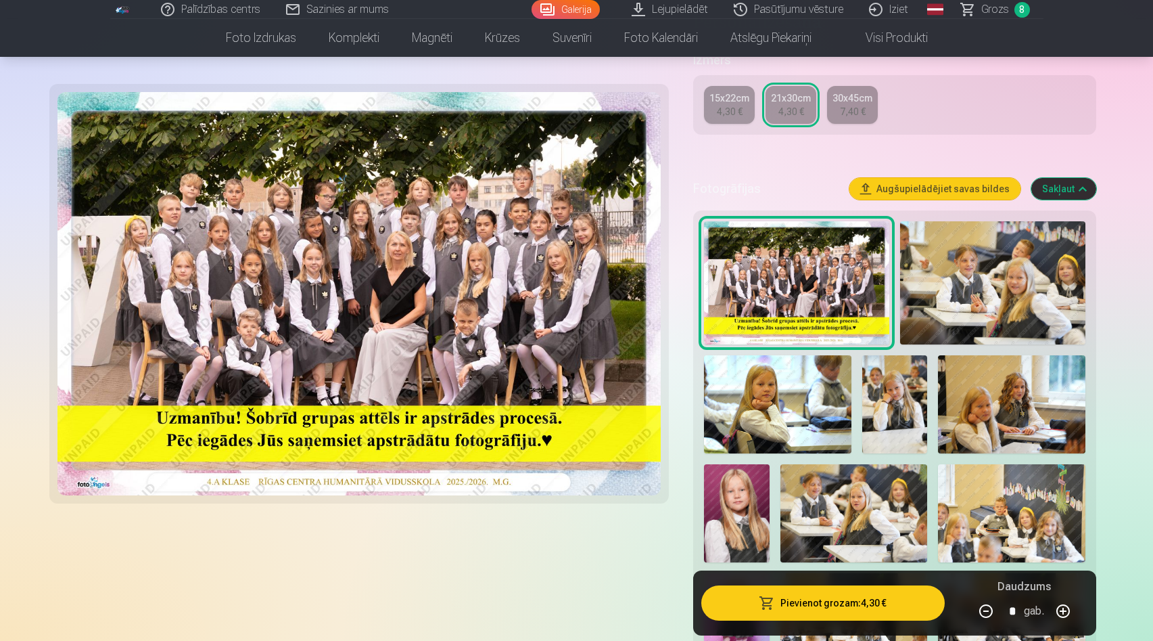
scroll to position [302, 0]
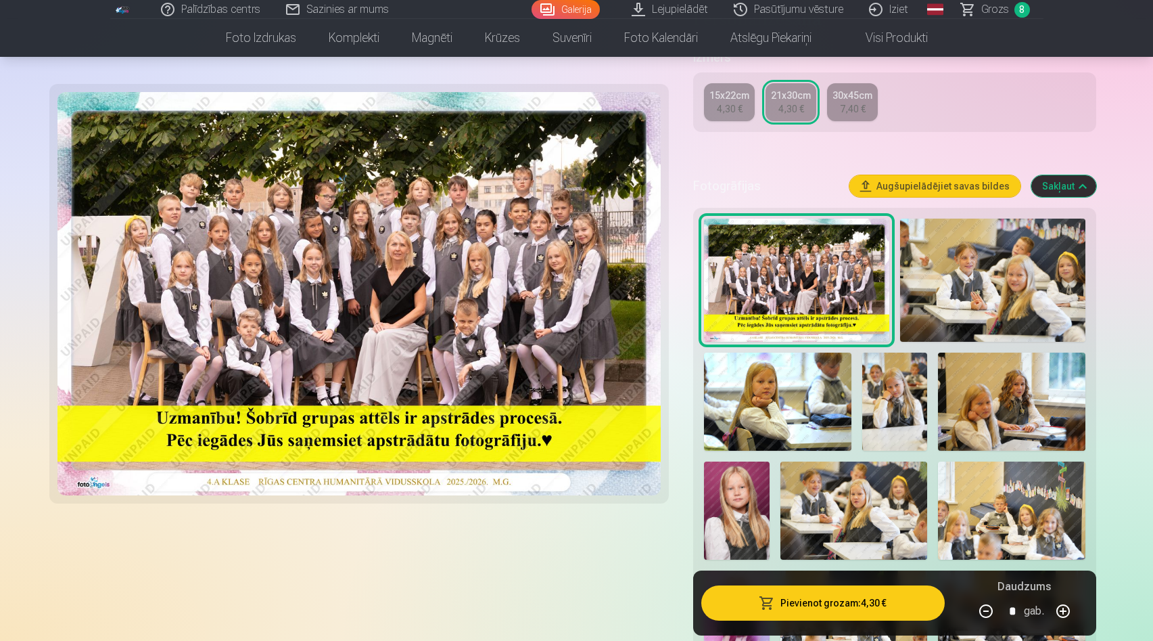
click at [910, 410] on img at bounding box center [896, 401] width 66 height 98
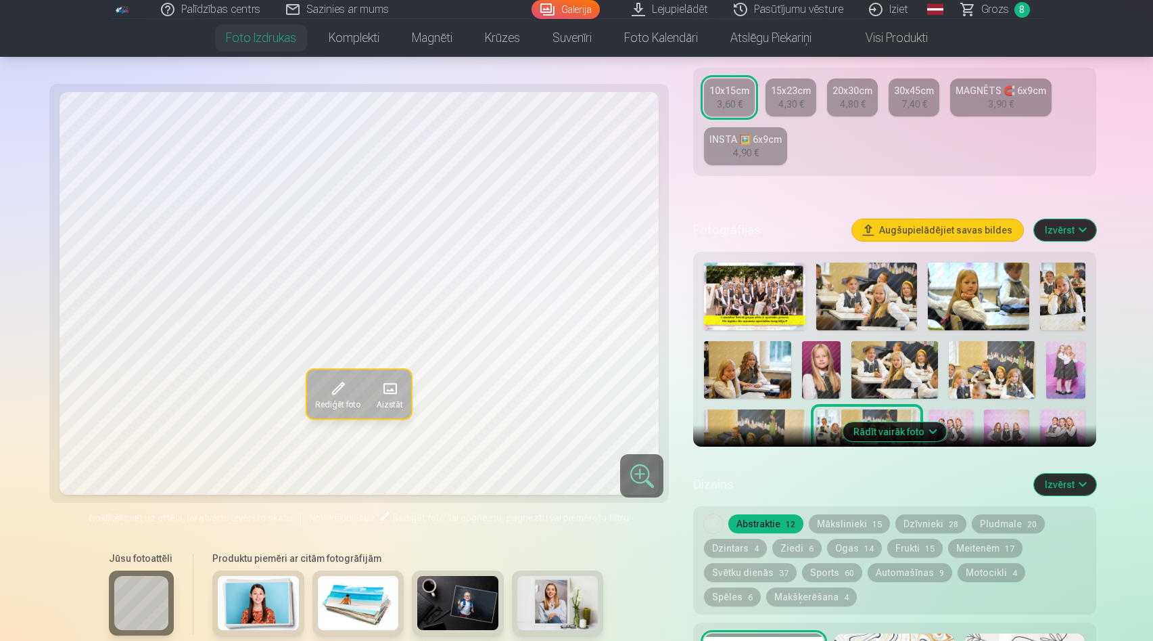
scroll to position [288, 0]
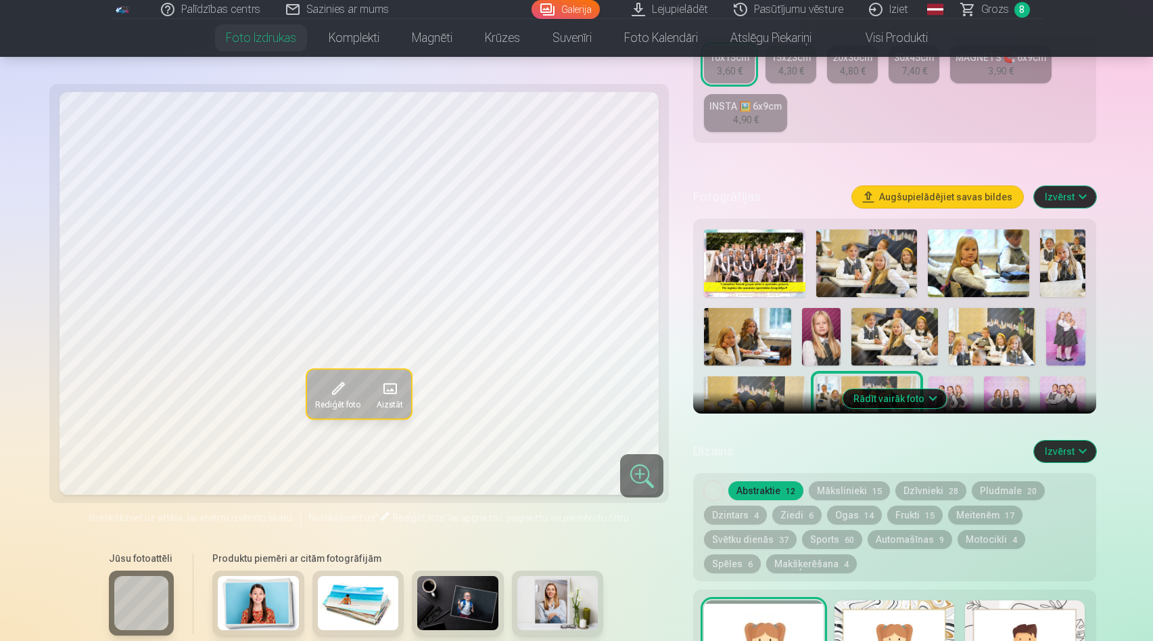
click at [997, 268] on img at bounding box center [978, 263] width 101 height 68
click at [1060, 269] on img at bounding box center [1062, 263] width 45 height 68
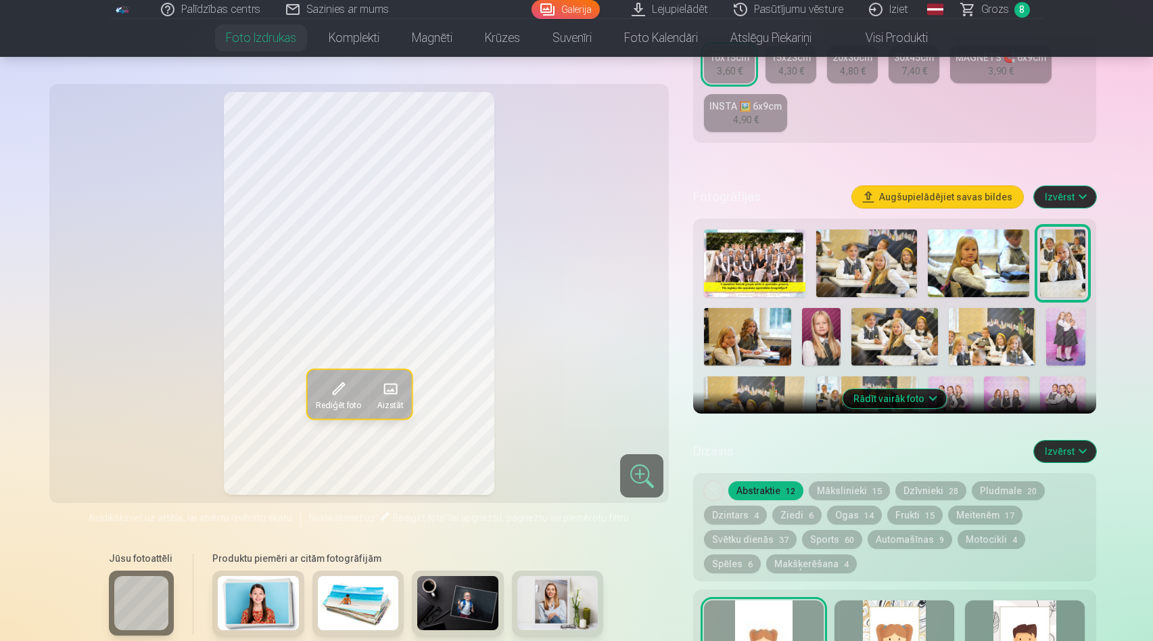
click at [760, 337] on img at bounding box center [747, 337] width 87 height 58
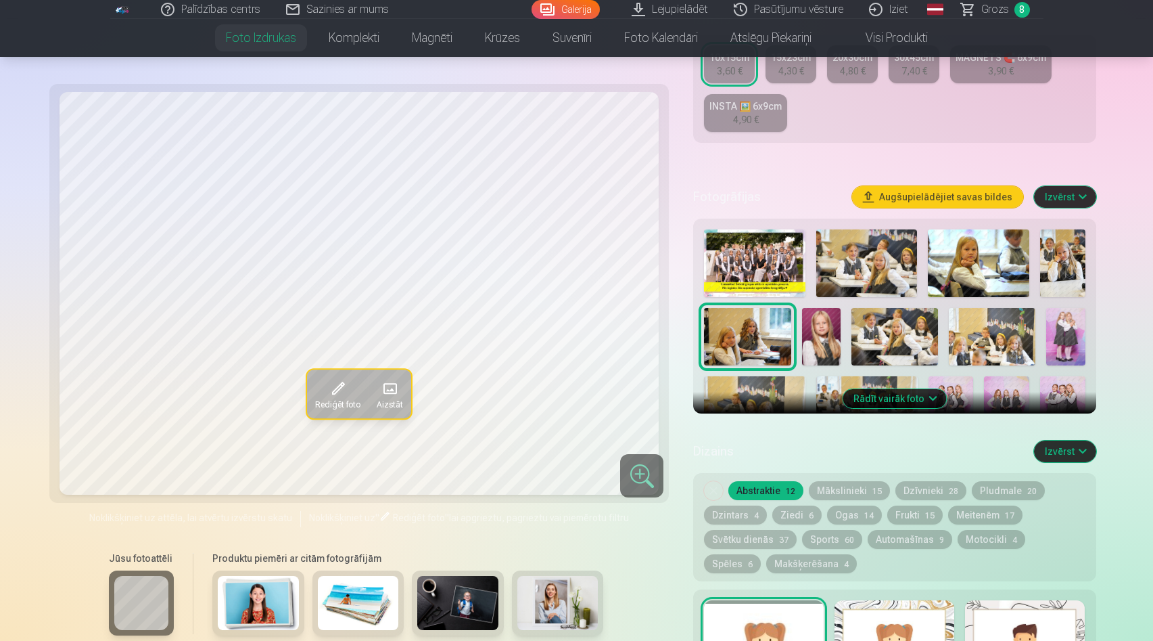
click at [815, 345] on img at bounding box center [821, 337] width 39 height 58
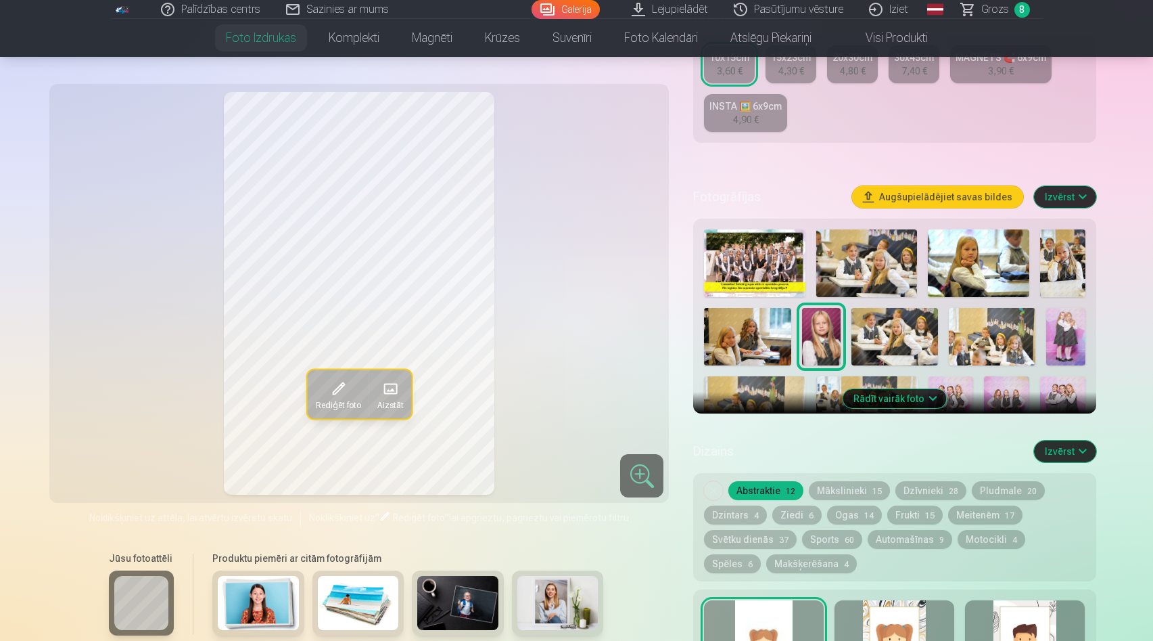
click at [879, 342] on img at bounding box center [895, 337] width 87 height 58
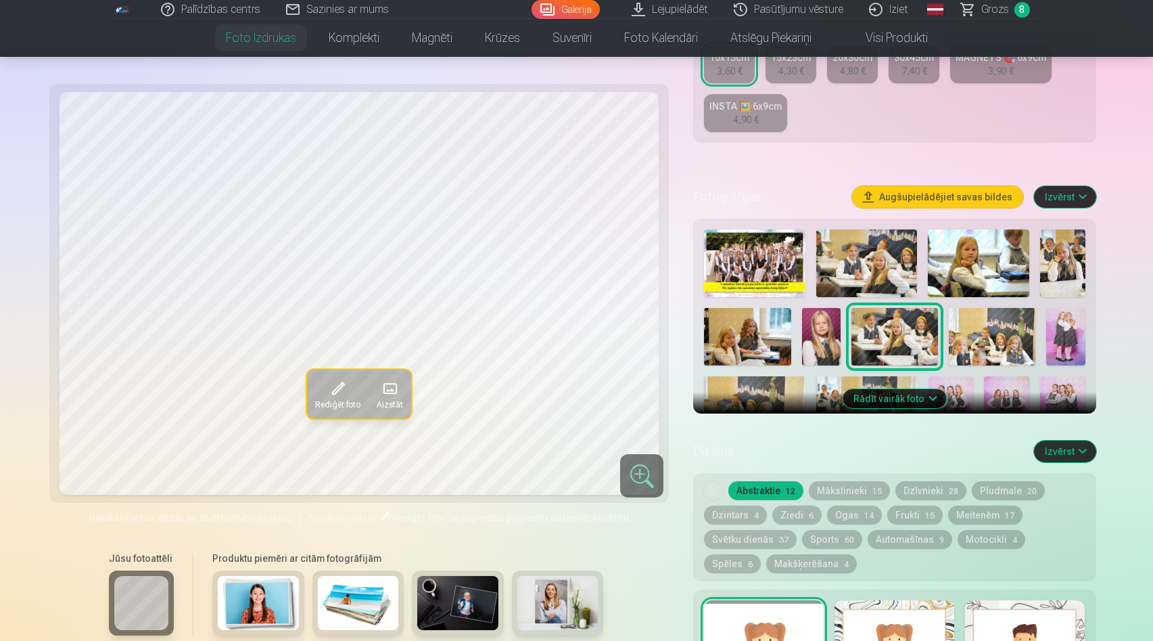
click at [957, 353] on img at bounding box center [992, 337] width 87 height 58
click at [735, 393] on img at bounding box center [754, 410] width 101 height 68
click at [867, 403] on button "Rādīt vairāk foto" at bounding box center [895, 398] width 104 height 19
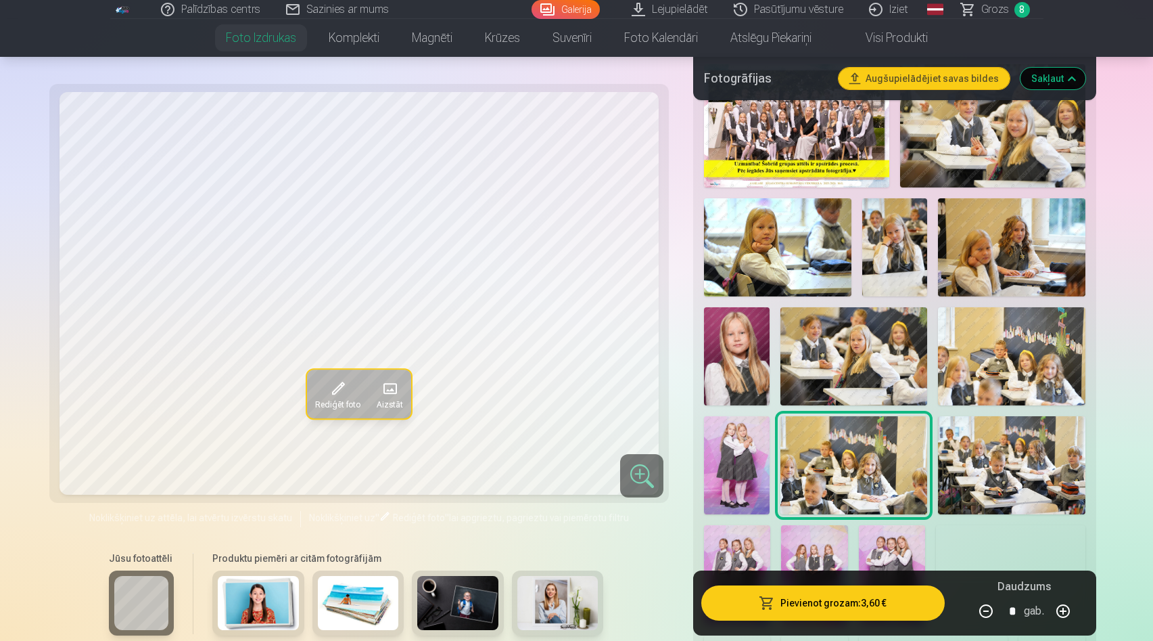
scroll to position [470, 0]
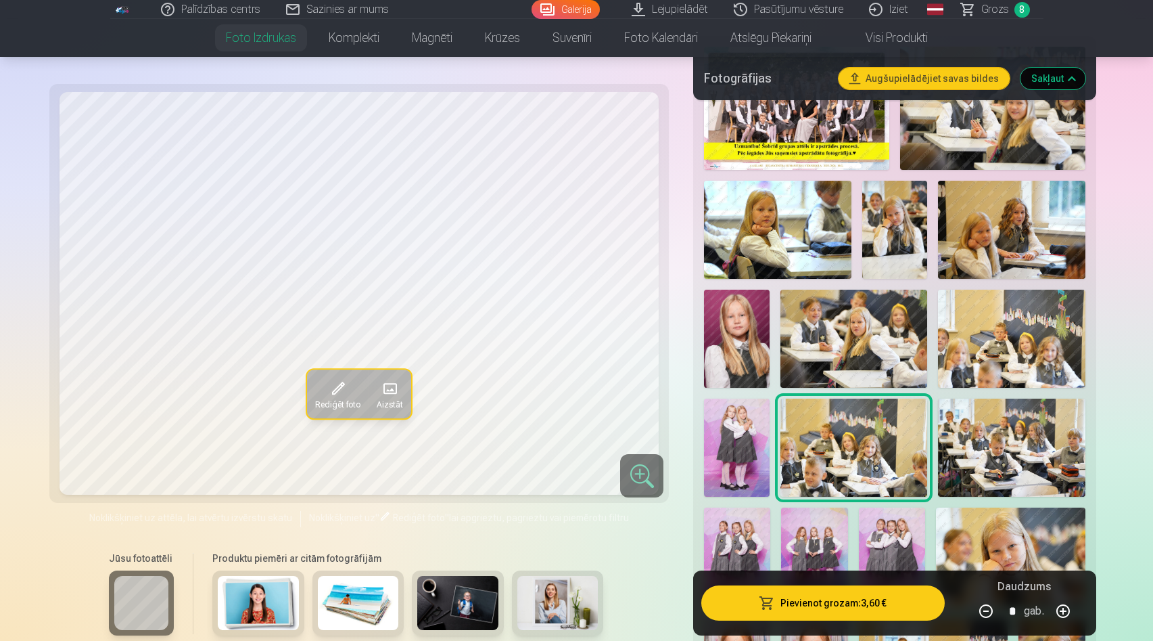
click at [892, 229] on img at bounding box center [896, 230] width 66 height 98
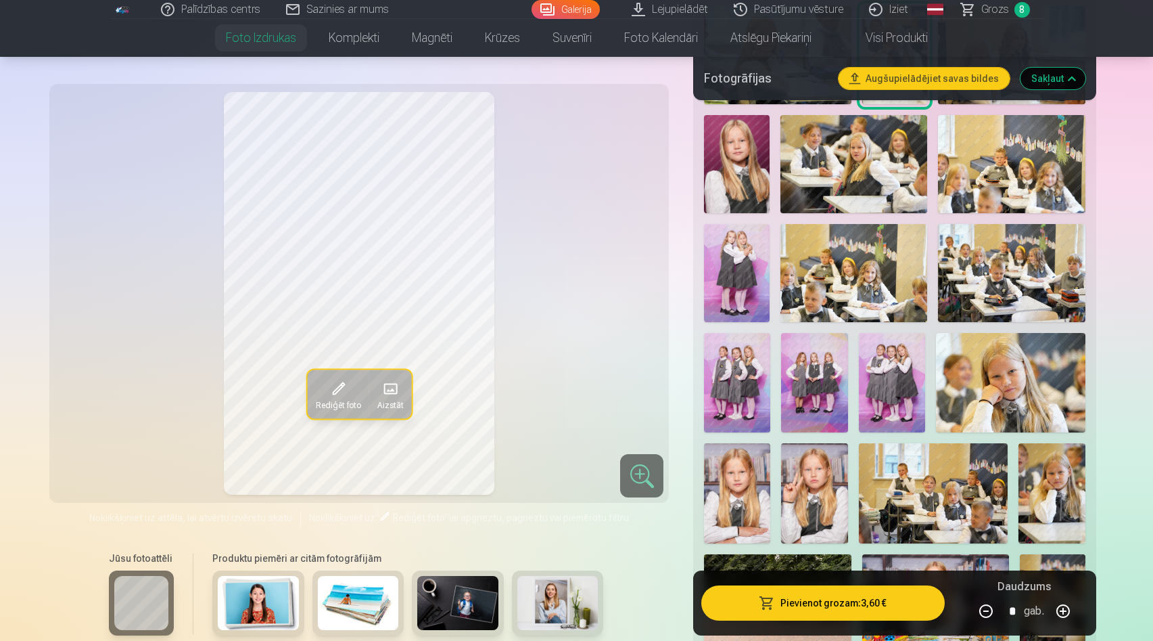
scroll to position [646, 0]
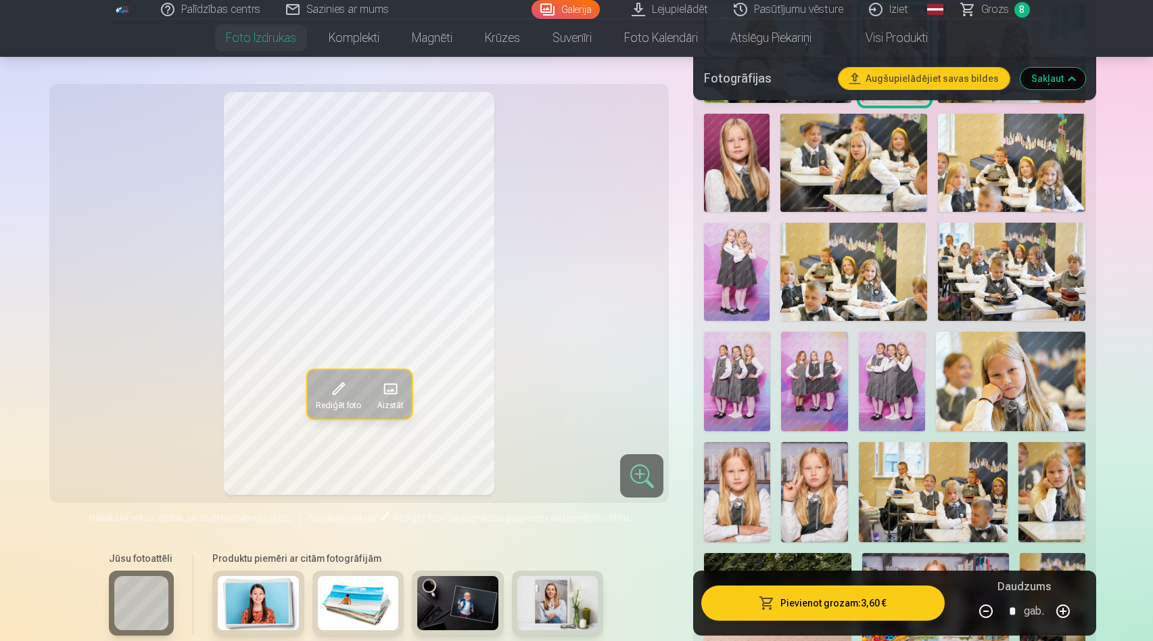
click at [966, 393] on img at bounding box center [1011, 380] width 150 height 99
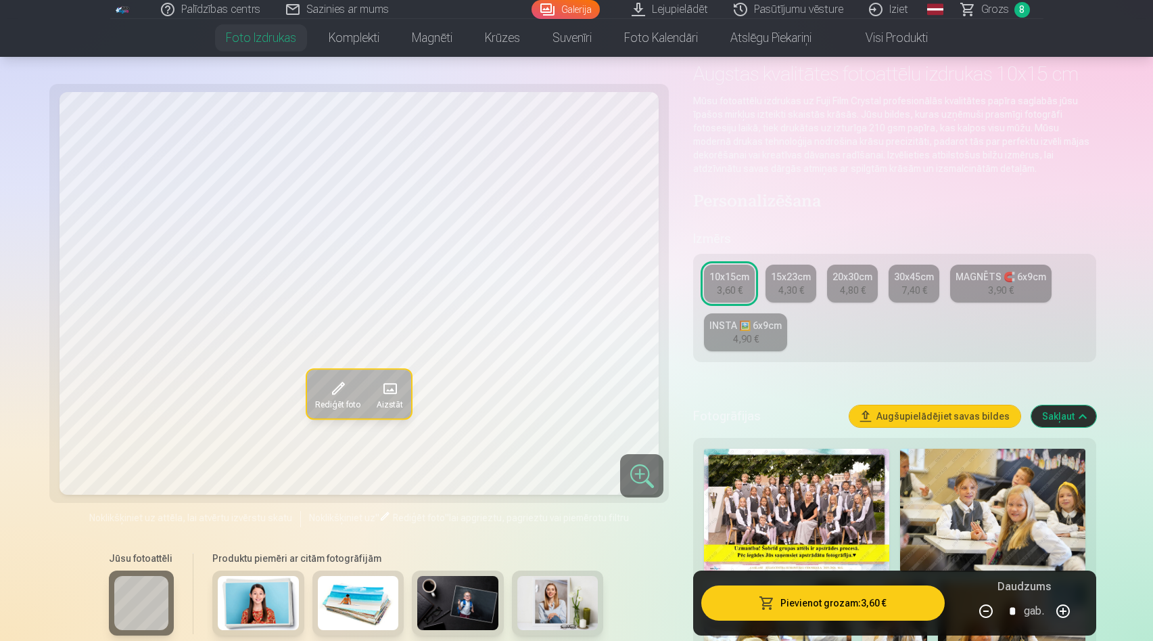
scroll to position [0, 0]
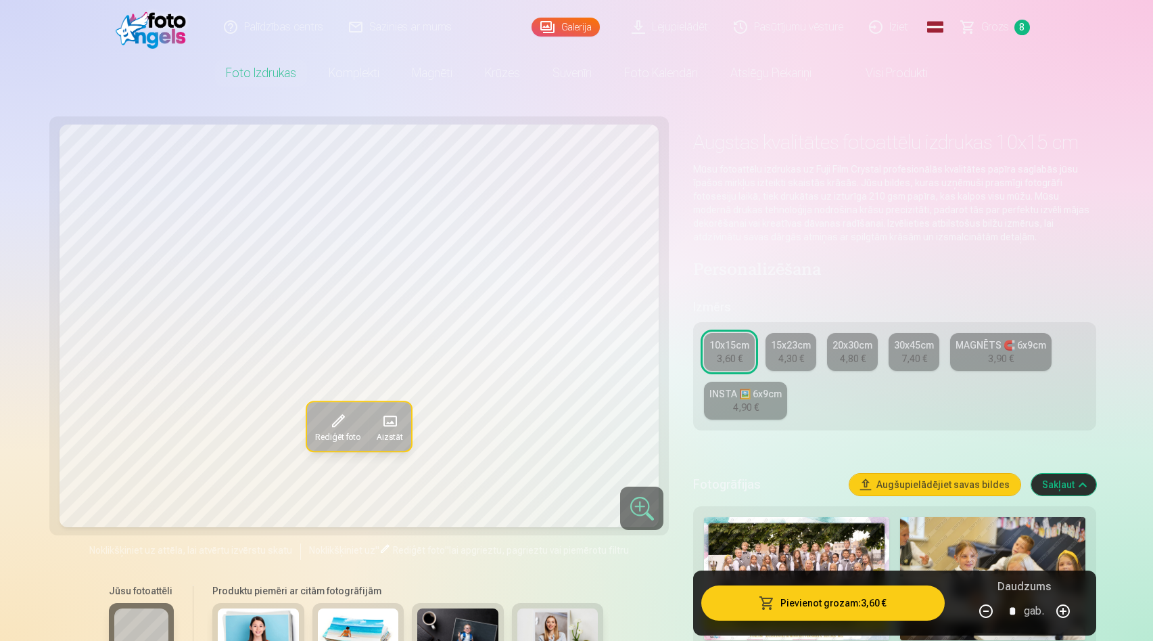
click at [732, 338] on link "10x15cm 3,60 €" at bounding box center [729, 352] width 51 height 38
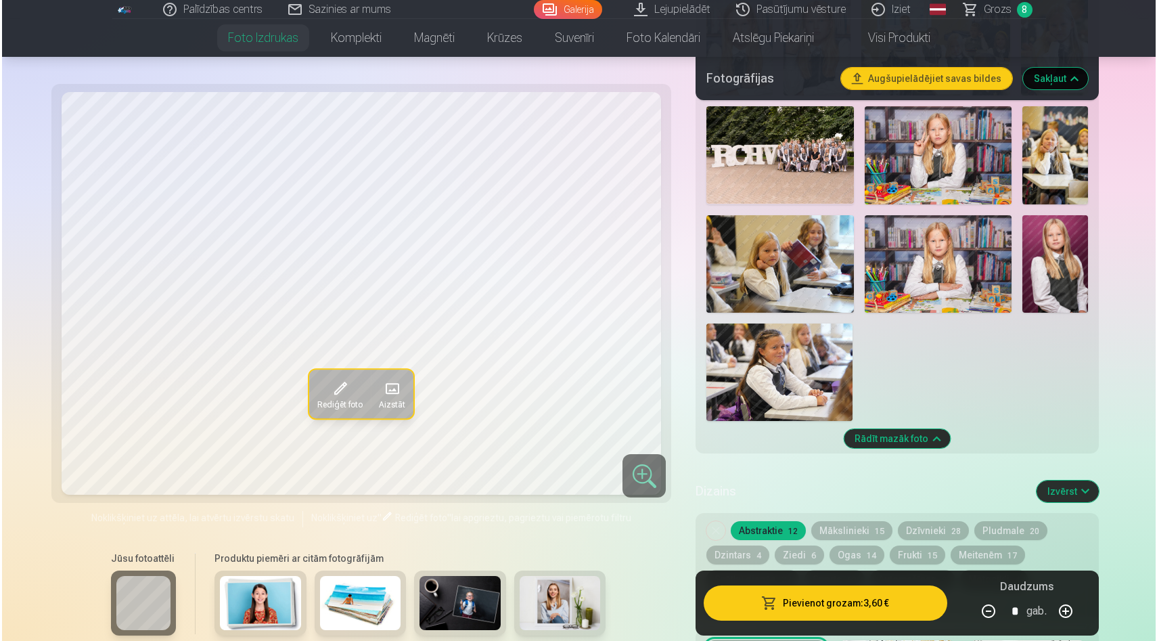
scroll to position [1105, 0]
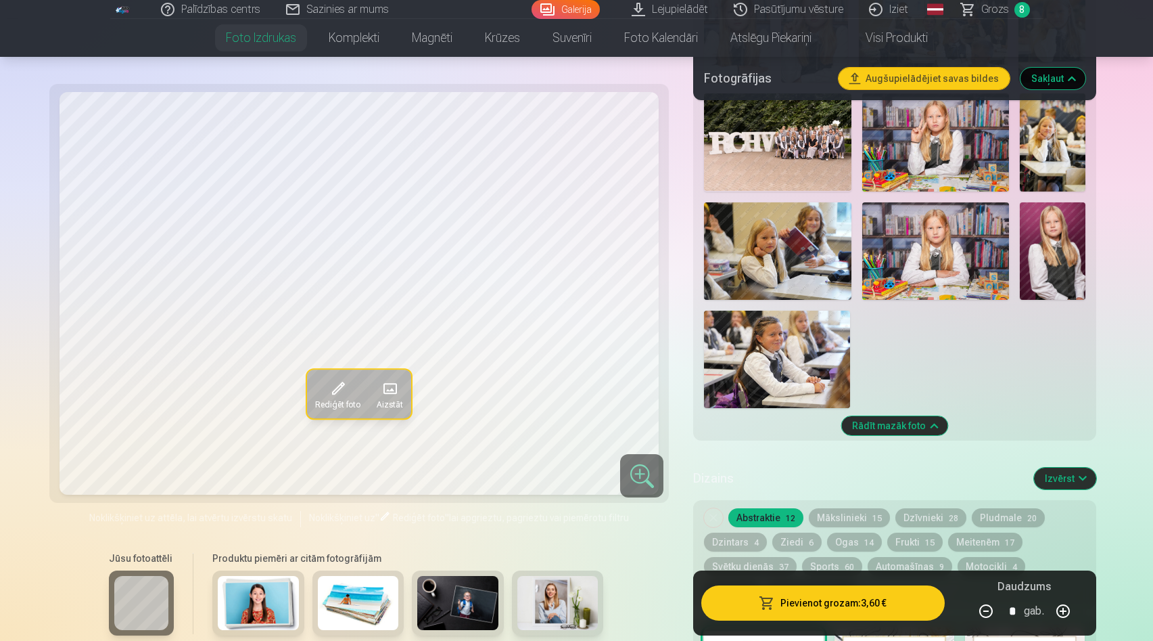
click at [763, 601] on span "button" at bounding box center [767, 603] width 16 height 14
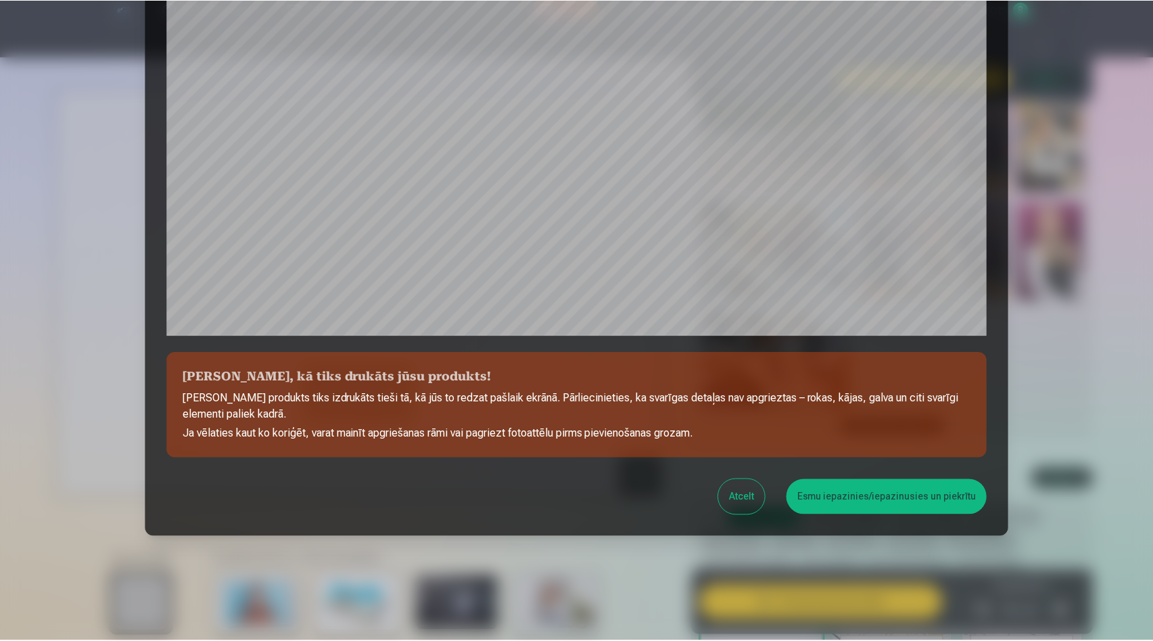
scroll to position [334, 0]
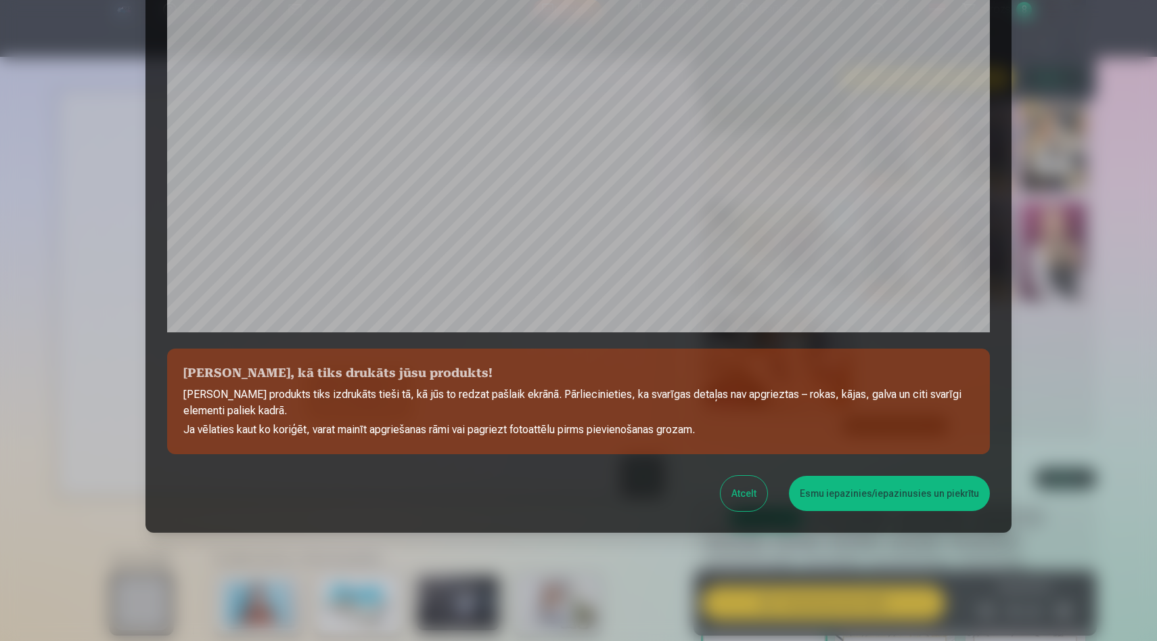
click at [825, 503] on button "Esmu iepazinies/iepazinusies un piekrītu" at bounding box center [889, 493] width 201 height 35
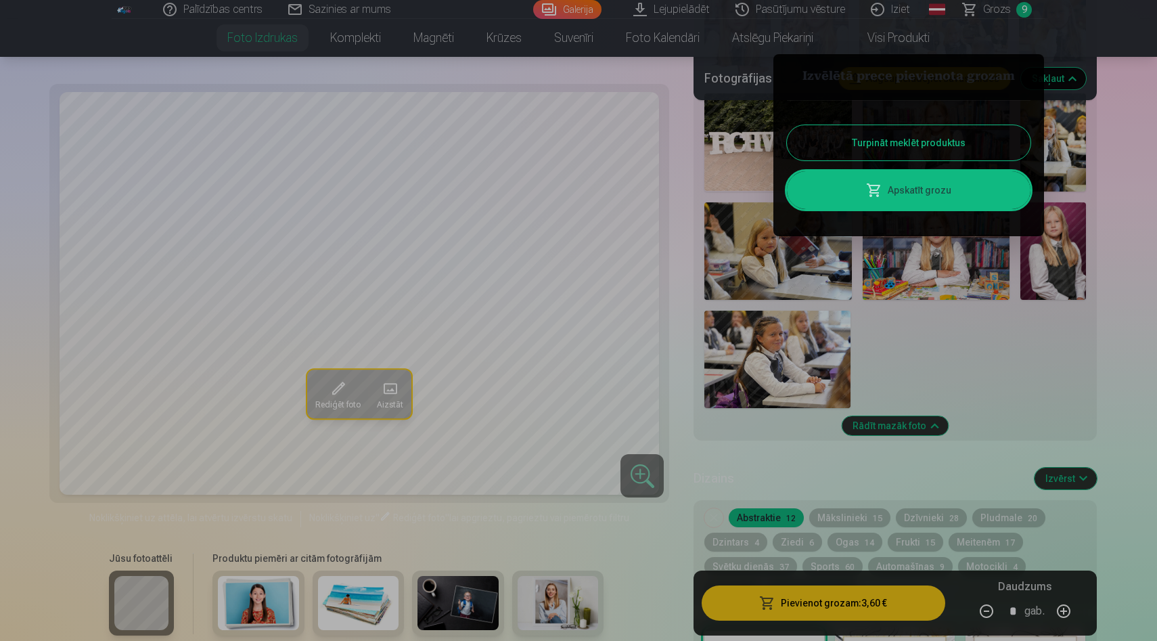
click at [996, 7] on div at bounding box center [578, 320] width 1157 height 641
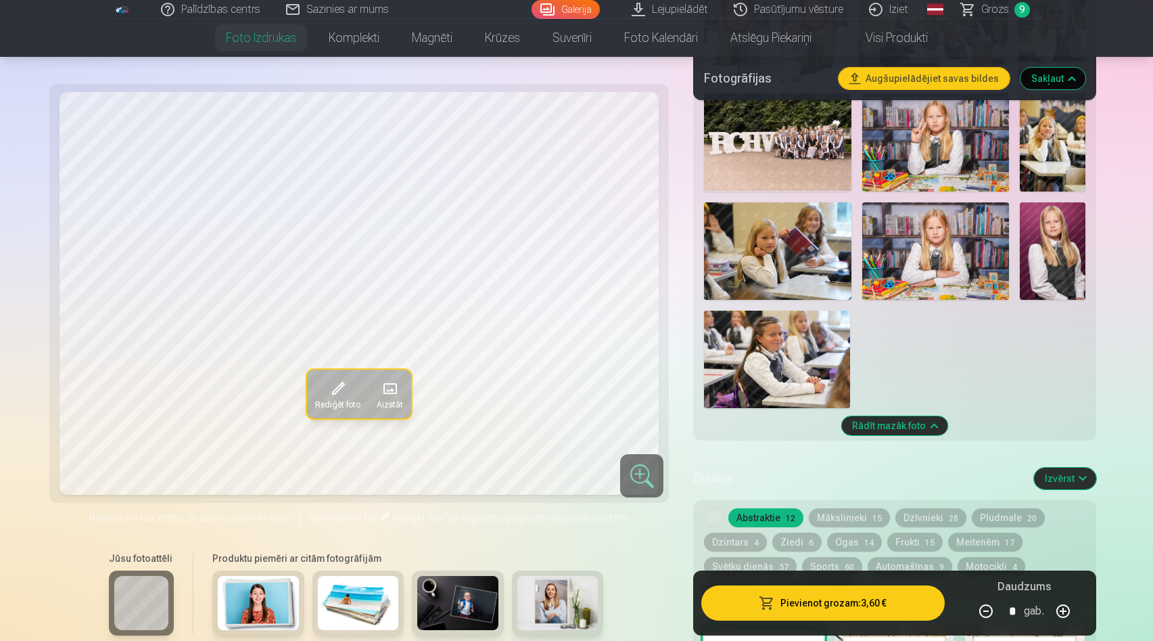
click at [789, 151] on img at bounding box center [777, 142] width 147 height 98
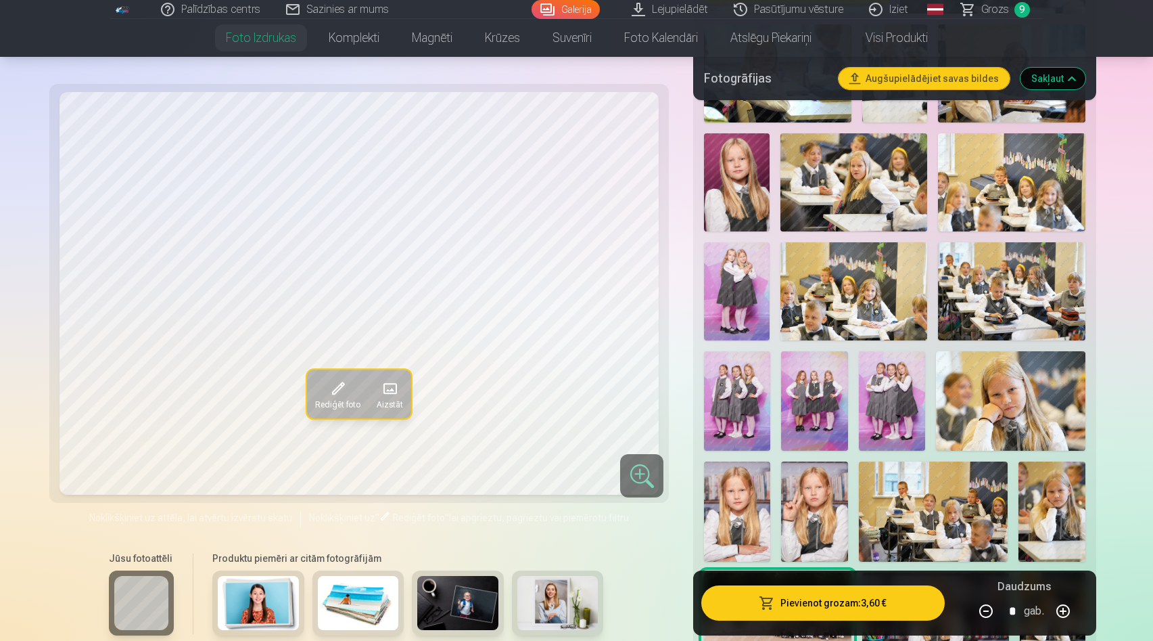
scroll to position [0, 0]
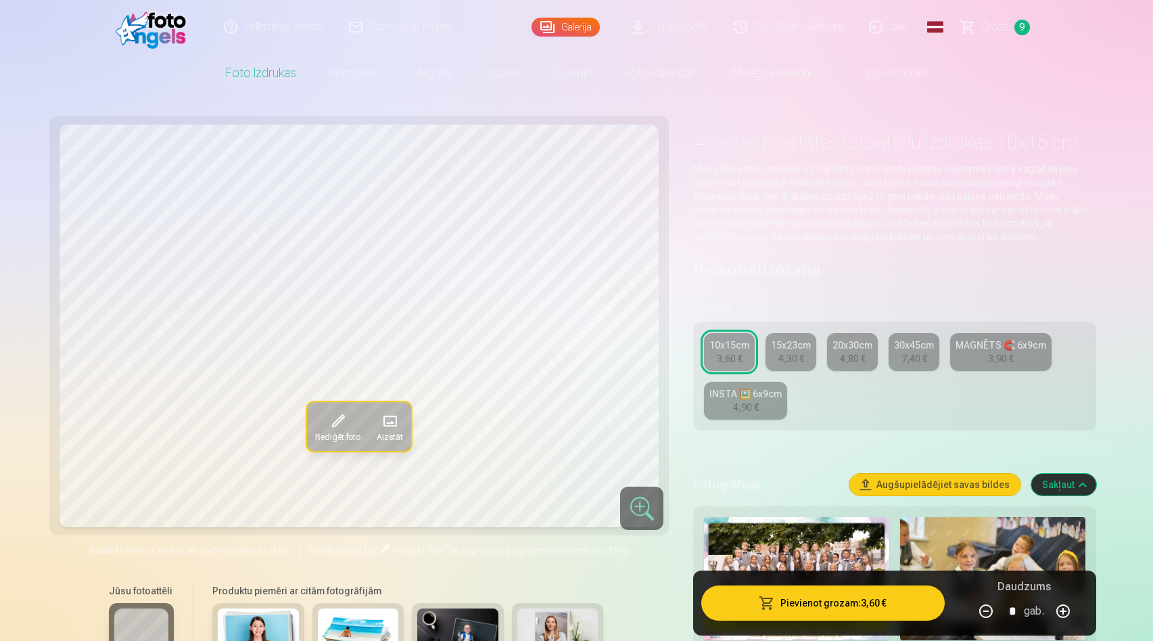
click at [804, 351] on div "15x23cm" at bounding box center [791, 345] width 40 height 14
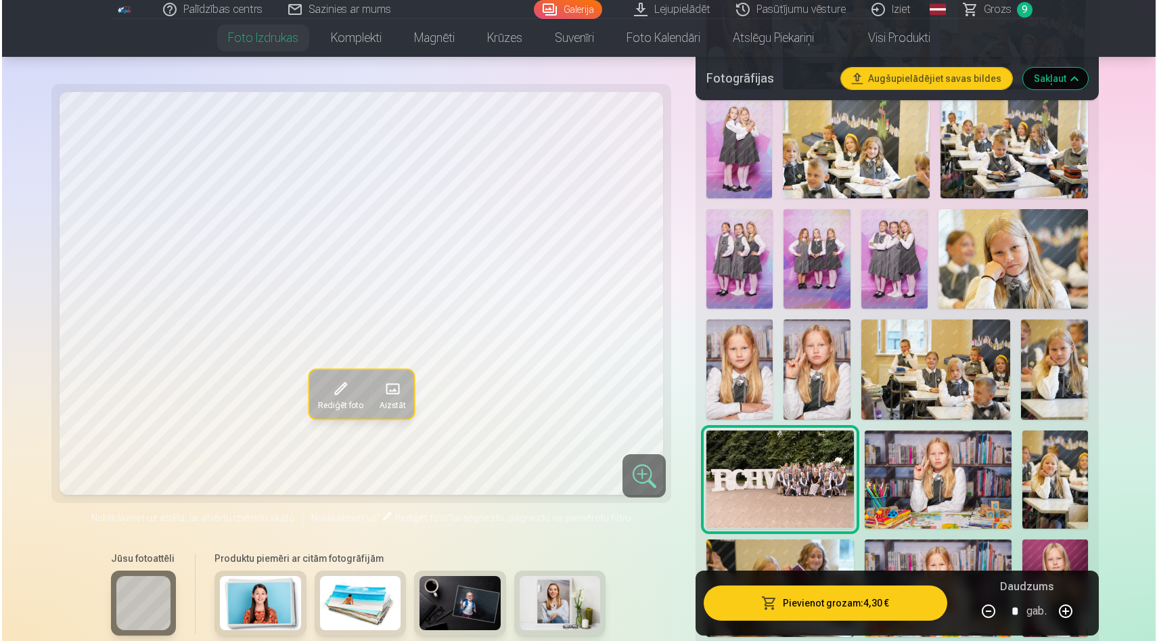
scroll to position [827, 0]
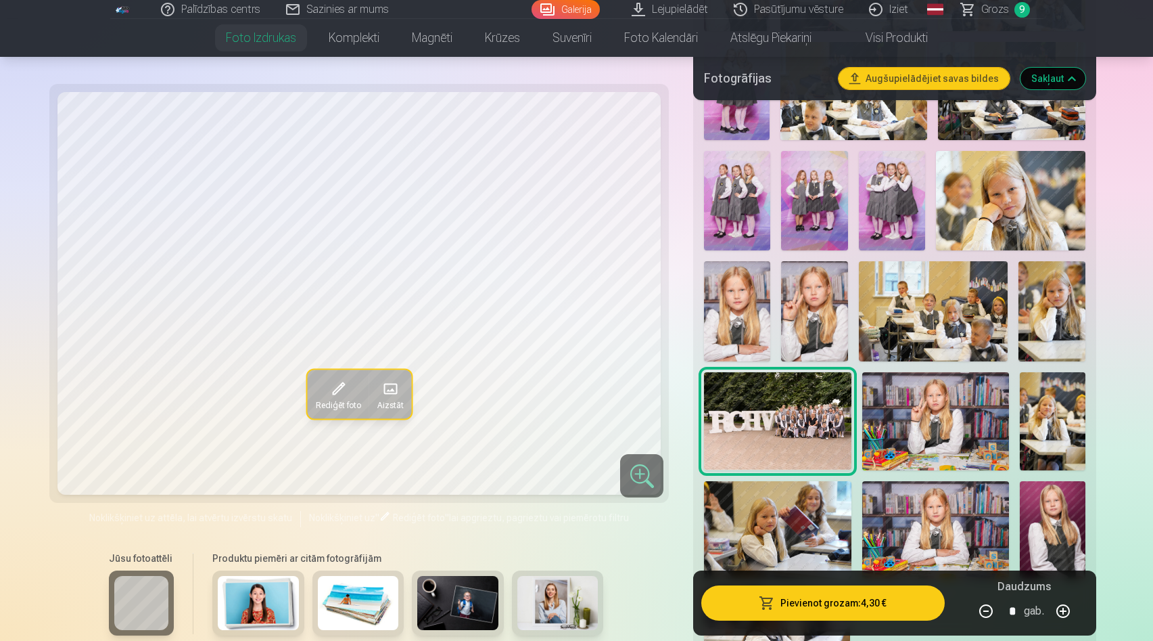
click at [792, 593] on button "Pievienot grozam : 4,30 €" at bounding box center [823, 602] width 243 height 35
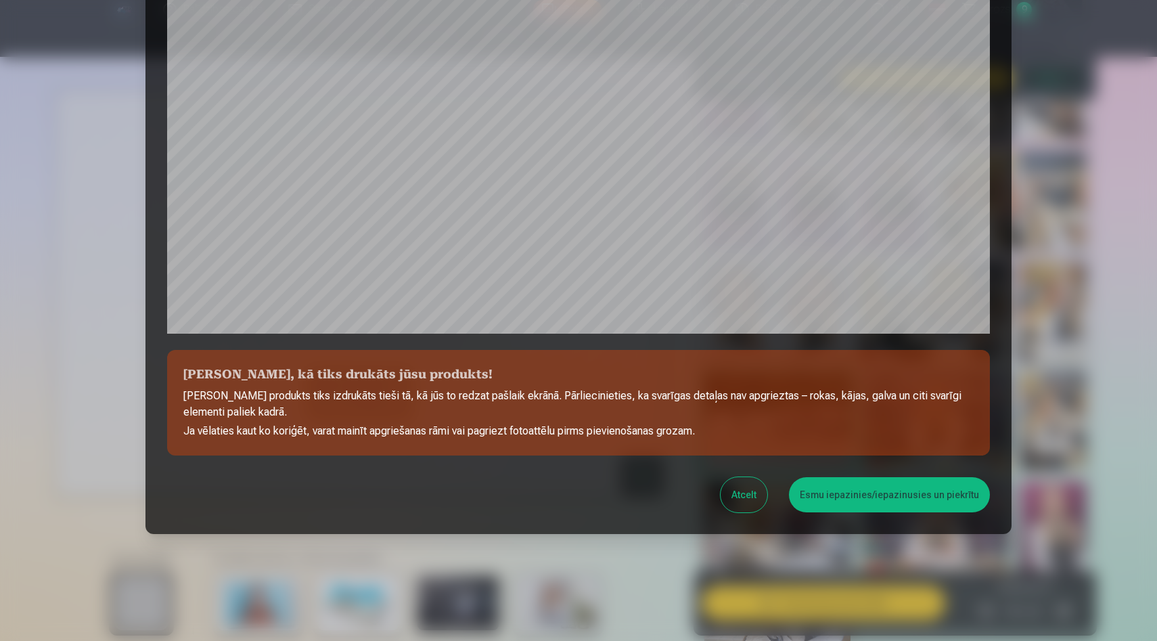
scroll to position [334, 0]
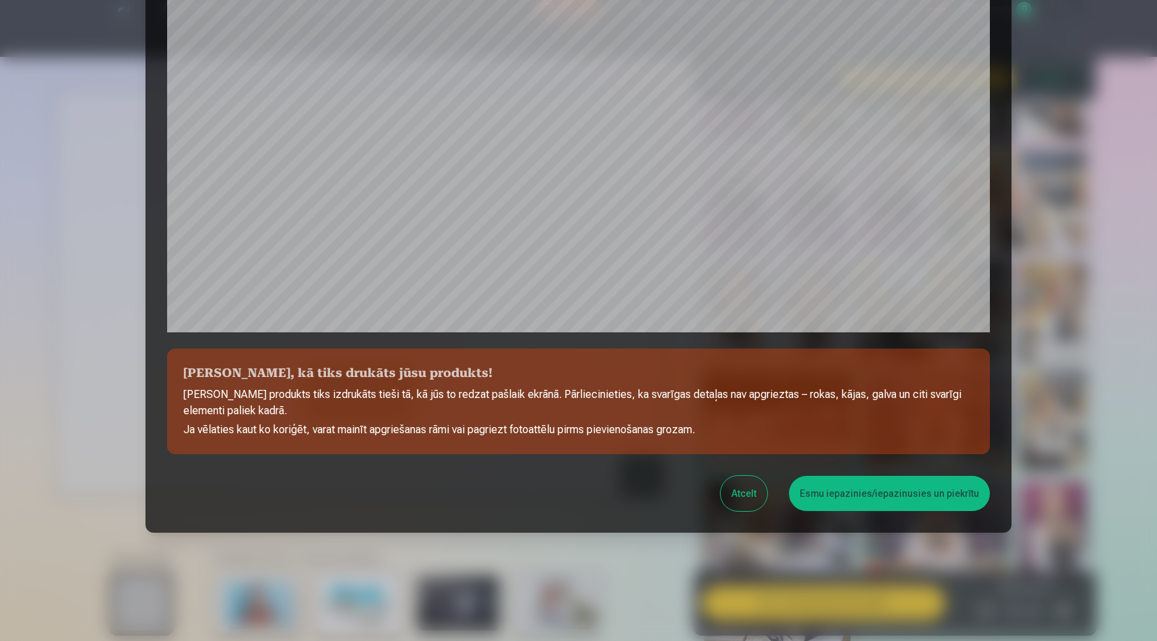
click at [852, 475] on div "Pārbaudiet, kā tiks drukāts jūsu produkts! Jūsu produkts tiks izdrukāts tieši t…" at bounding box center [578, 113] width 866 height 839
click at [848, 496] on button "Esmu iepazinies/iepazinusies un piekrītu" at bounding box center [889, 493] width 201 height 35
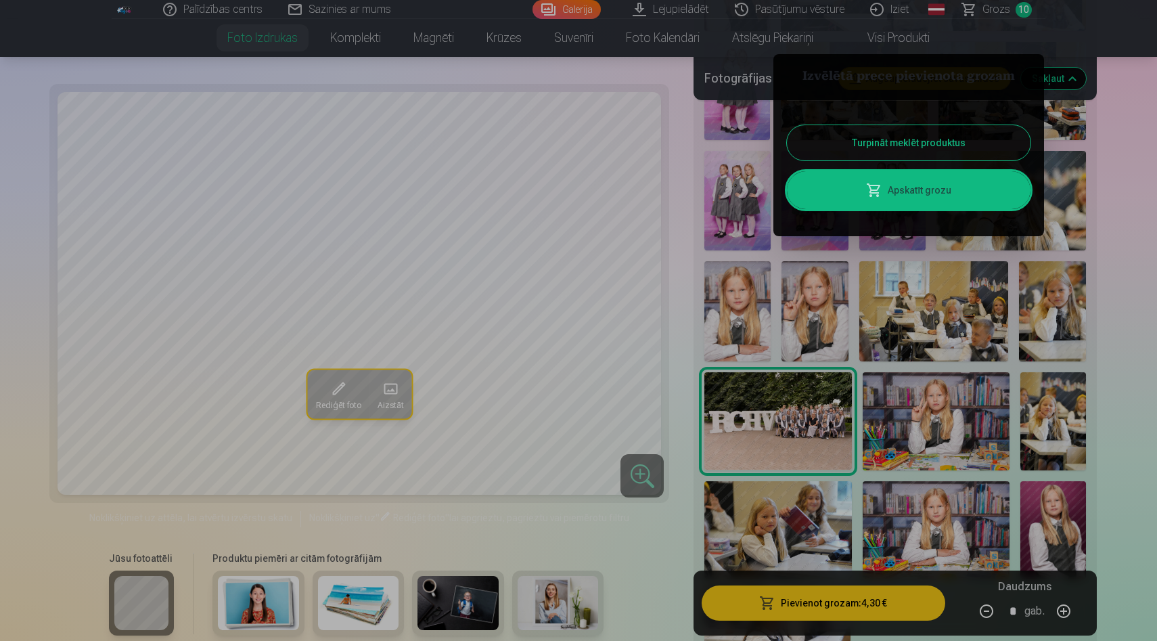
click at [887, 192] on link "Apskatīt grozu" at bounding box center [909, 190] width 244 height 38
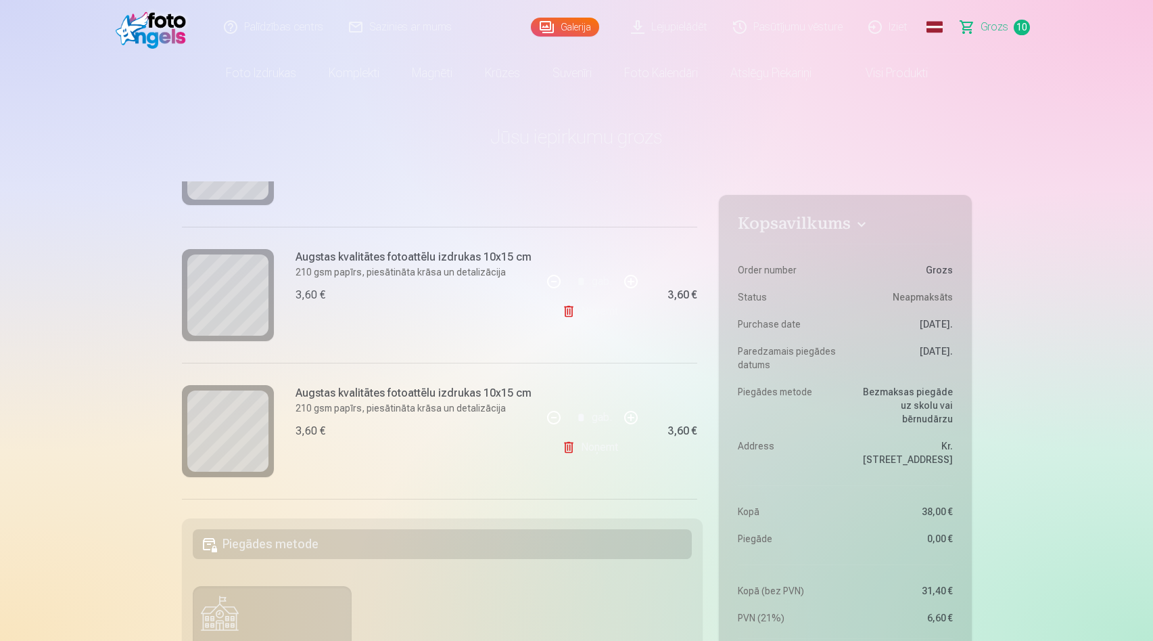
scroll to position [372, 0]
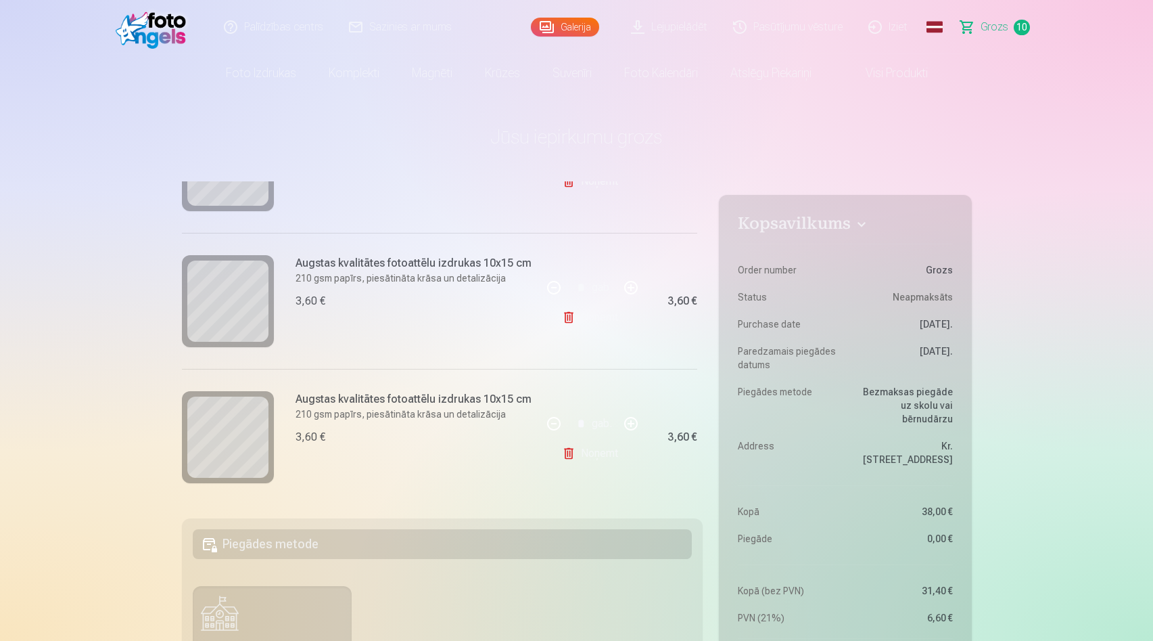
click at [580, 455] on link "Noņemt" at bounding box center [593, 453] width 62 height 27
click at [597, 457] on link "Noņemt" at bounding box center [593, 453] width 62 height 27
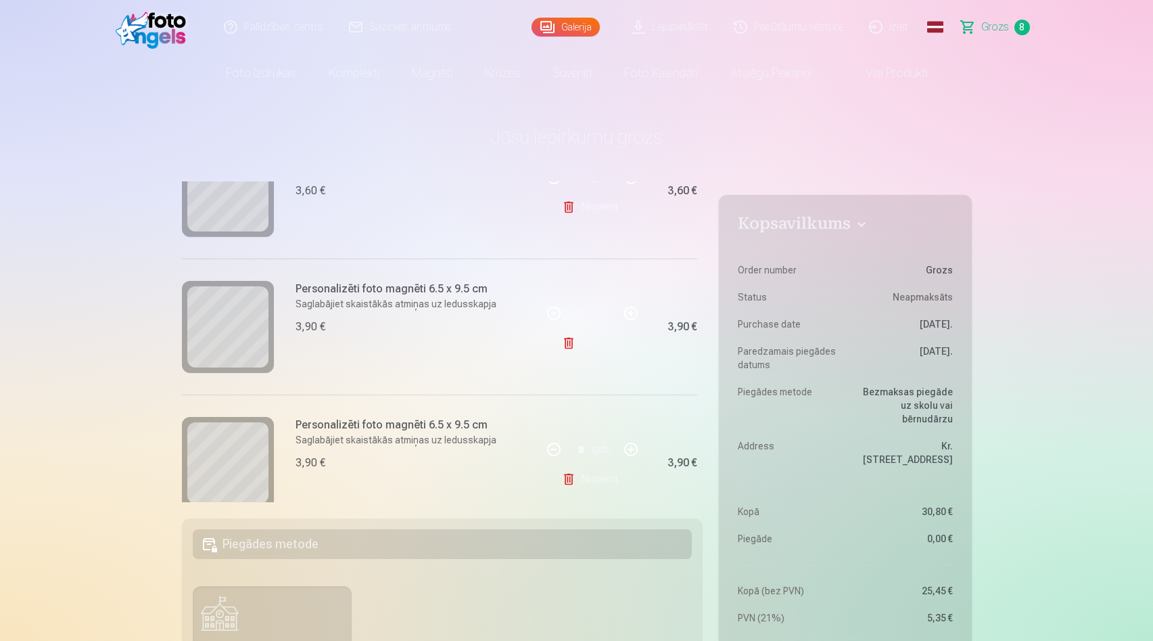
scroll to position [641, 0]
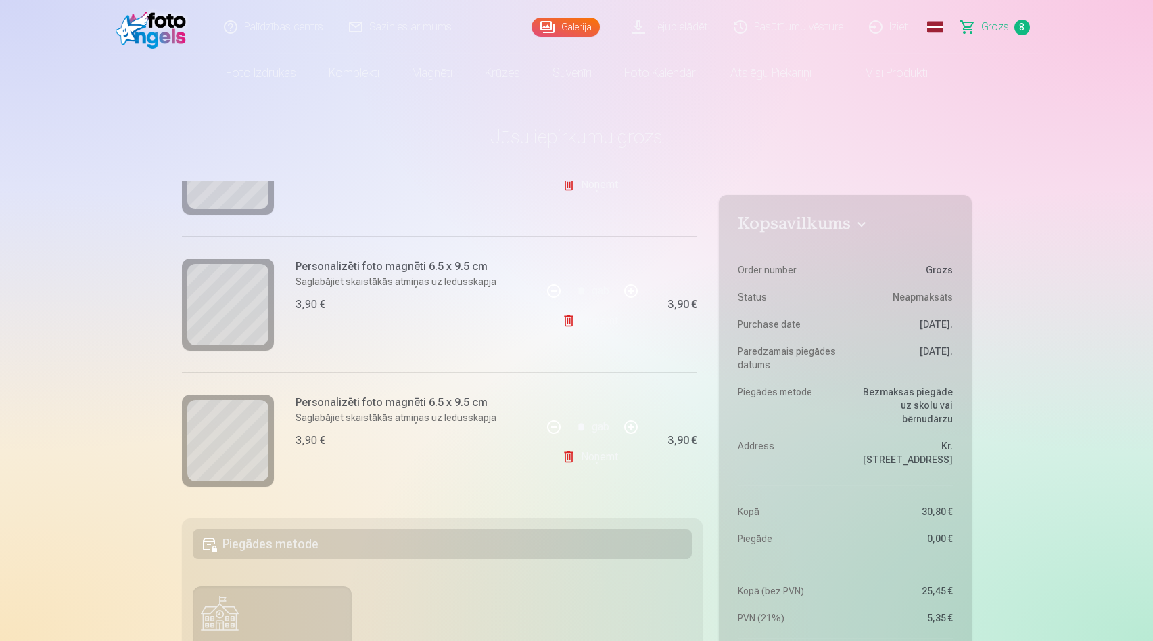
click at [631, 292] on button "button" at bounding box center [631, 291] width 32 height 32
type input "*"
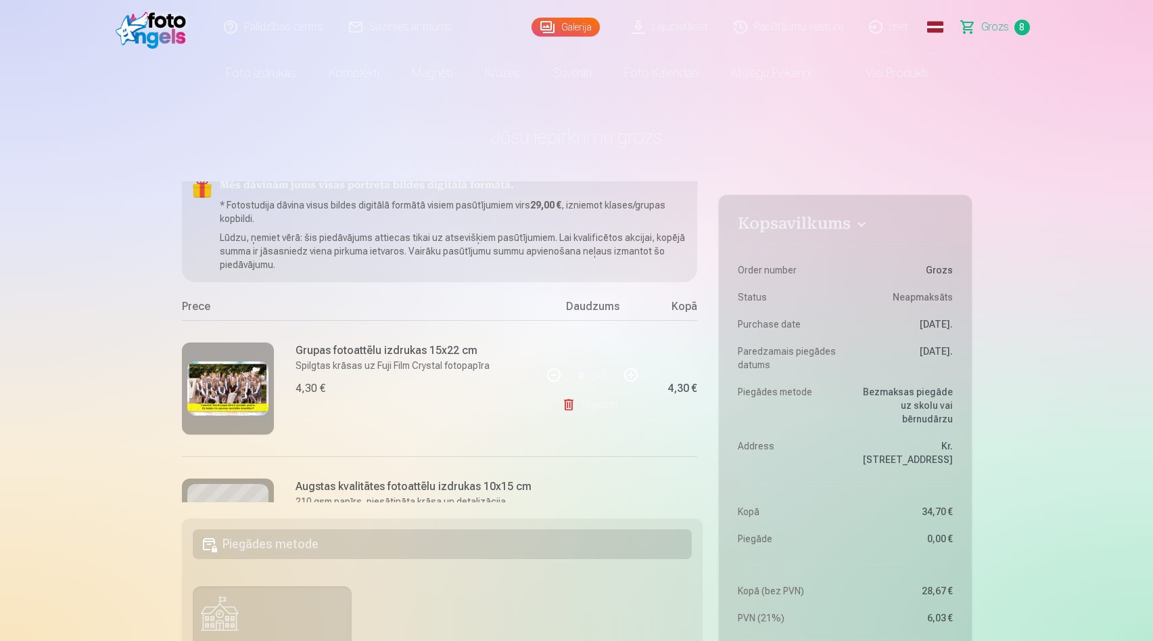
scroll to position [0, 0]
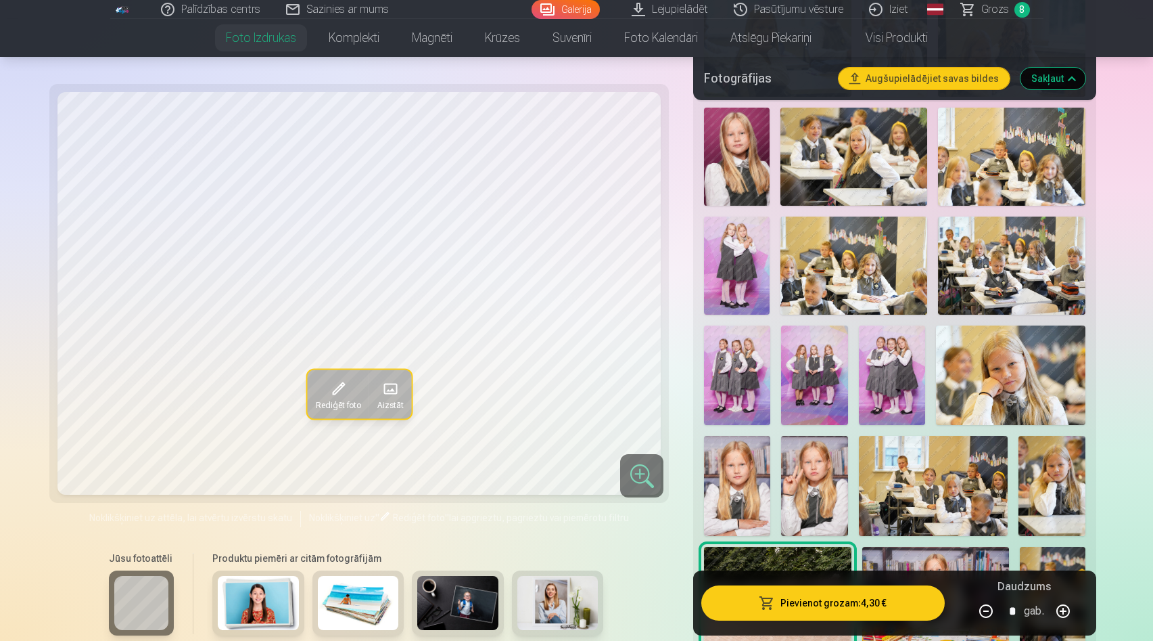
scroll to position [643, 0]
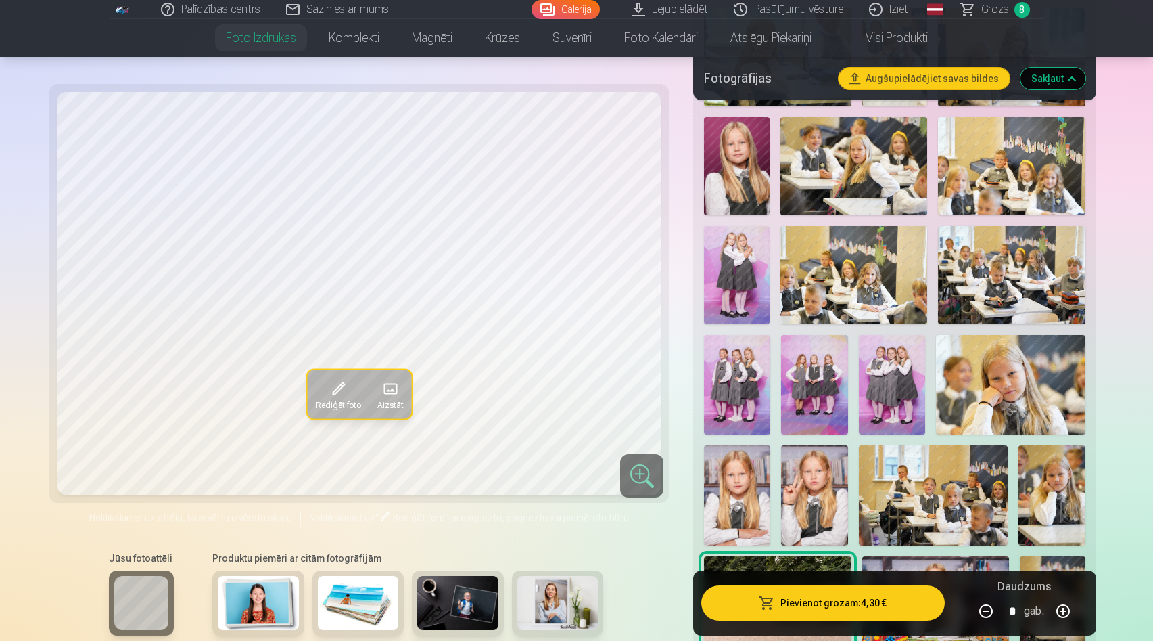
click at [911, 386] on img at bounding box center [892, 384] width 66 height 99
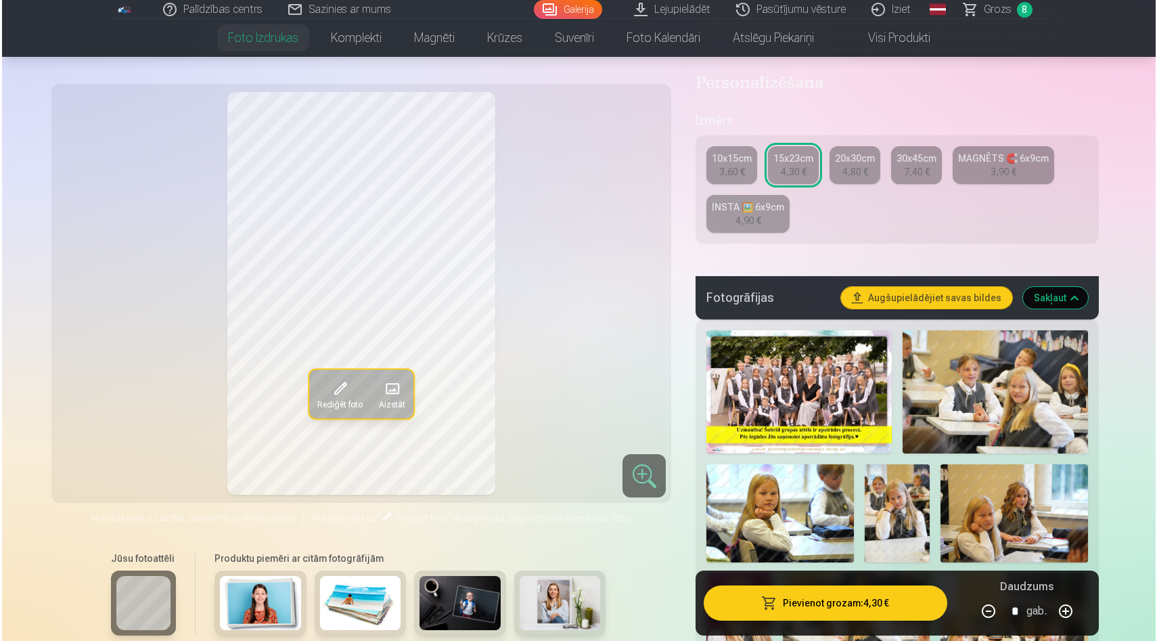
scroll to position [0, 0]
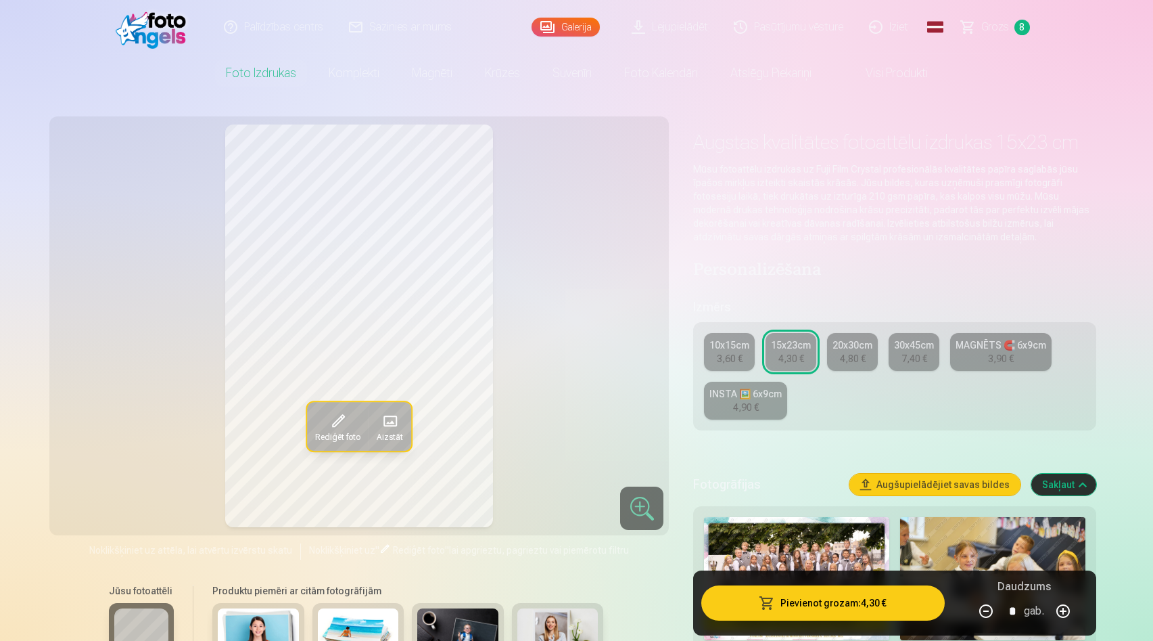
click at [729, 349] on div "10x15cm" at bounding box center [730, 345] width 40 height 14
click at [793, 606] on button "Pievienot grozam : 3,60 €" at bounding box center [823, 602] width 243 height 35
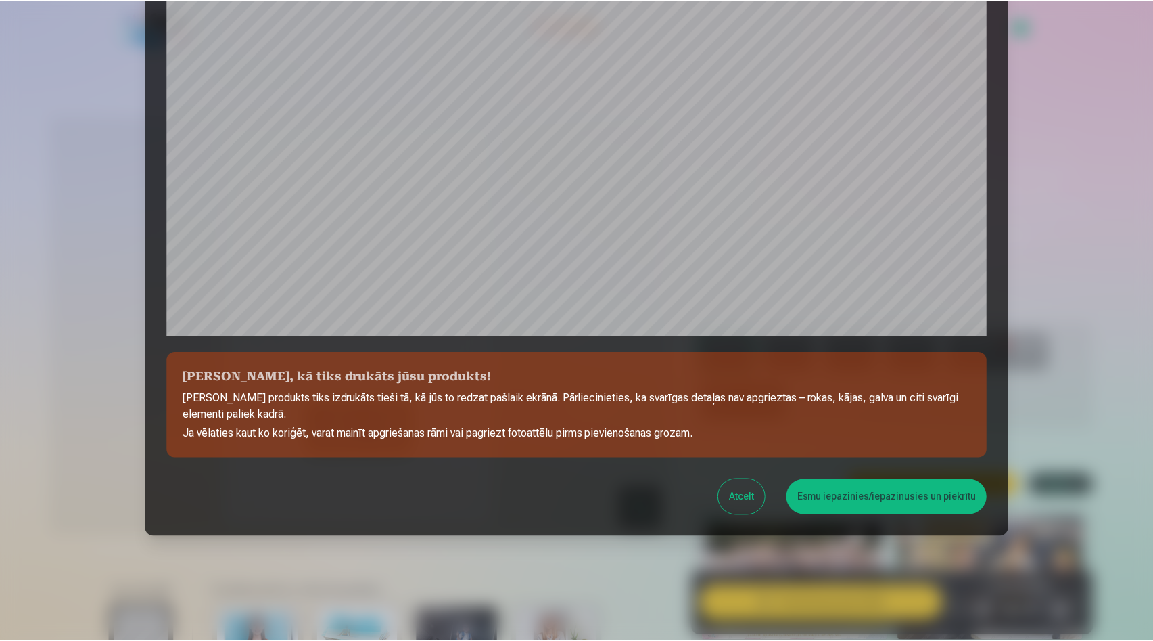
scroll to position [334, 0]
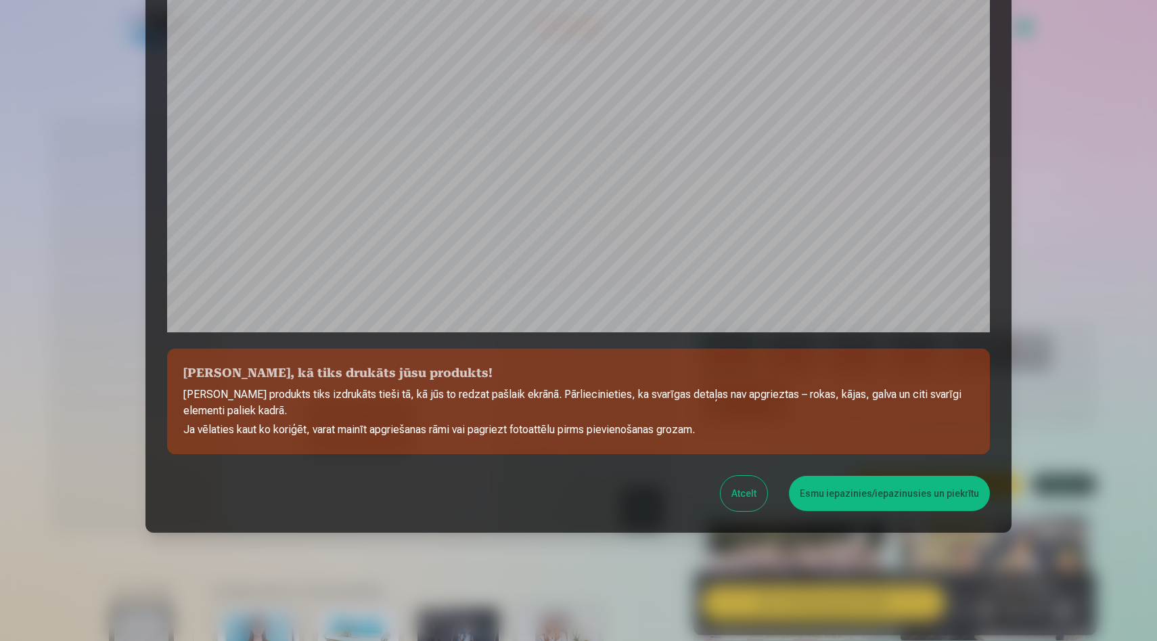
click at [864, 503] on button "Esmu iepazinies/iepazinusies un piekrītu" at bounding box center [889, 493] width 201 height 35
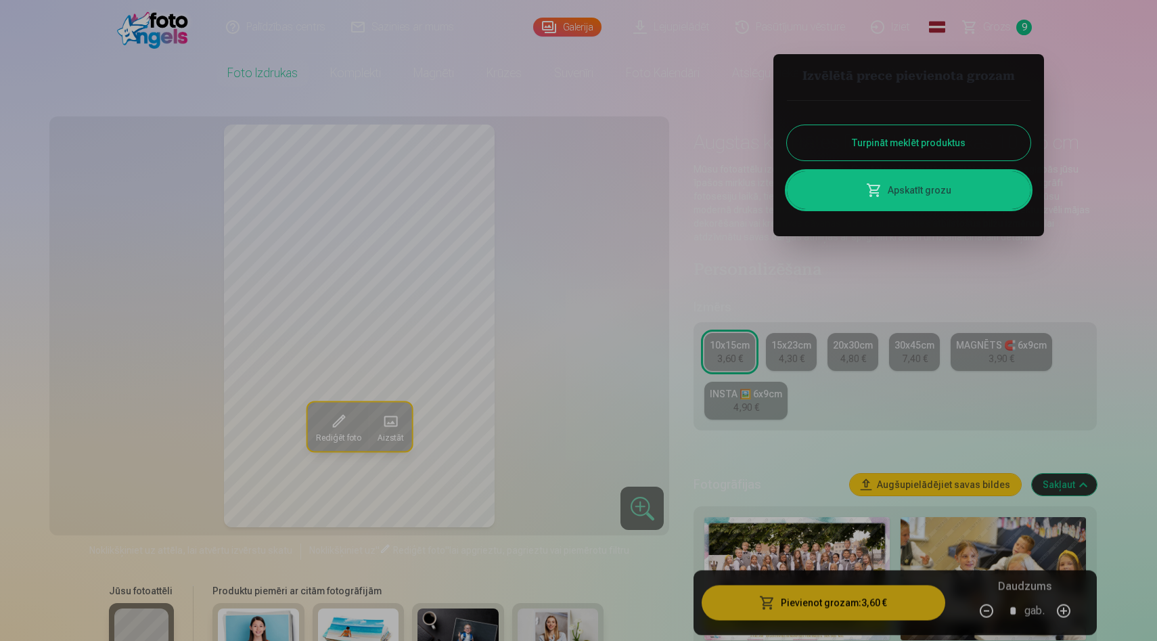
click at [1010, 26] on div at bounding box center [578, 320] width 1157 height 641
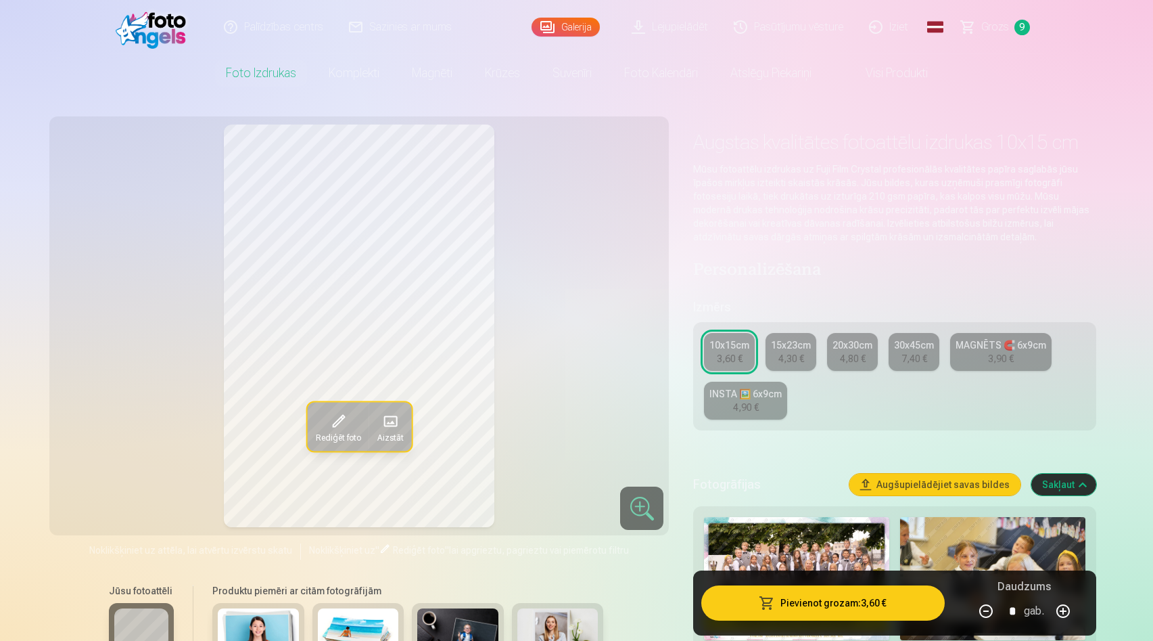
click at [1005, 28] on span "Grozs" at bounding box center [996, 27] width 28 height 16
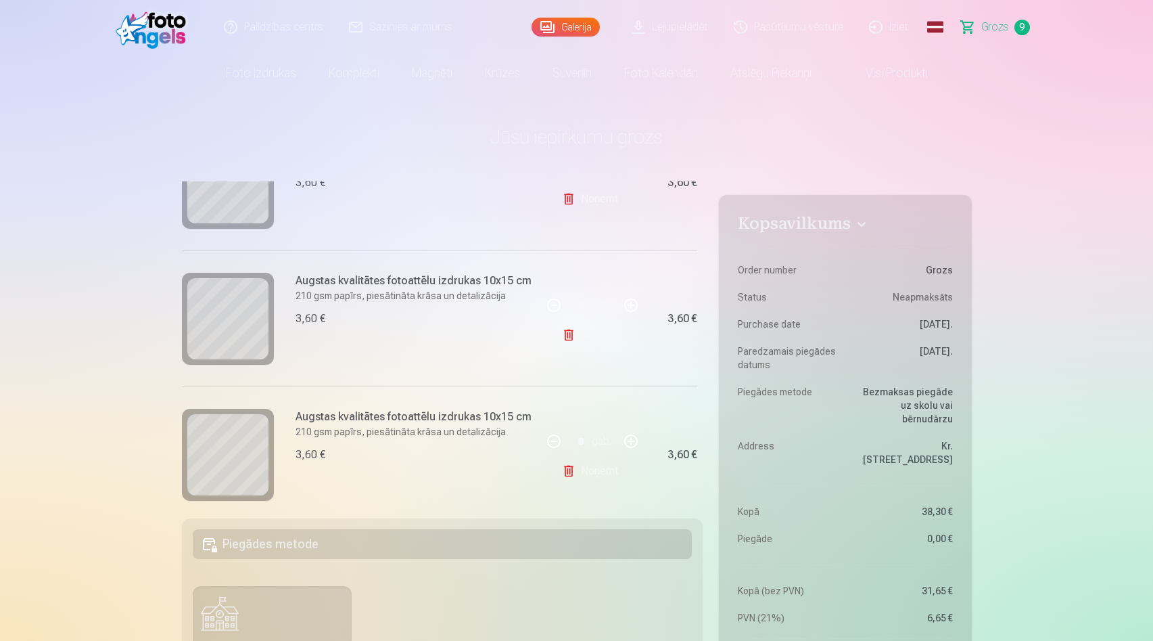
scroll to position [363, 0]
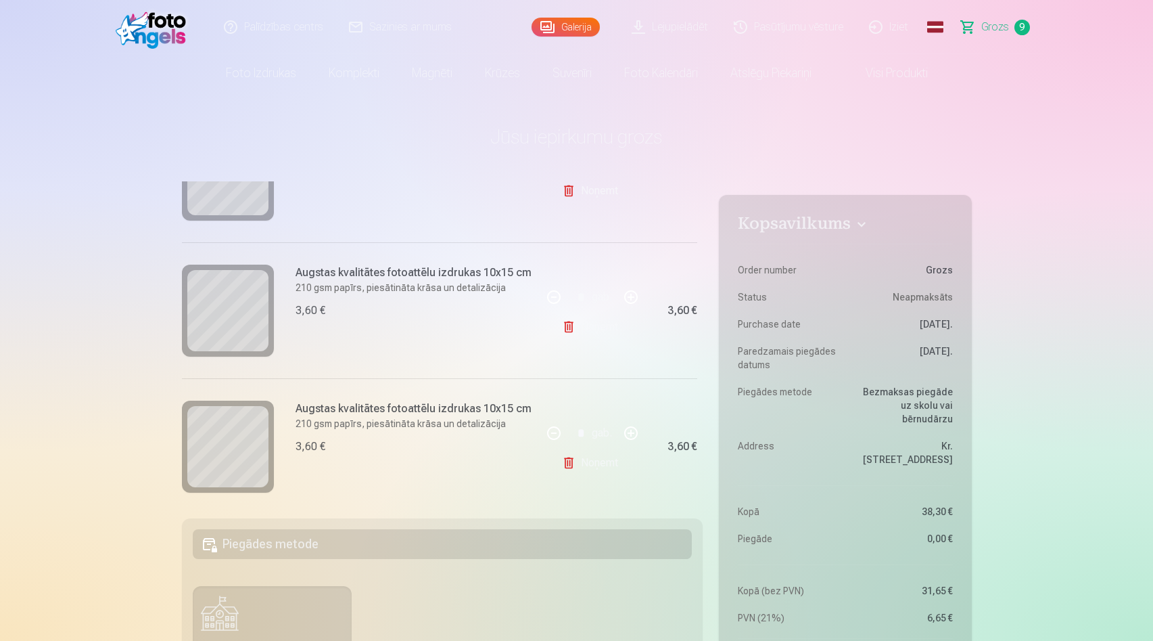
click at [590, 463] on link "Noņemt" at bounding box center [593, 462] width 62 height 27
type input "*"
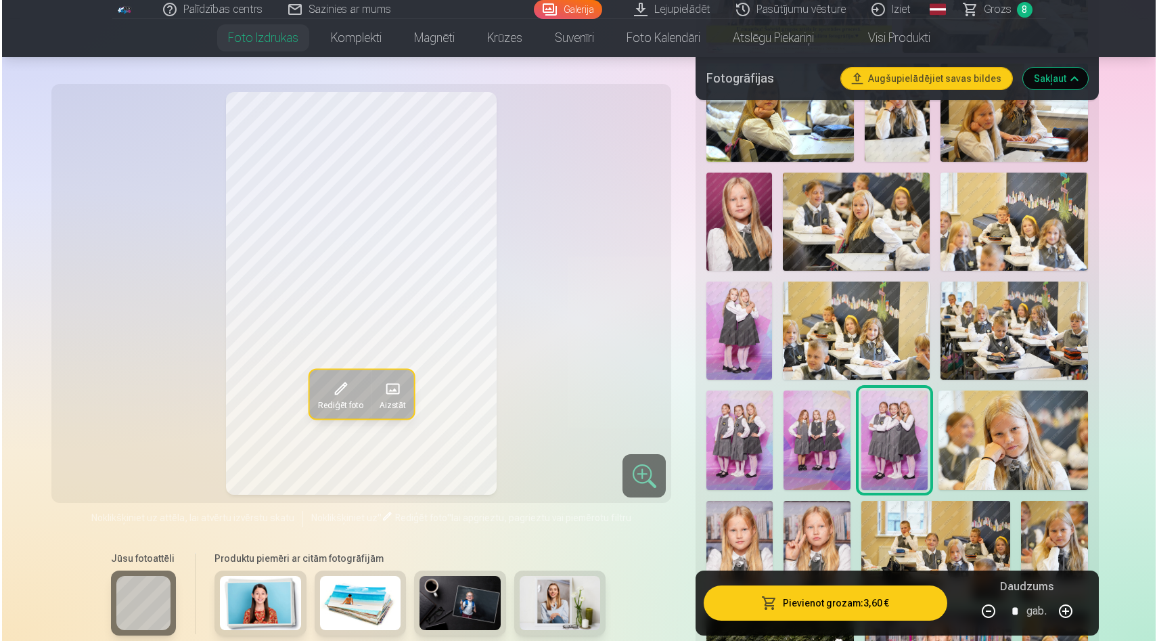
scroll to position [593, 0]
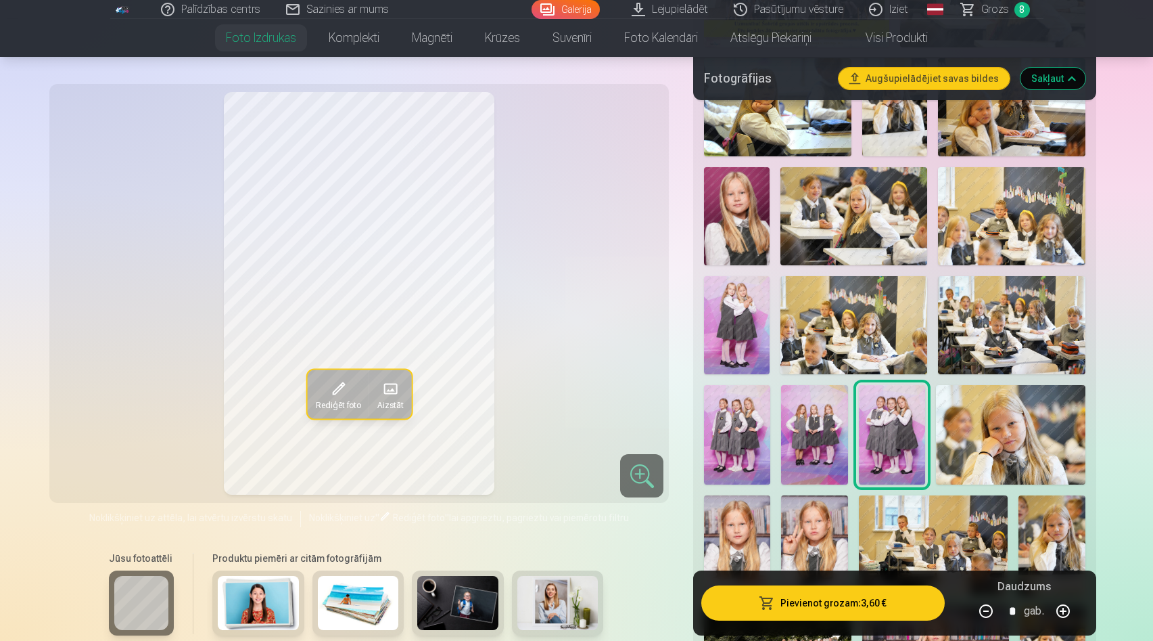
click at [817, 435] on img at bounding box center [814, 434] width 66 height 99
click at [787, 612] on button "Pievienot grozam : 3,60 €" at bounding box center [823, 602] width 243 height 35
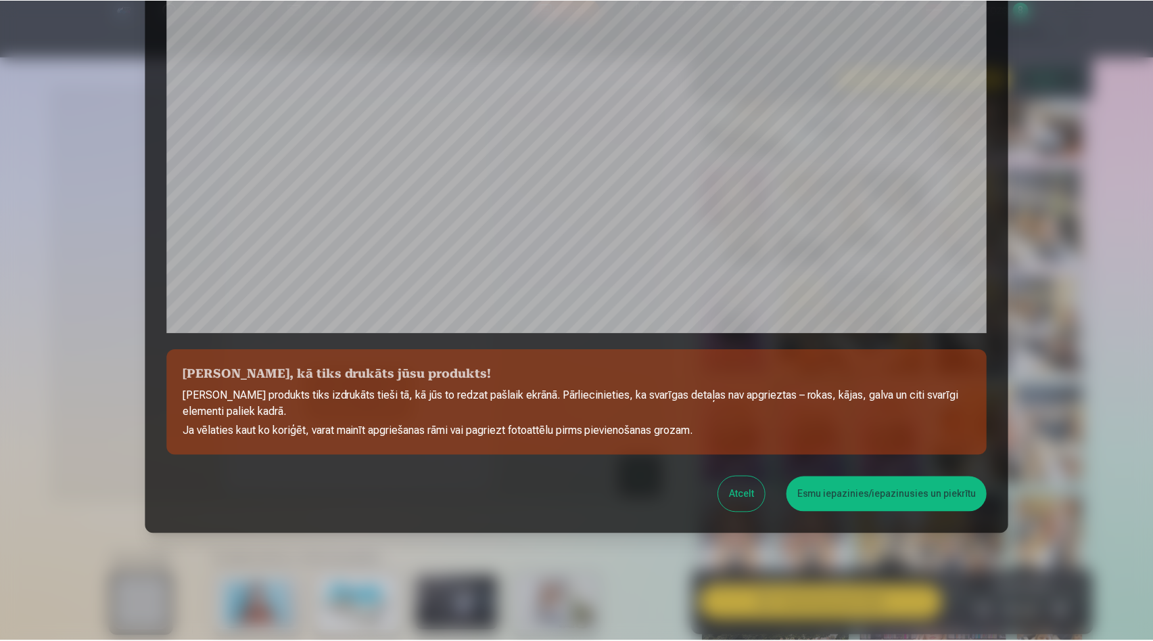
scroll to position [334, 0]
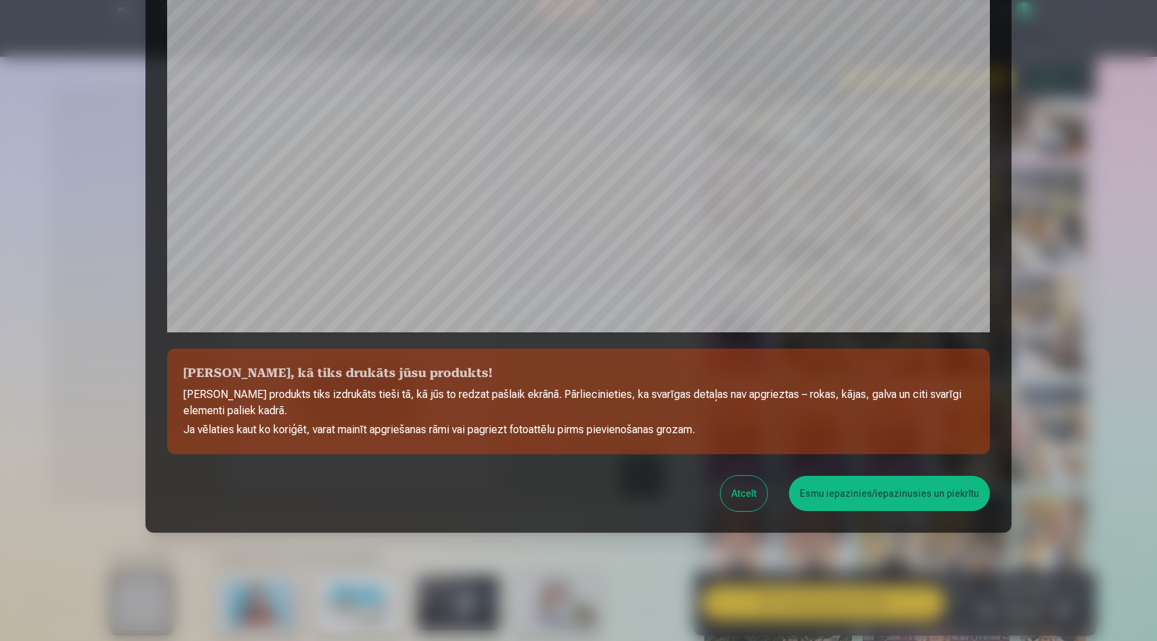
click at [863, 486] on button "Esmu iepazinies/iepazinusies un piekrītu" at bounding box center [889, 493] width 201 height 35
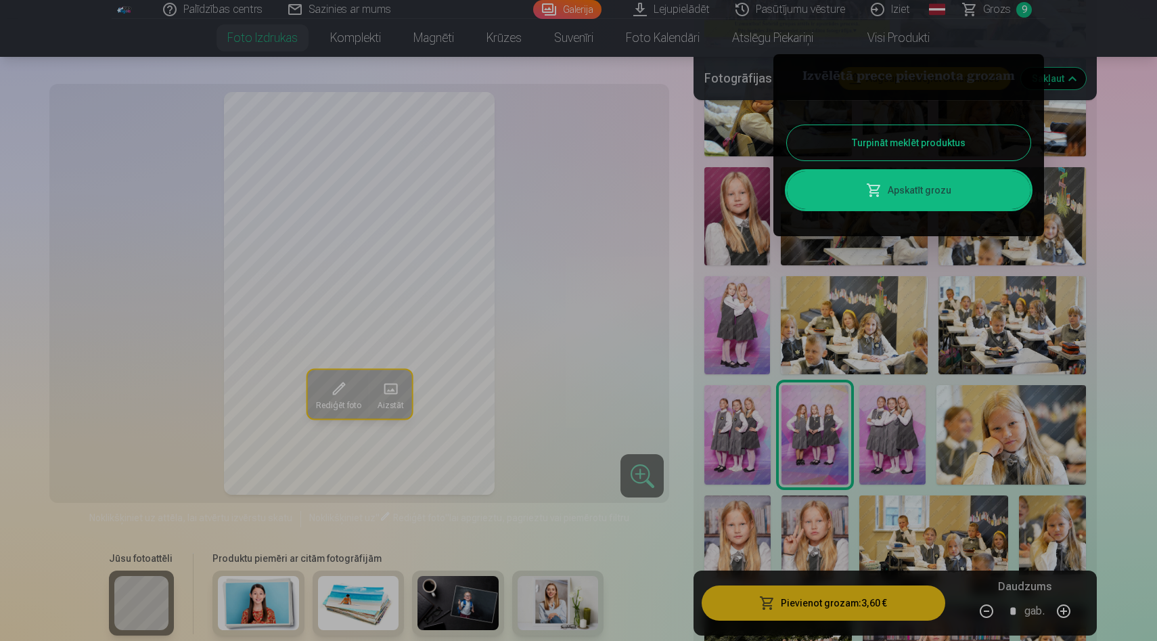
click at [913, 191] on link "Apskatīt grozu" at bounding box center [909, 190] width 244 height 38
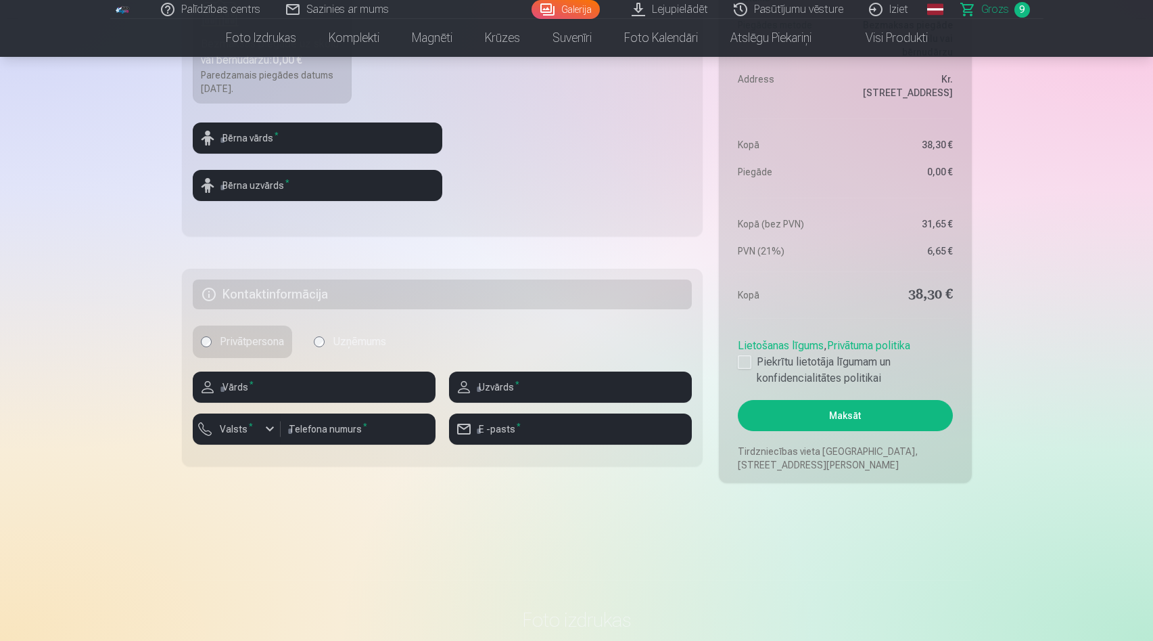
scroll to position [605, 0]
click at [746, 356] on div at bounding box center [745, 361] width 14 height 14
click at [779, 415] on button "Maksāt" at bounding box center [845, 414] width 214 height 31
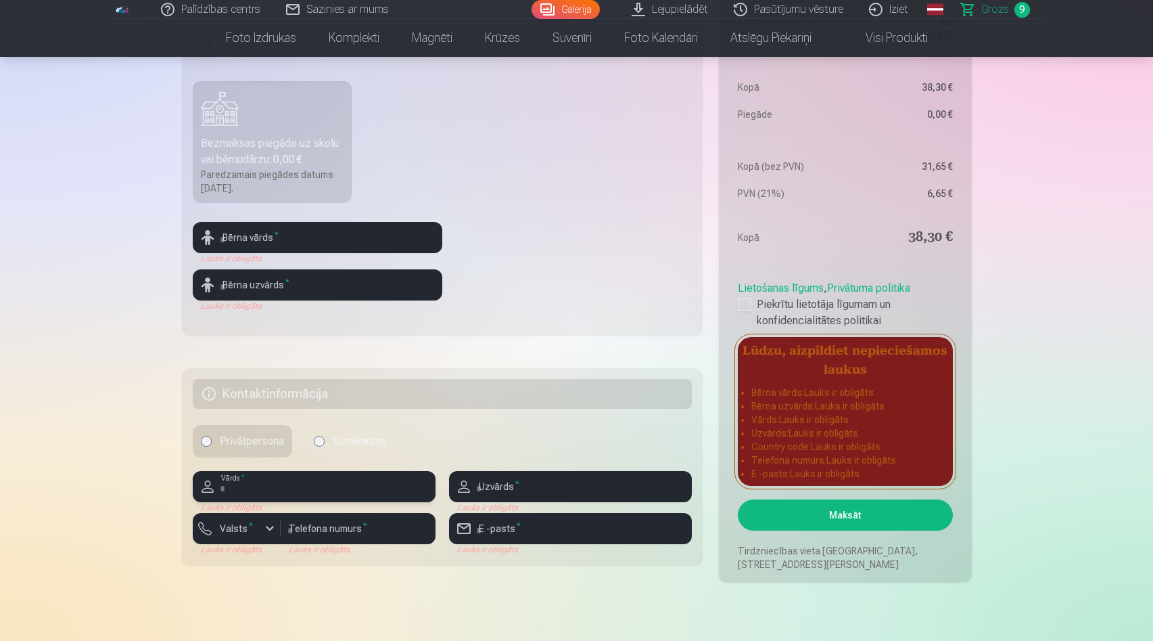
scroll to position [504, 0]
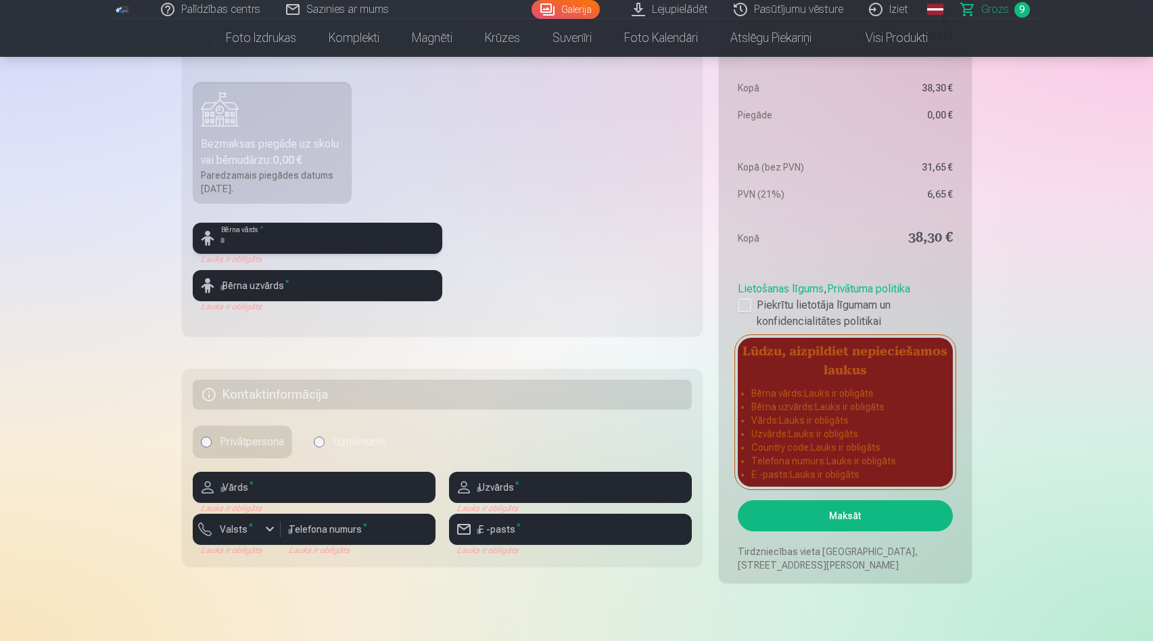
click at [298, 225] on input "text" at bounding box center [318, 238] width 250 height 31
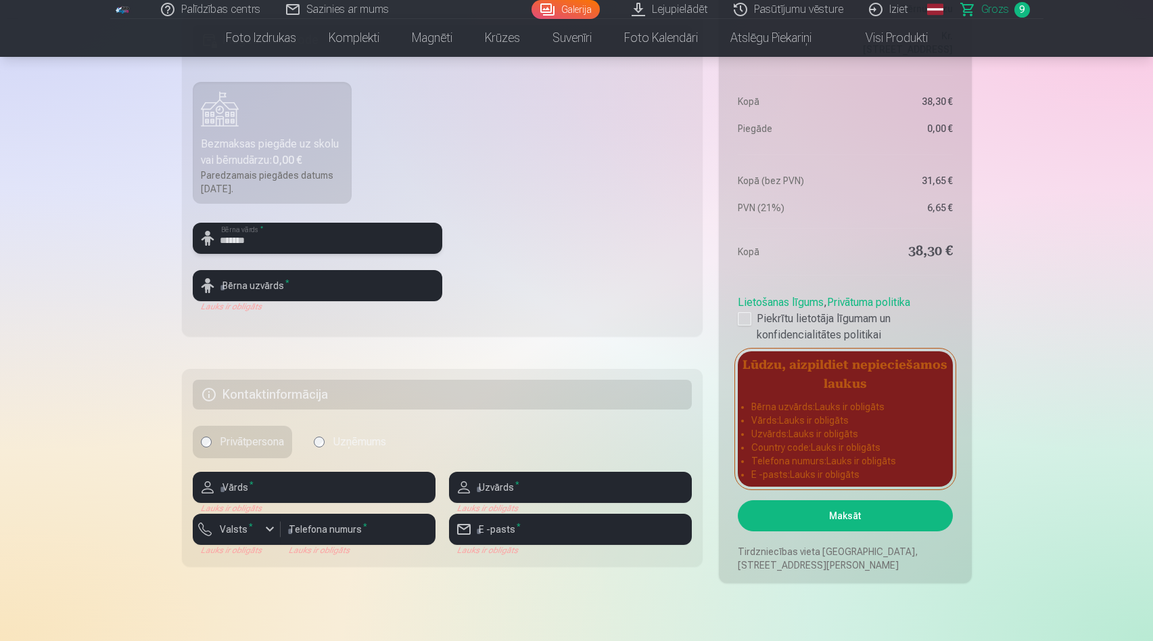
type input "*******"
click at [291, 283] on input "text" at bounding box center [318, 285] width 250 height 31
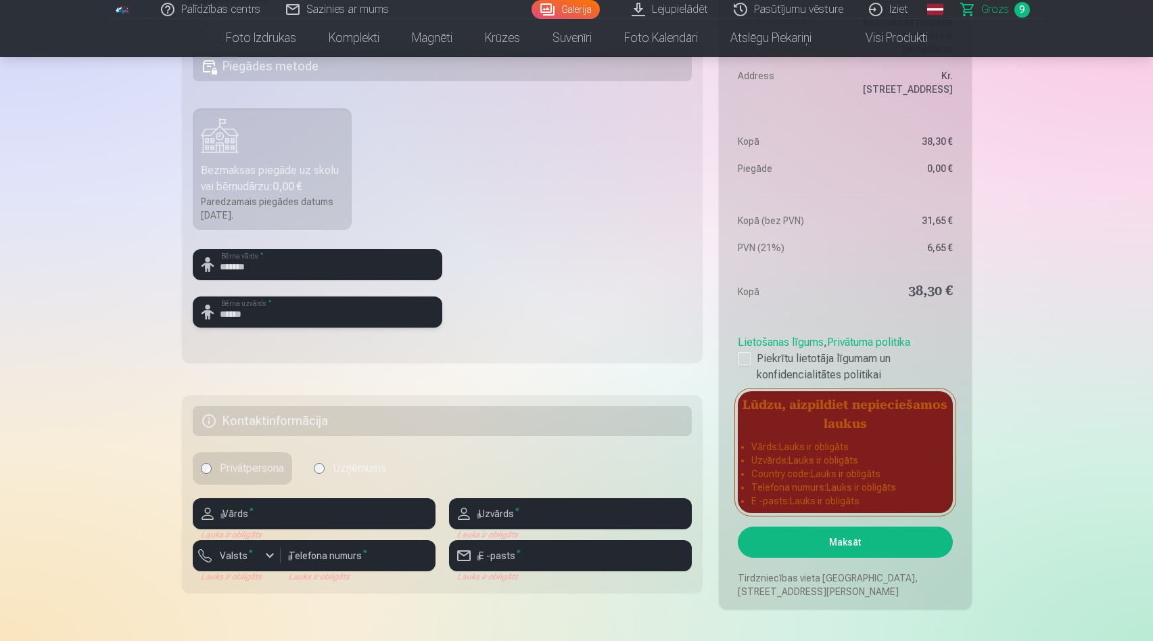
scroll to position [482, 0]
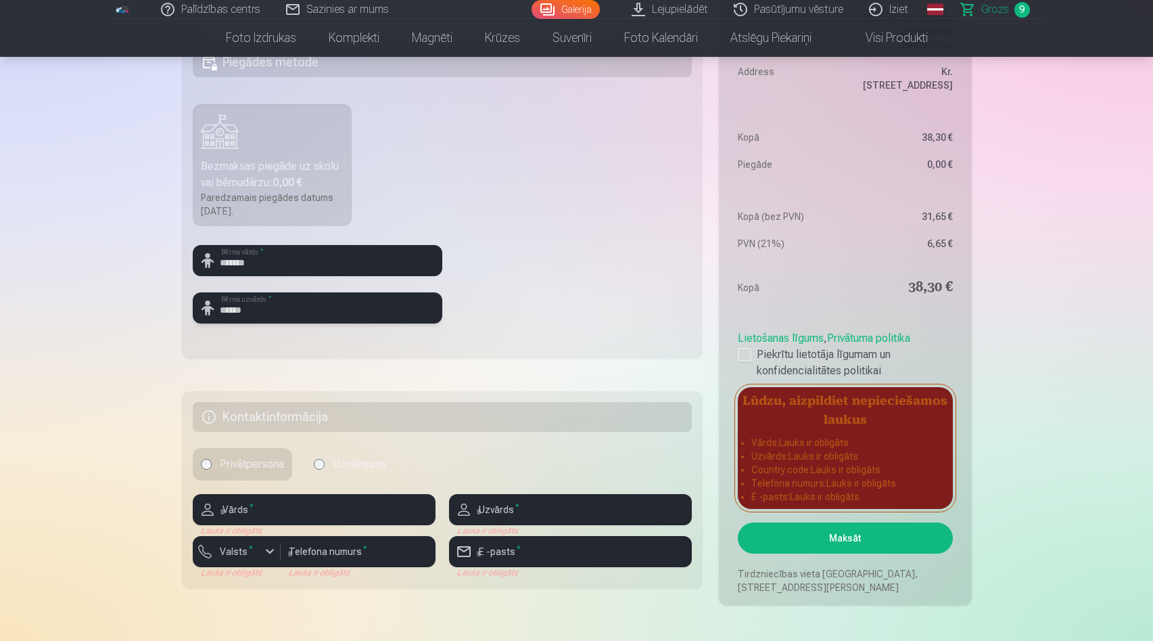
type input "******"
click at [288, 503] on input "text" at bounding box center [314, 509] width 243 height 31
type input "*****"
type input "******"
type input "********"
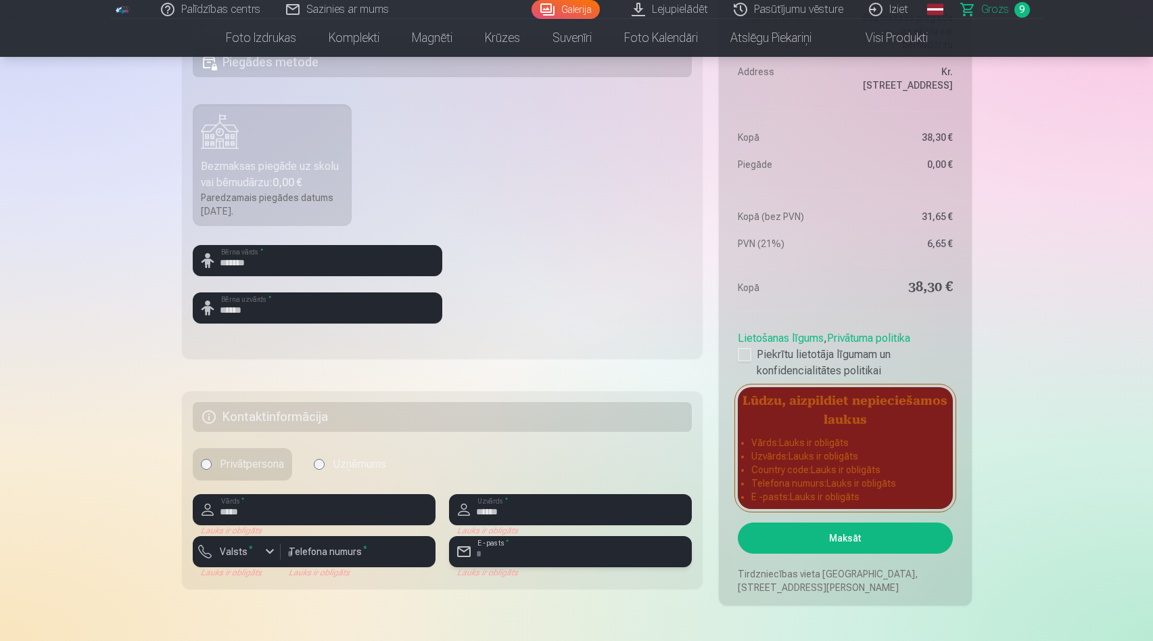
type input "**********"
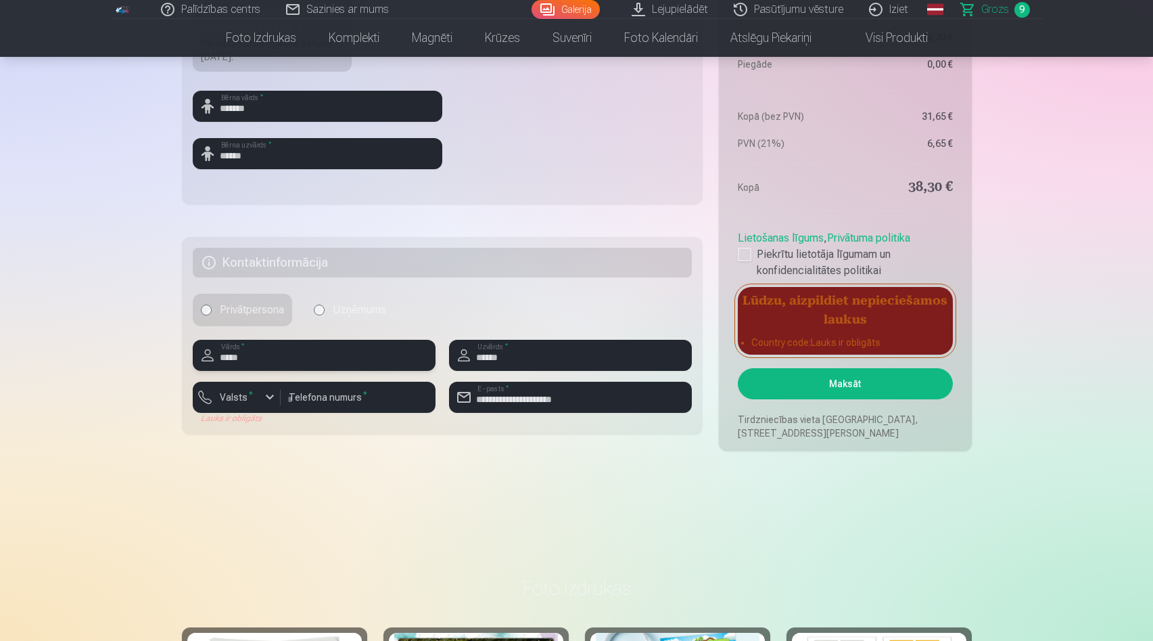
scroll to position [596, 0]
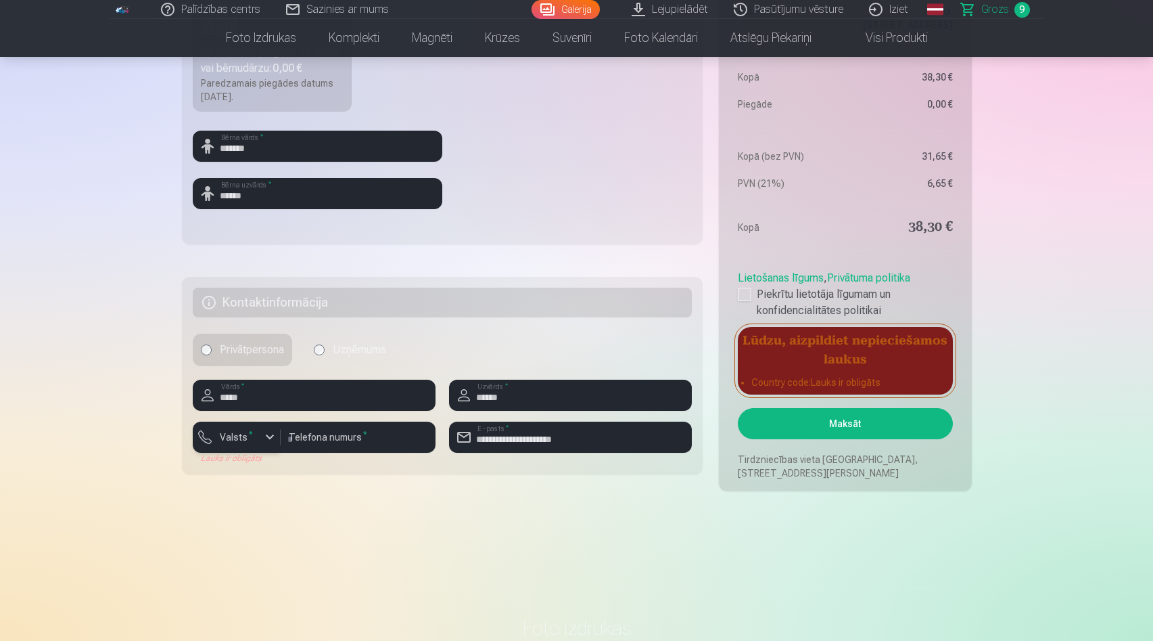
click at [273, 444] on div "button" at bounding box center [270, 437] width 16 height 16
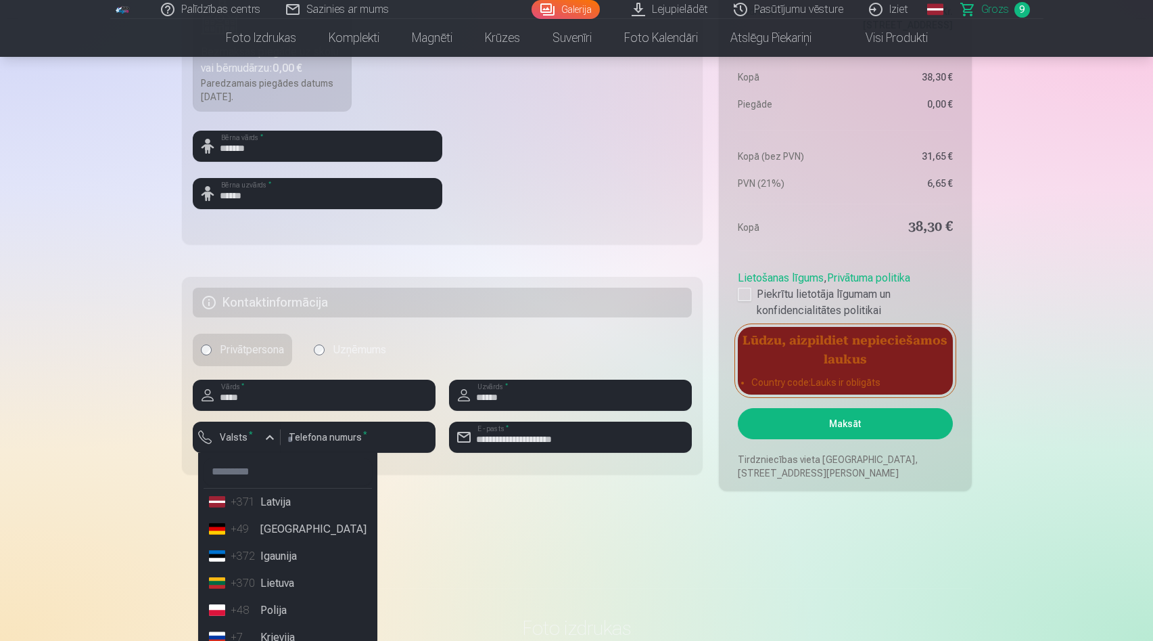
click at [267, 510] on li "+371 Latvija" at bounding box center [288, 501] width 168 height 27
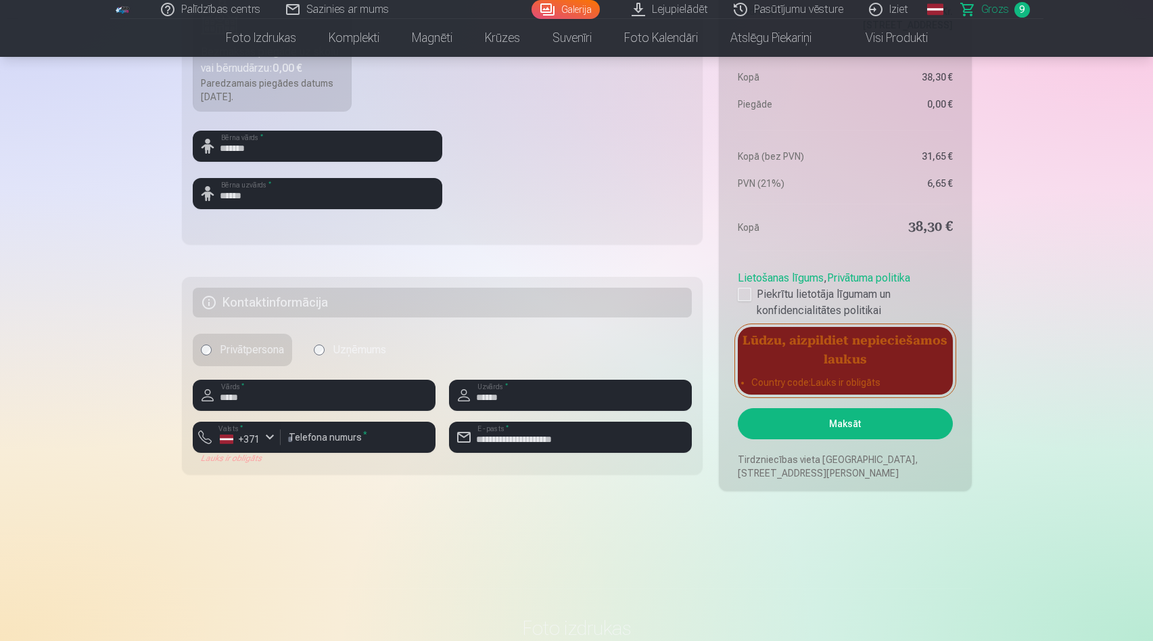
click at [582, 532] on main "Jūsu iepirkumu grozs Kopsavilkums Order number Grozs Status Neapmaksāts Purchas…" at bounding box center [577, 25] width 790 height 1059
click at [716, 524] on main "Jūsu iepirkumu grozs Kopsavilkums Order number Grozs Status Neapmaksāts Purchas…" at bounding box center [577, 25] width 790 height 1059
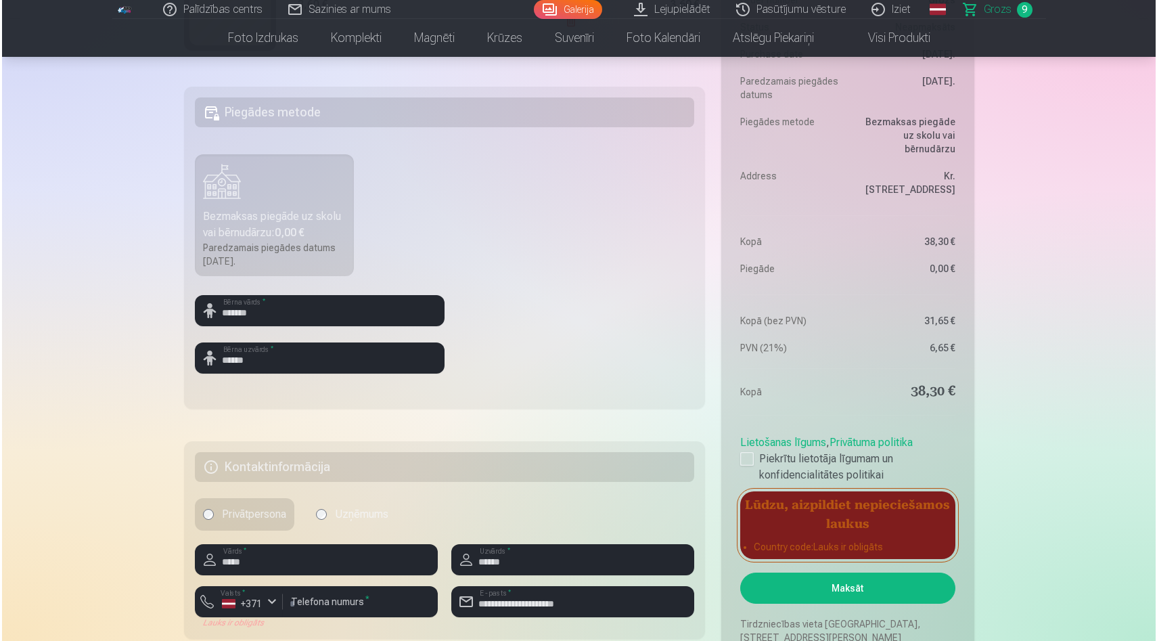
scroll to position [418, 0]
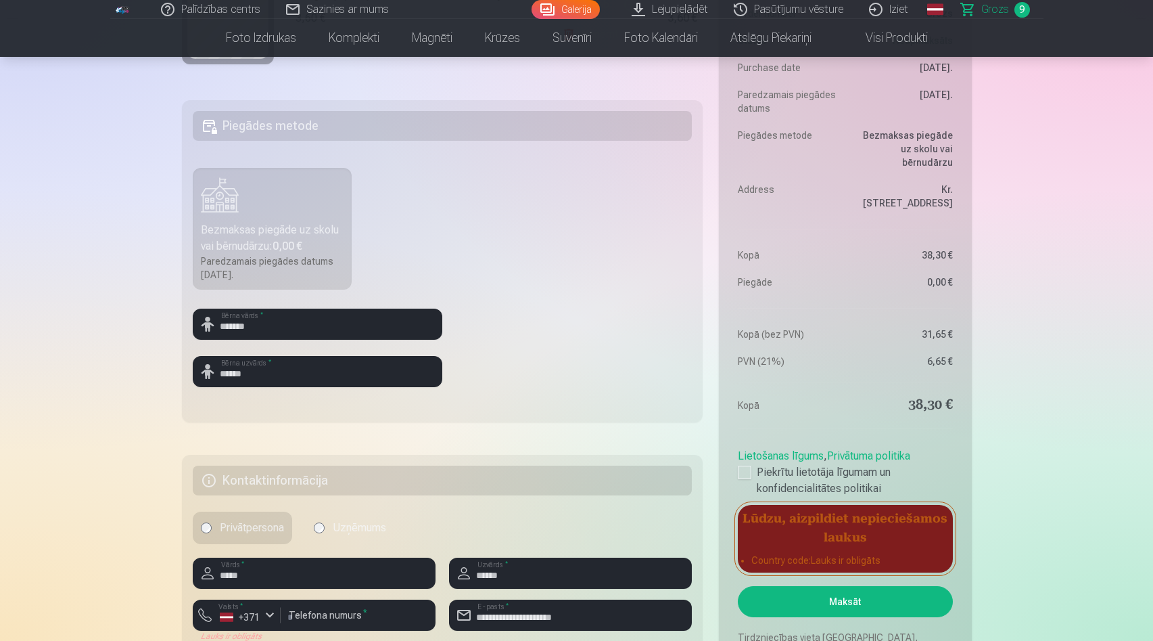
click at [800, 601] on button "Maksāt" at bounding box center [845, 601] width 214 height 31
